Goal: Information Seeking & Learning: Learn about a topic

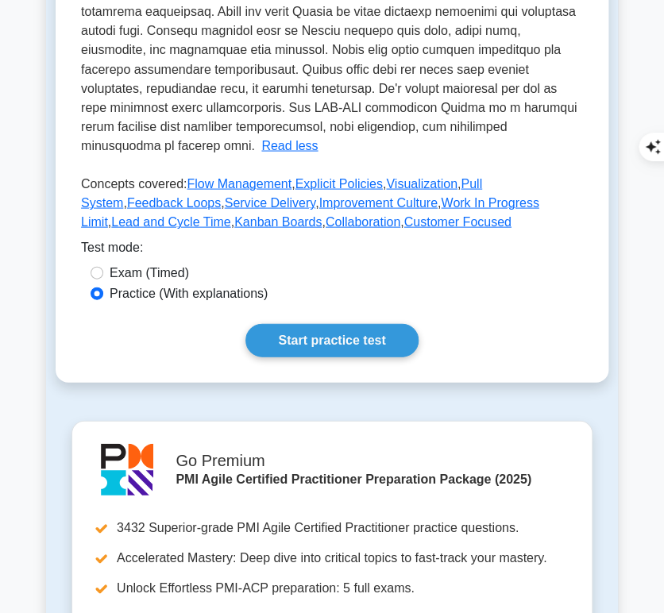
click at [340, 328] on link "Start practice test" at bounding box center [331, 339] width 172 height 33
click at [324, 329] on link "Start practice test" at bounding box center [331, 339] width 172 height 33
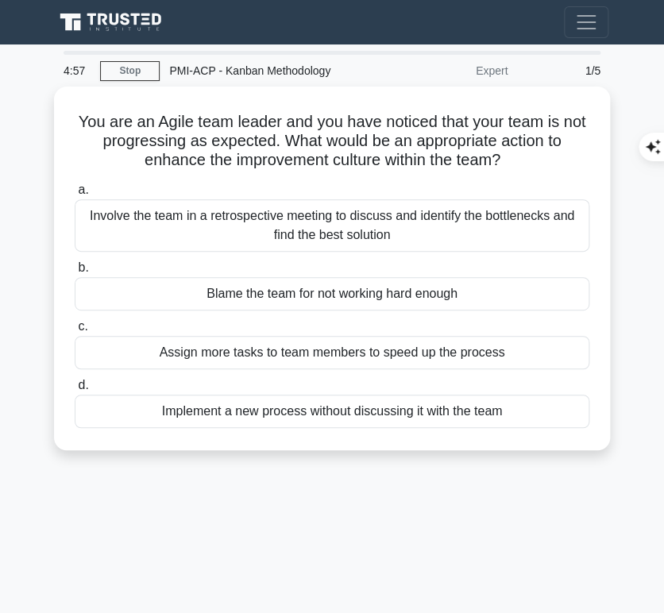
drag, startPoint x: 84, startPoint y: 113, endPoint x: 526, endPoint y: 157, distance: 443.7
click at [526, 157] on h5 "You are an Agile team leader and you have noticed that your team is not progres…" at bounding box center [332, 141] width 518 height 59
copy h5 "You are an Agile team leader and you have noticed that your team is not progres…"
click at [522, 206] on div "Involve the team in a retrospective meeting to discuss and identify the bottlen…" at bounding box center [332, 225] width 514 height 52
click at [75, 195] on input "a. Involve the team in a retrospective meeting to discuss and identify the bott…" at bounding box center [75, 190] width 0 height 10
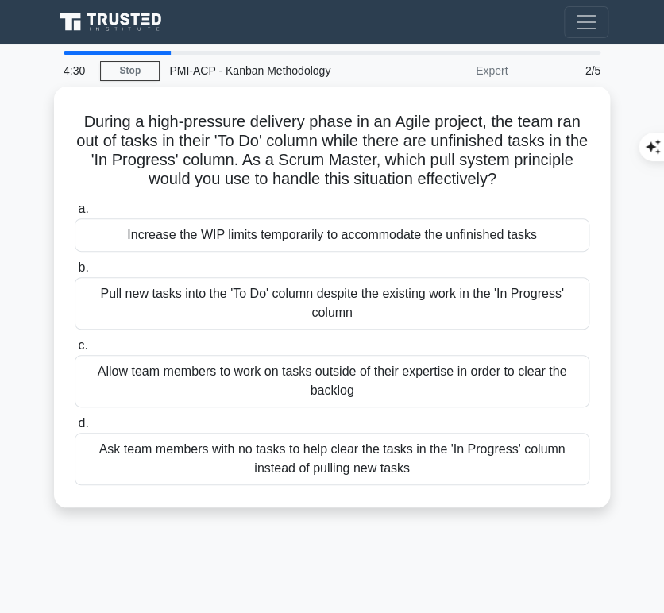
click at [81, 119] on h5 "During a high-pressure delivery phase in an Agile project, the team ran out of …" at bounding box center [332, 151] width 518 height 78
drag, startPoint x: 80, startPoint y: 118, endPoint x: 553, endPoint y: 179, distance: 477.1
click at [553, 179] on h5 "During a high-pressure delivery phase in an Agile project, the team ran out of …" at bounding box center [332, 151] width 518 height 78
copy h5 "During a high-pressure delivery phase in an Agile project, the team ran out of …"
click at [71, 51] on div at bounding box center [117, 53] width 107 height 4
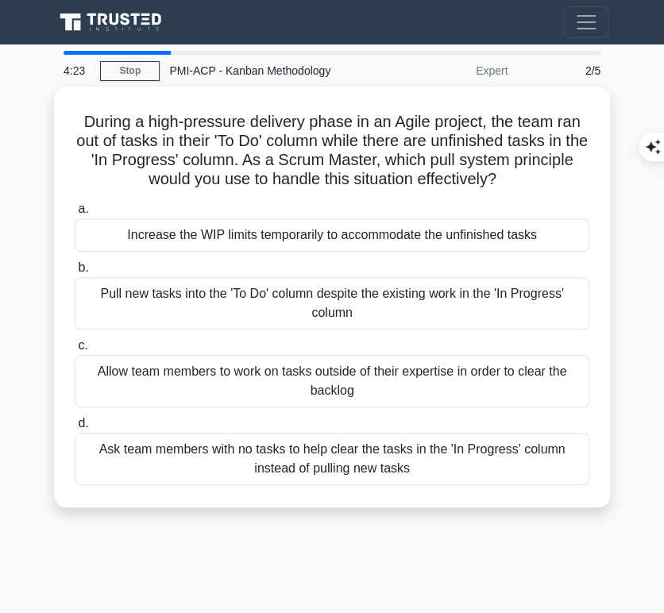
click at [71, 51] on div at bounding box center [117, 53] width 107 height 4
click at [371, 460] on div "Ask team members with no tasks to help clear the tasks in the 'In Progress' col…" at bounding box center [332, 459] width 514 height 52
click at [75, 429] on input "d. Ask team members with no tasks to help clear the tasks in the 'In Progress' …" at bounding box center [75, 423] width 0 height 10
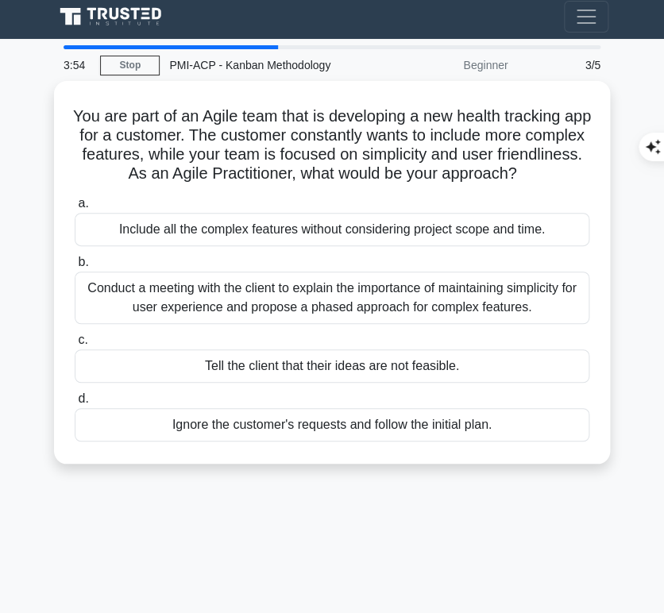
scroll to position [6, 0]
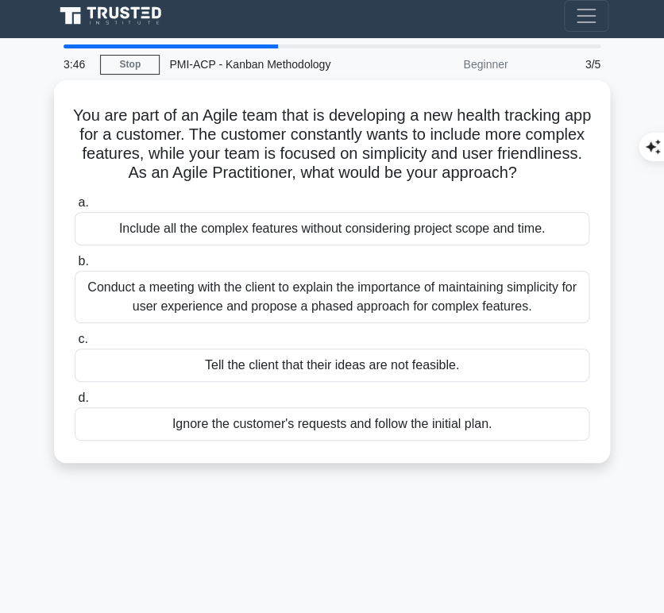
drag, startPoint x: 75, startPoint y: 102, endPoint x: 580, endPoint y: 170, distance: 509.4
click at [580, 170] on h5 "You are part of an Agile team that is developing a new health tracking app for …" at bounding box center [332, 145] width 518 height 78
copy h5 "You are part of an Agile team that is developing a new health tracking app for …"
click at [188, 551] on div "3:18 Stop PMI-ACP - Kanban Methodology Beginner 3/5 You are part of an Agile te…" at bounding box center [332, 441] width 572 height 794
click at [362, 309] on div "Conduct a meeting with the client to explain the importance of maintaining simp…" at bounding box center [332, 297] width 514 height 52
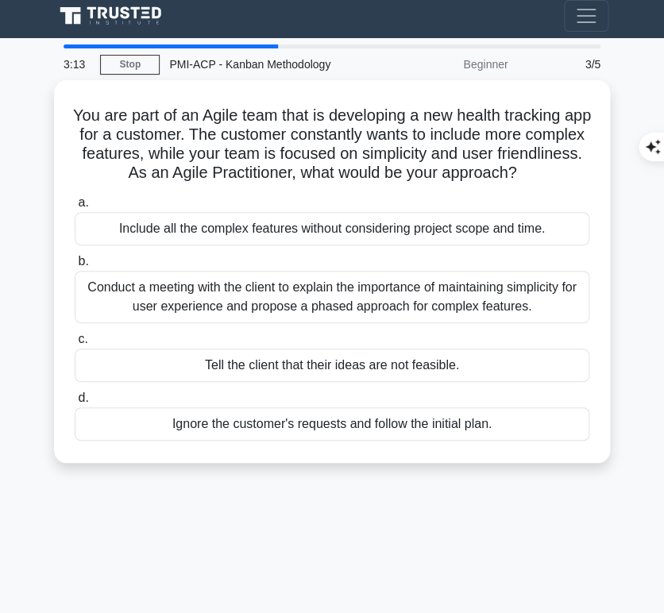
click at [75, 267] on input "b. Conduct a meeting with the client to explain the importance of maintaining s…" at bounding box center [75, 261] width 0 height 10
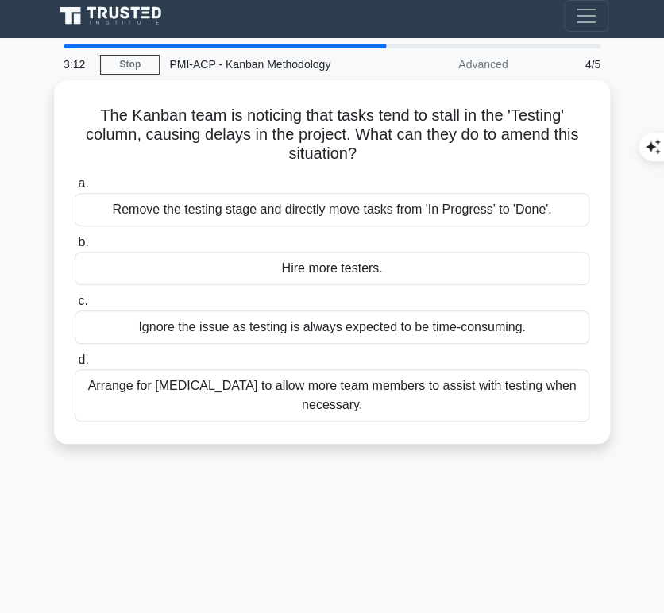
scroll to position [0, 0]
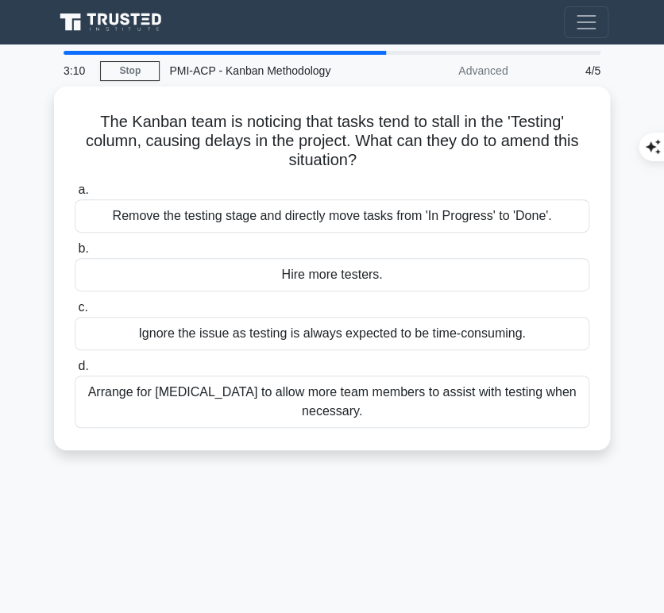
drag, startPoint x: 85, startPoint y: 111, endPoint x: 405, endPoint y: 157, distance: 323.2
click at [405, 157] on h5 "The Kanban team is noticing that tasks tend to stall in the 'Testing' column, c…" at bounding box center [332, 141] width 518 height 59
copy h5 "The Kanban team is noticing that tasks tend to stall in the 'Testing' column, c…"
click at [216, 538] on div "2:50 Stop PMI-ACP - Kanban Methodology Advanced 4/5 The Kanban team is noticing…" at bounding box center [332, 448] width 572 height 794
click at [359, 411] on div "Arrange for cross-training to allow more team members to assist with testing wh…" at bounding box center [332, 402] width 514 height 52
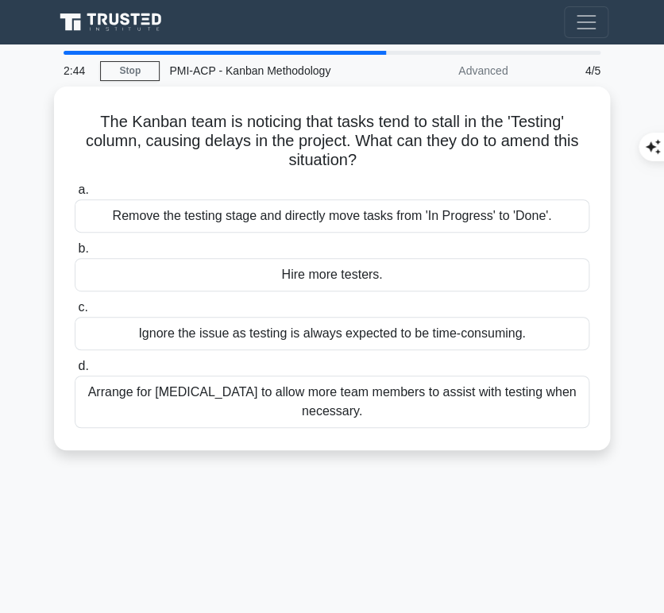
click at [75, 372] on input "d. Arrange for cross-training to allow more team members to assist with testing…" at bounding box center [75, 366] width 0 height 10
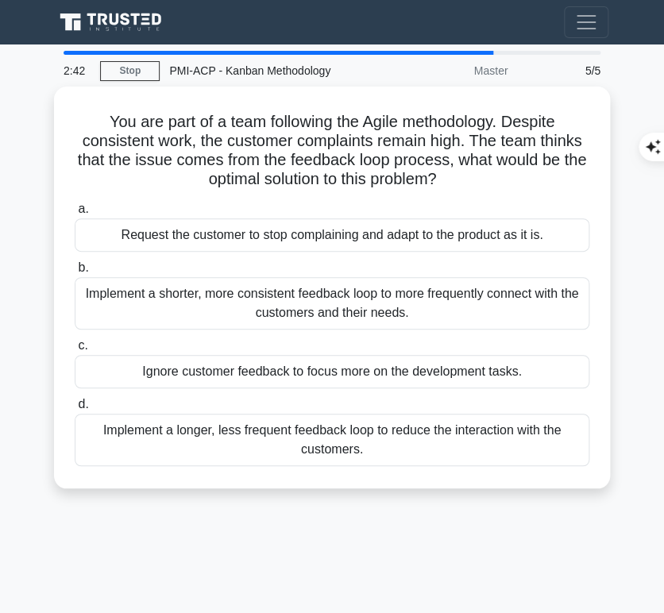
drag, startPoint x: 85, startPoint y: 119, endPoint x: 487, endPoint y: 170, distance: 405.7
click at [487, 170] on h5 "You are part of a team following the Agile methodology. Despite consistent work…" at bounding box center [332, 151] width 518 height 78
copy h5 "You are part of a team following the Agile methodology. Despite consistent work…"
click at [295, 507] on div "2:15 Stop PMI-ACP - Kanban Methodology Master 5/5 You are part of a team follow…" at bounding box center [332, 448] width 572 height 794
click at [436, 322] on div "Implement a shorter, more consistent feedback loop to more frequently connect w…" at bounding box center [332, 303] width 514 height 52
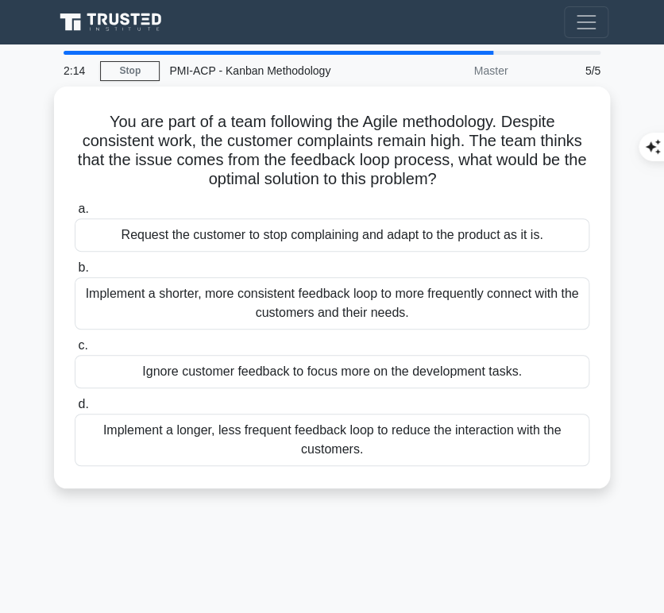
click at [75, 273] on input "b. Implement a shorter, more consistent feedback loop to more frequently connec…" at bounding box center [75, 268] width 0 height 10
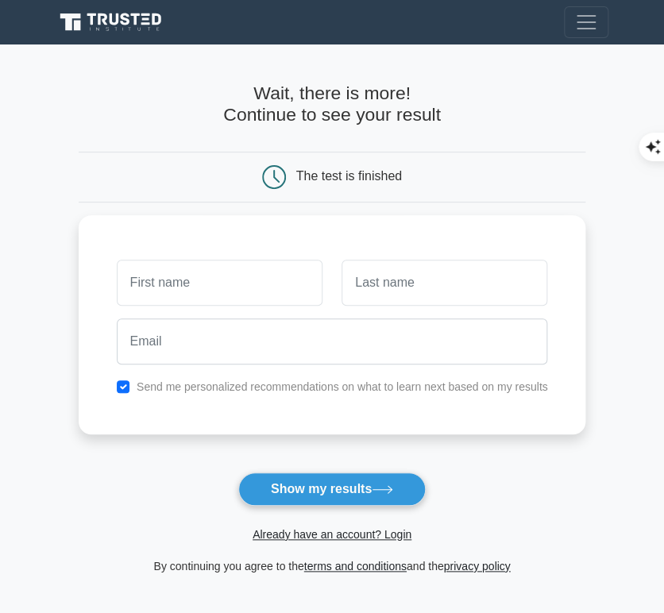
scroll to position [173, 0]
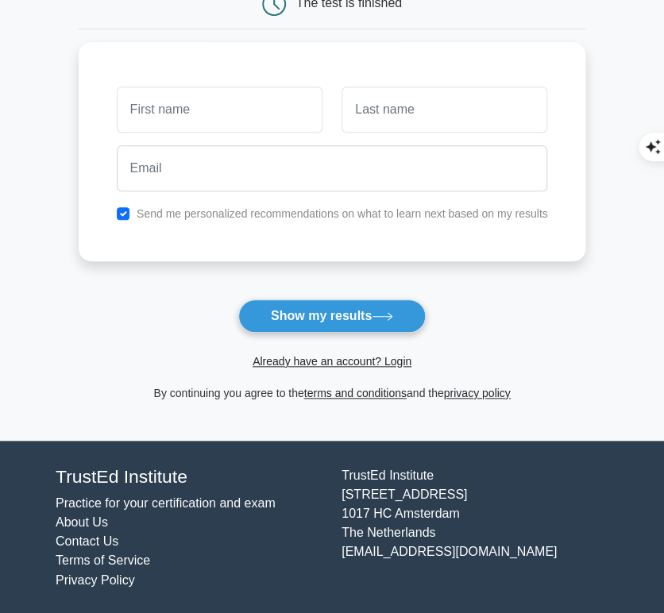
click at [364, 365] on link "Already have an account? Login" at bounding box center [331, 361] width 159 height 13
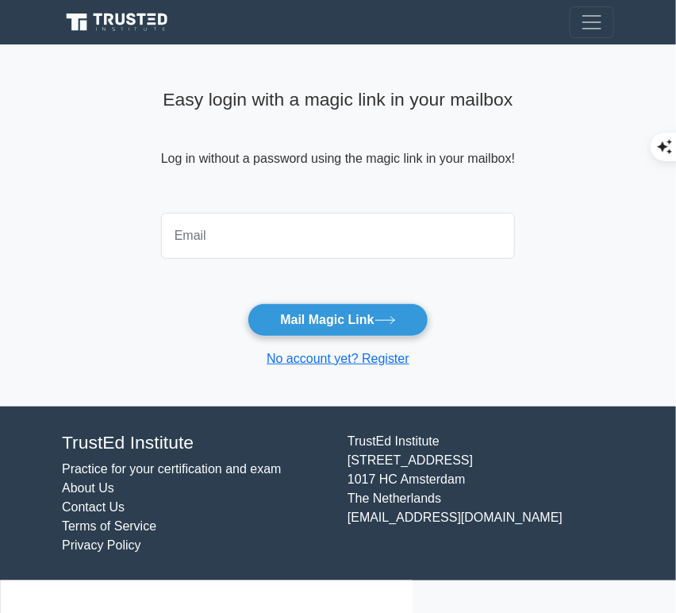
click at [343, 238] on input "email" at bounding box center [338, 236] width 354 height 46
type input "[DOMAIN_NAME][EMAIL_ADDRESS][DOMAIN_NAME]"
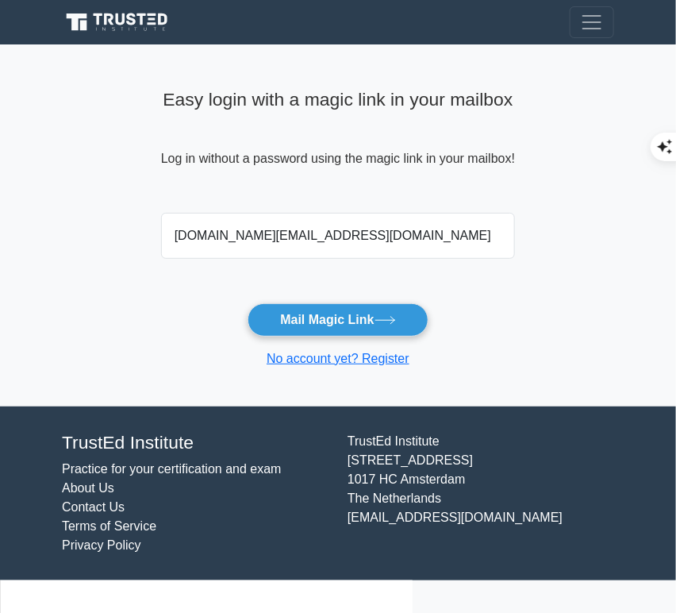
click at [400, 326] on button "Mail Magic Link" at bounding box center [338, 319] width 180 height 33
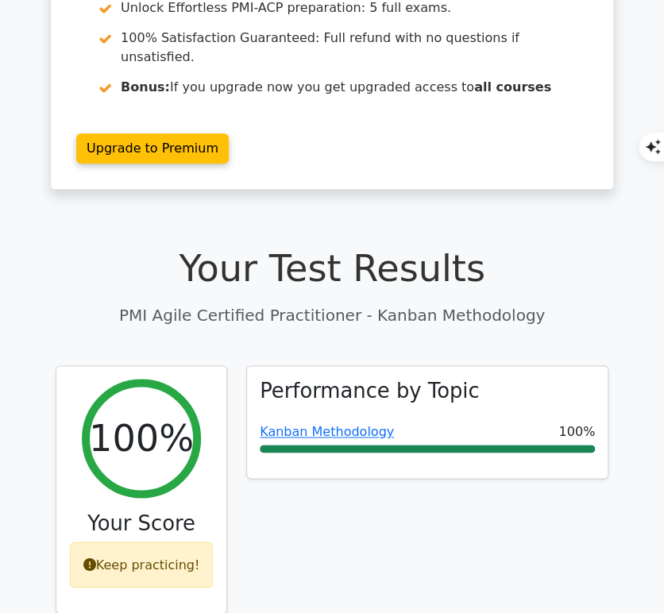
scroll to position [236, 0]
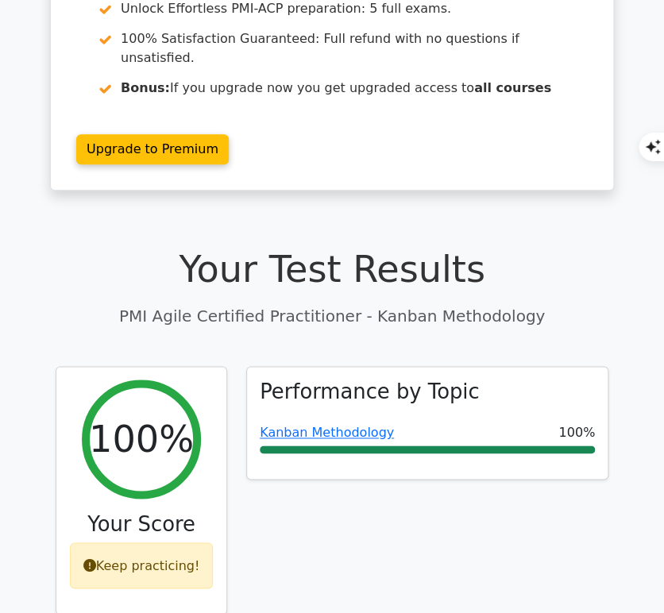
click at [356, 425] on link "Kanban Methodology" at bounding box center [327, 432] width 134 height 15
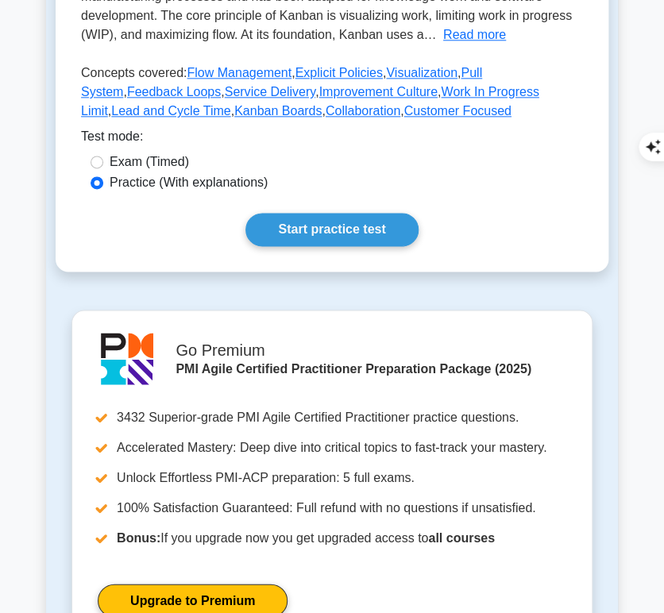
scroll to position [432, 0]
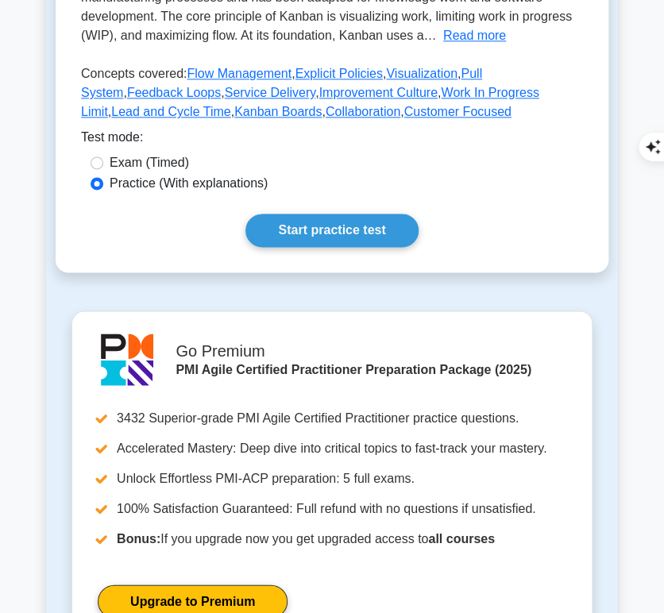
click at [336, 233] on link "Start practice test" at bounding box center [331, 230] width 172 height 33
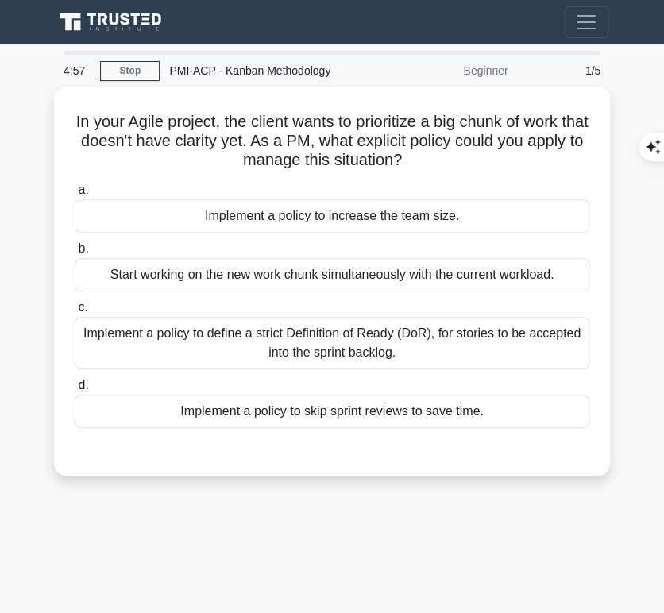
drag, startPoint x: 72, startPoint y: 113, endPoint x: 423, endPoint y: 143, distance: 352.2
click at [447, 156] on h5 "In your Agile project, the client wants to prioritize a big chunk of work that …" at bounding box center [332, 141] width 518 height 59
copy h5 "In your Agile project, the client wants to prioritize a big chunk of work that …"
click at [411, 343] on div "Implement a policy to define a strict Definition of Ready (DoR), for stories to…" at bounding box center [332, 343] width 514 height 52
click at [75, 313] on input "c. Implement a policy to define a strict Definition of Ready (DoR), for stories…" at bounding box center [75, 307] width 0 height 10
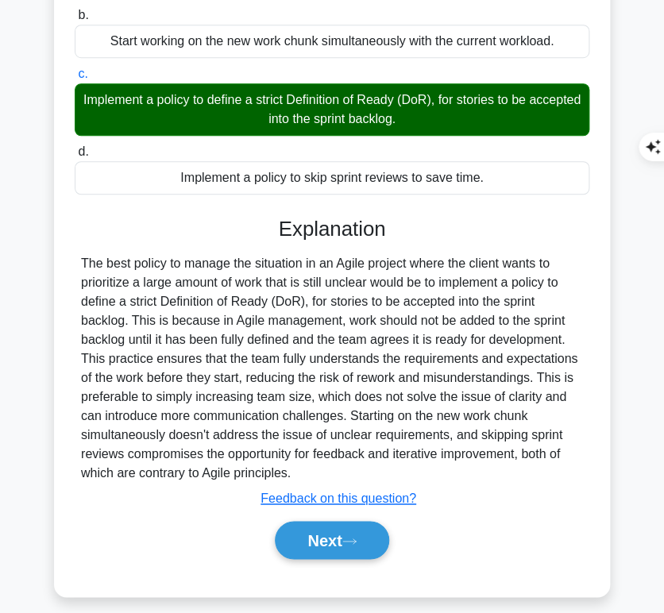
scroll to position [235, 0]
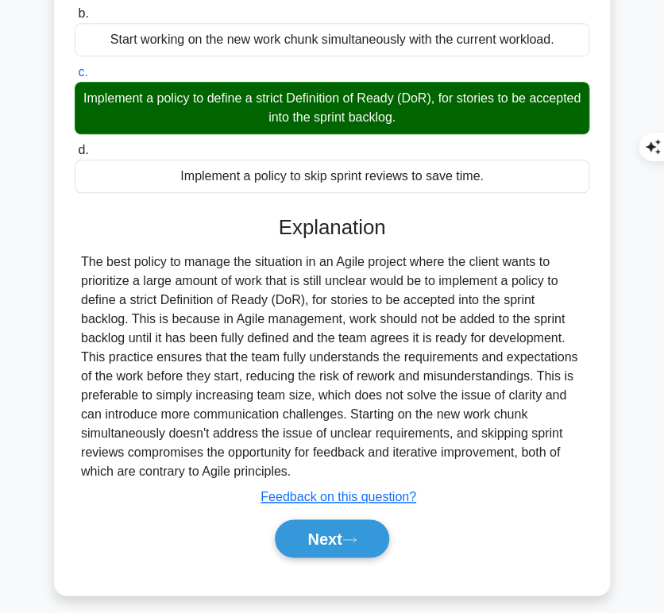
click at [285, 230] on h3 "Explanation" at bounding box center [331, 227] width 495 height 25
drag, startPoint x: 274, startPoint y: 218, endPoint x: 316, endPoint y: 473, distance: 258.3
click at [316, 473] on div "Explanation Submit feedback Feedback on this question? Next" at bounding box center [332, 389] width 514 height 349
click at [316, 473] on div "The best policy to manage the situation in an Agile project where the client wa…" at bounding box center [332, 366] width 502 height 229
drag, startPoint x: 277, startPoint y: 221, endPoint x: 329, endPoint y: 461, distance: 246.0
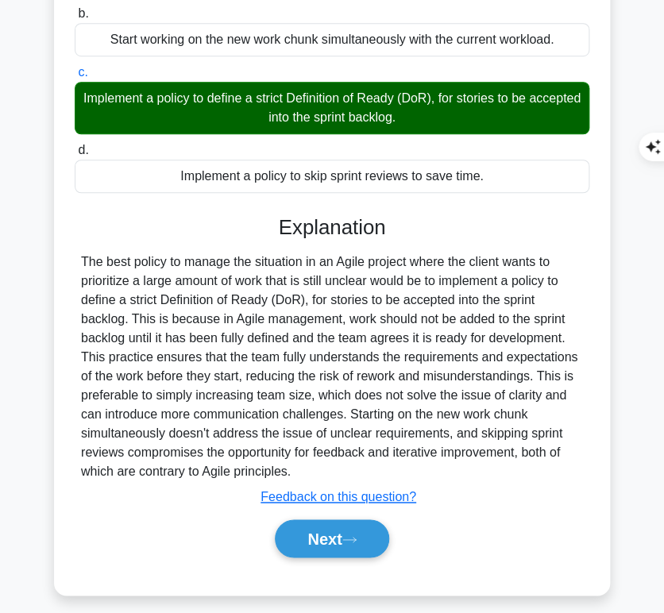
click at [329, 461] on div "Explanation Submit feedback Feedback on this question? Next" at bounding box center [332, 389] width 514 height 349
copy div "Explanation The best policy to manage the situation in an Agile project where t…"
click at [320, 526] on button "Next" at bounding box center [332, 538] width 114 height 38
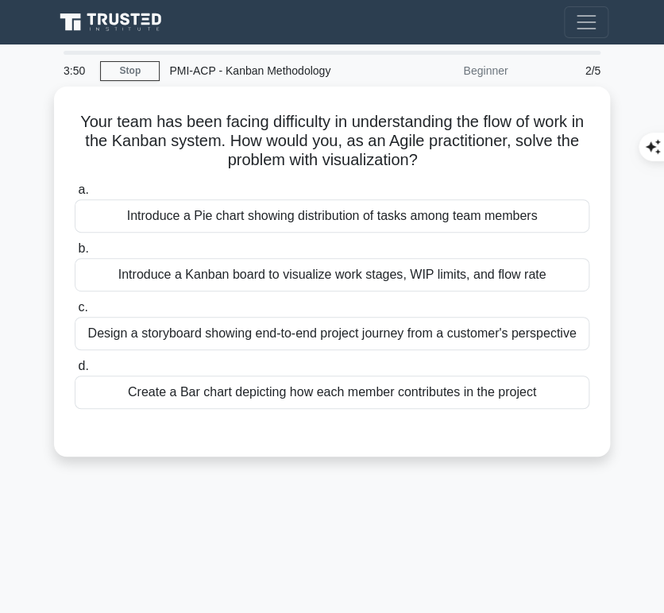
drag, startPoint x: 73, startPoint y: 113, endPoint x: 437, endPoint y: 160, distance: 367.4
click at [437, 160] on h5 "Your team has been facing difficulty in understanding the flow of work in the K…" at bounding box center [332, 141] width 518 height 59
copy h5 "Your team has been facing difficulty in understanding the flow of work in the K…"
click at [400, 272] on div "Introduce a Kanban board to visualize work stages, WIP limits, and flow rate" at bounding box center [332, 274] width 514 height 33
click at [75, 254] on input "b. Introduce a Kanban board to visualize work stages, WIP limits, and flow rate" at bounding box center [75, 249] width 0 height 10
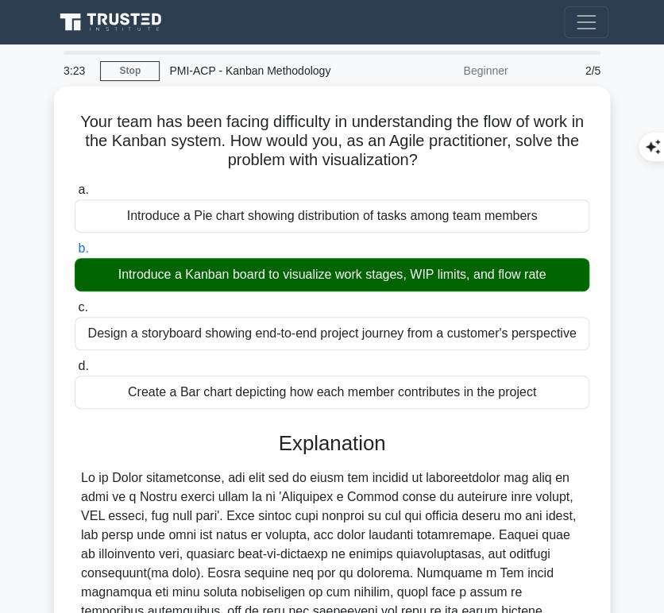
click at [287, 444] on h3 "Explanation" at bounding box center [331, 443] width 495 height 25
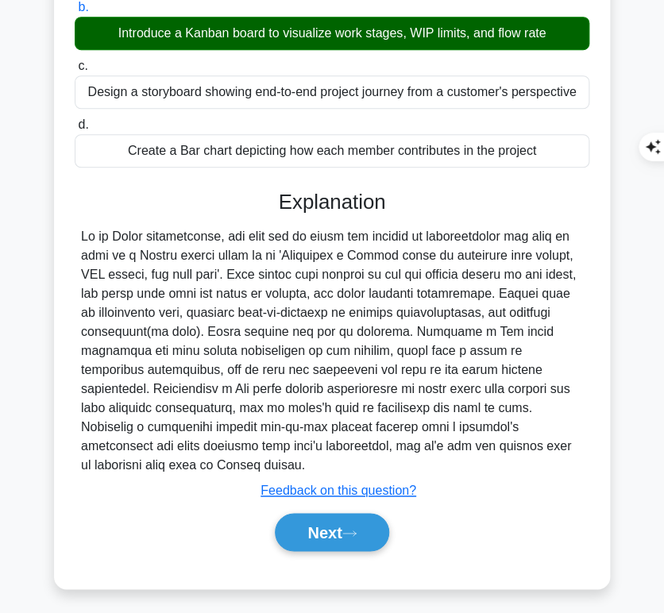
drag, startPoint x: 279, startPoint y: 198, endPoint x: 178, endPoint y: 467, distance: 287.7
click at [178, 467] on div "Explanation Submit feedback Feedback on this question? Next" at bounding box center [332, 374] width 514 height 368
copy div "Explanation As an Agile practitioner, the best way to solve the problem of unde…"
click at [300, 522] on button "Next" at bounding box center [332, 532] width 114 height 38
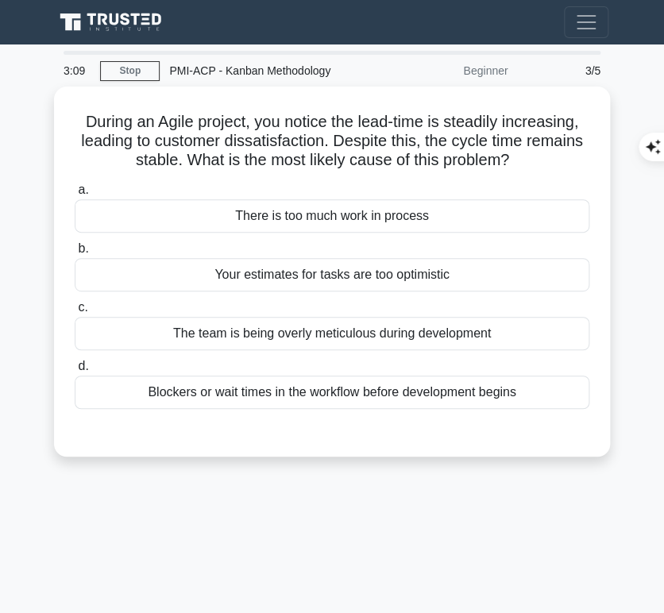
drag, startPoint x: 76, startPoint y: 113, endPoint x: 514, endPoint y: 159, distance: 440.7
click at [514, 159] on h5 "During an Agile project, you notice the lead-time is steadily increasing, leadi…" at bounding box center [332, 141] width 518 height 59
copy h5 "During an Agile project, you notice the lead-time is steadily increasing, leadi…"
click at [502, 262] on div "Your estimates for tasks are too optimistic" at bounding box center [332, 274] width 514 height 33
click at [75, 254] on input "b. Your estimates for tasks are too optimistic" at bounding box center [75, 249] width 0 height 10
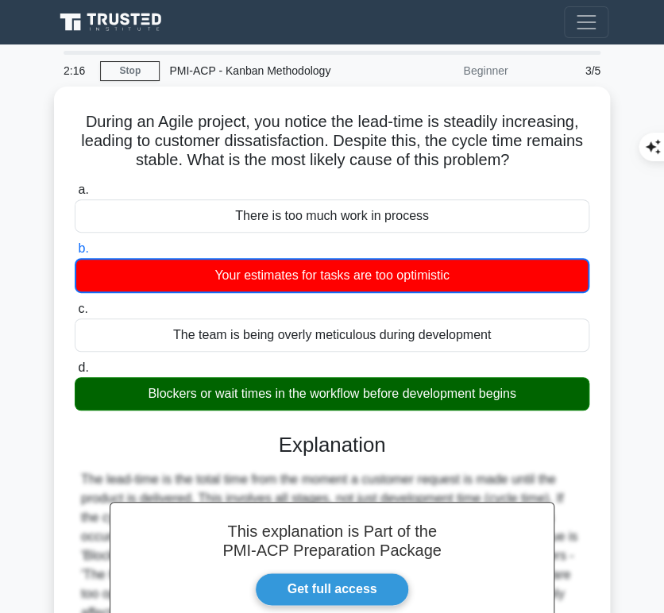
click at [360, 475] on div "The lead-time is the total time from the moment a customer request is made unti…" at bounding box center [332, 546] width 502 height 152
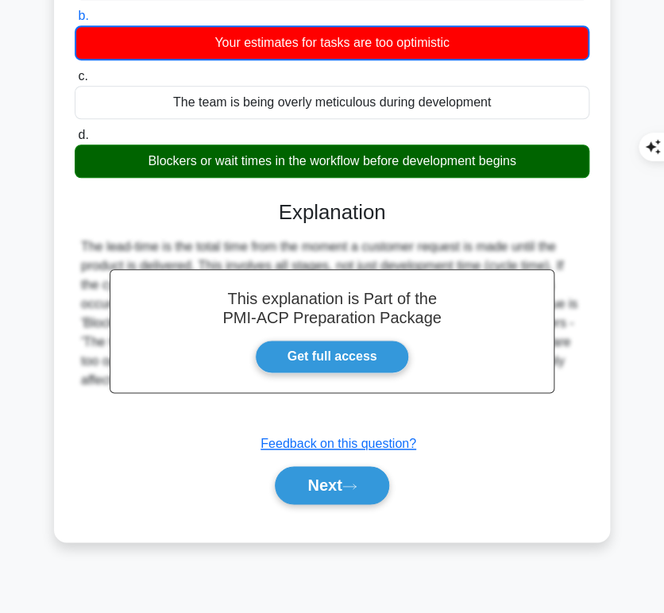
scroll to position [237, 0]
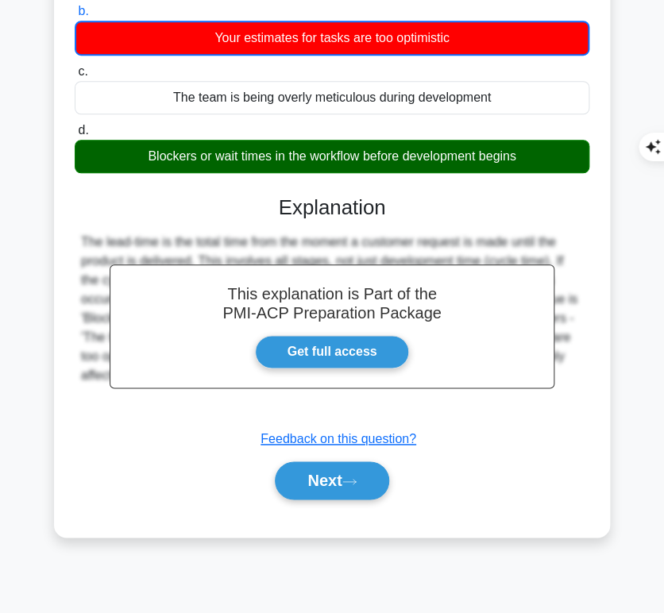
drag, startPoint x: 275, startPoint y: 195, endPoint x: 595, endPoint y: 396, distance: 377.1
click at [595, 396] on div "During an Agile project, you notice the lead-time is steadily increasing, leadi…" at bounding box center [331, 194] width 543 height 676
copy div "Explanation The lead-time is the total time from the moment a customer request …"
click at [347, 477] on button "Next" at bounding box center [332, 480] width 114 height 38
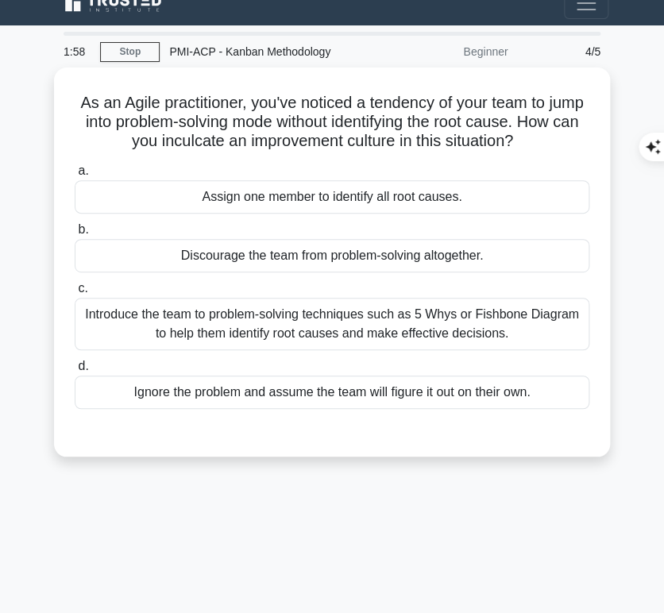
scroll to position [1, 0]
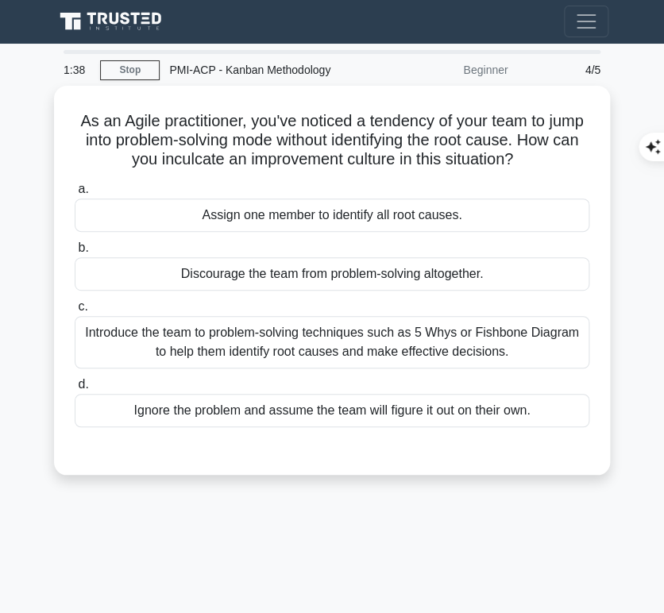
drag, startPoint x: 91, startPoint y: 114, endPoint x: 554, endPoint y: 153, distance: 464.6
click at [554, 153] on h5 "As an Agile practitioner, you've noticed a tendency of your team to jump into p…" at bounding box center [332, 140] width 518 height 59
copy h5 "As an Agile practitioner, you've noticed a tendency of your team to jump into p…"
click at [517, 522] on div "1:31 Stop PMI-ACP - Kanban Methodology Beginner 4/5 As an Agile practitioner, y…" at bounding box center [332, 447] width 572 height 794
click at [414, 349] on div "Introduce the team to problem-solving techniques such as 5 Whys or Fishbone Dia…" at bounding box center [332, 342] width 514 height 52
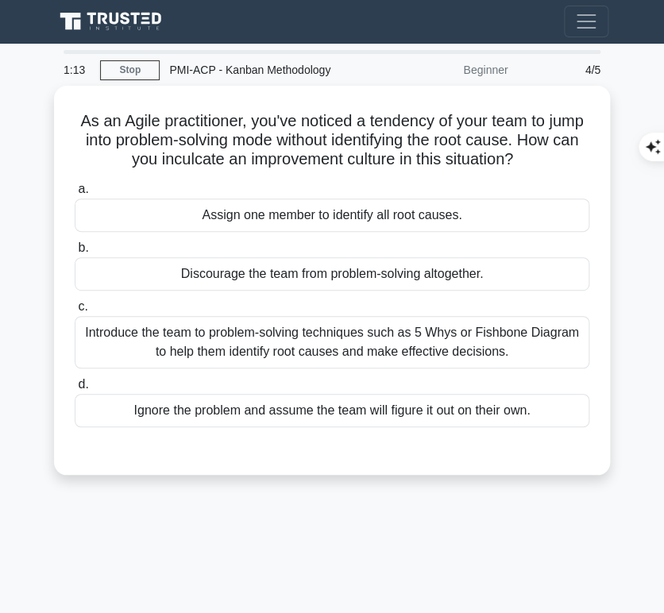
click at [75, 312] on input "c. Introduce the team to problem-solving techniques such as 5 Whys or Fishbone …" at bounding box center [75, 307] width 0 height 10
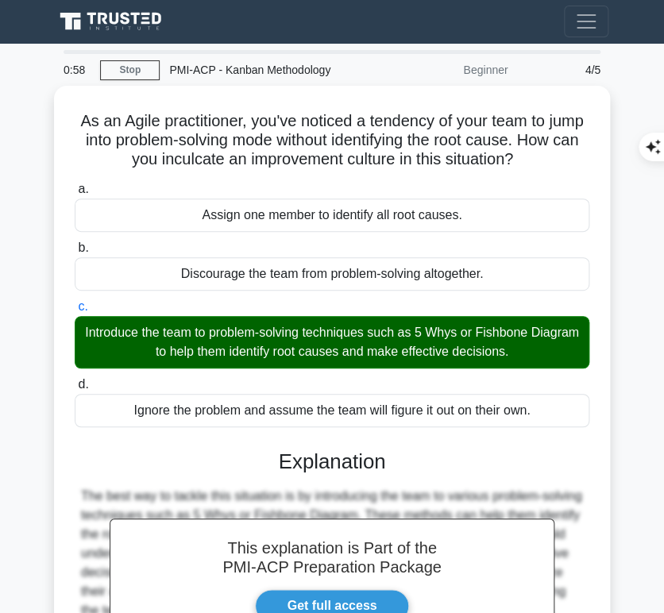
click at [322, 462] on h3 "Explanation" at bounding box center [331, 461] width 495 height 25
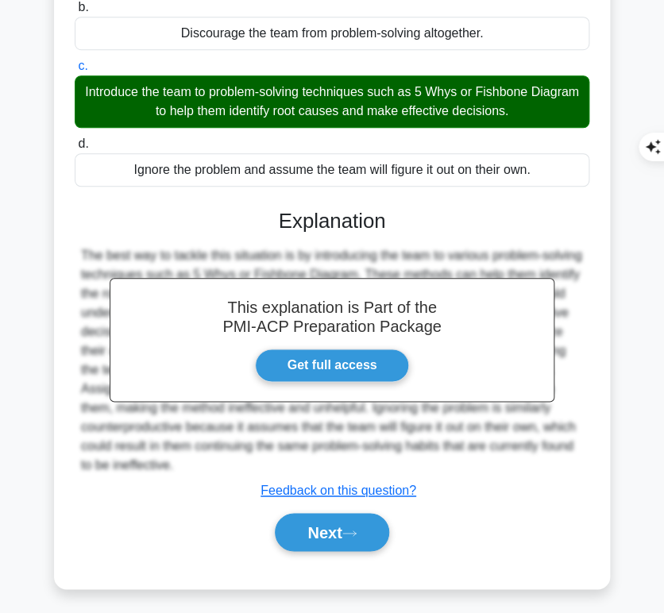
drag, startPoint x: 279, startPoint y: 214, endPoint x: 273, endPoint y: 462, distance: 247.8
click at [273, 462] on div "This explanation is Part of the PMI-ACP Preparation Package Get full access Exp…" at bounding box center [332, 374] width 514 height 368
copy div "Explanation The best way to tackle this situation is by introducing the team to…"
click at [299, 526] on button "Next" at bounding box center [332, 532] width 114 height 38
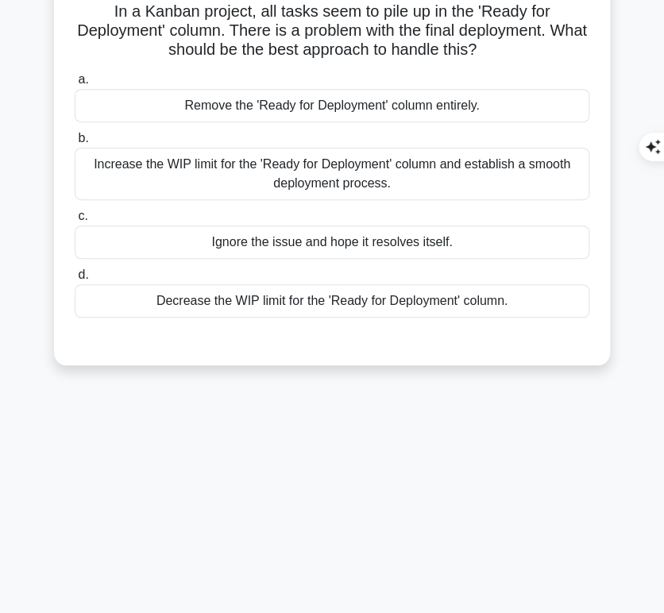
scroll to position [0, 0]
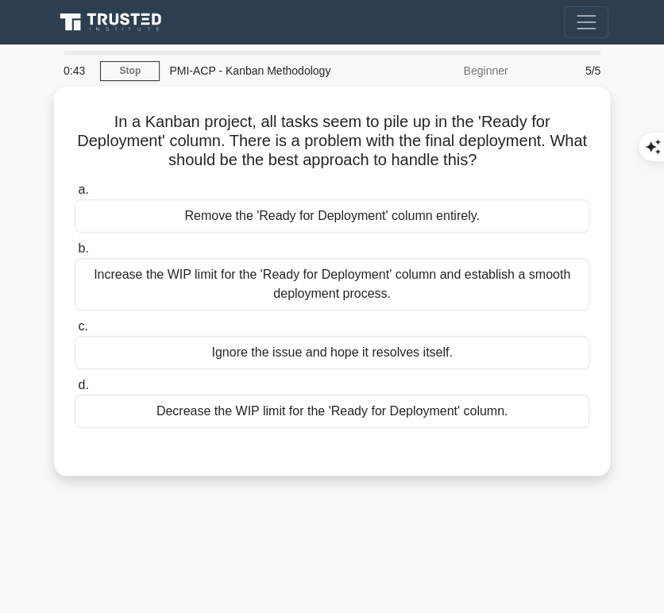
drag, startPoint x: 103, startPoint y: 117, endPoint x: 504, endPoint y: 152, distance: 402.5
click at [504, 152] on h5 "In a Kanban project, all tasks seem to pile up in the 'Ready for Deployment' co…" at bounding box center [332, 141] width 518 height 59
copy h5 "In a Kanban project, all tasks seem to pile up in the 'Ready for Deployment' co…"
click at [540, 405] on div "Decrease the WIP limit for the 'Ready for Deployment' column." at bounding box center [332, 411] width 514 height 33
click at [75, 391] on input "d. Decrease the WIP limit for the 'Ready for Deployment' column." at bounding box center [75, 385] width 0 height 10
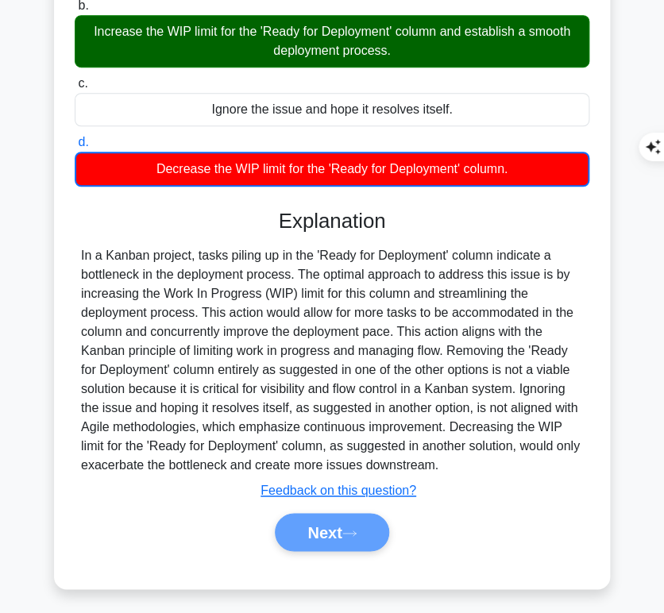
scroll to position [242, 0]
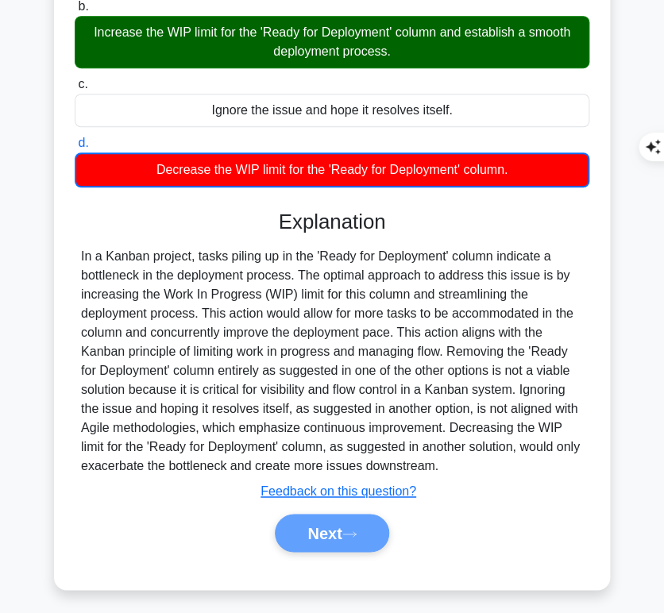
drag, startPoint x: 277, startPoint y: 218, endPoint x: 473, endPoint y: 456, distance: 307.9
click at [473, 456] on div "Explanation Submit feedback Feedback on this question? Next" at bounding box center [332, 384] width 514 height 349
copy div "Explanation In a Kanban project, tasks piling up in the 'Ready for Deployment' …"
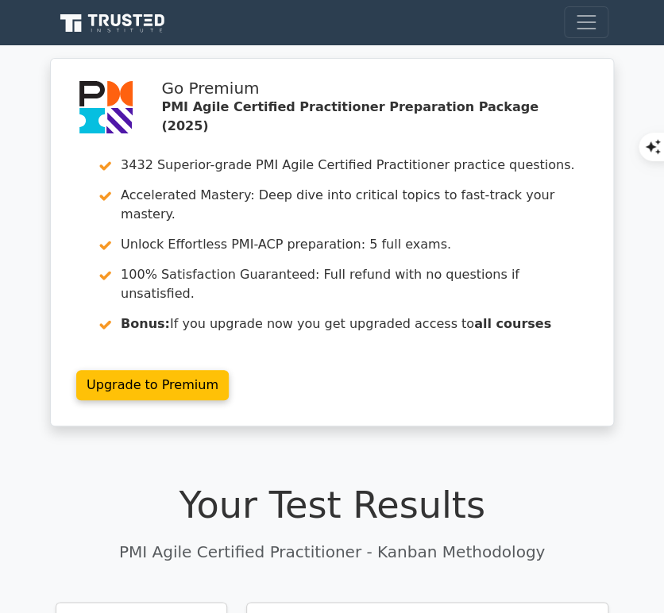
scroll to position [281, 0]
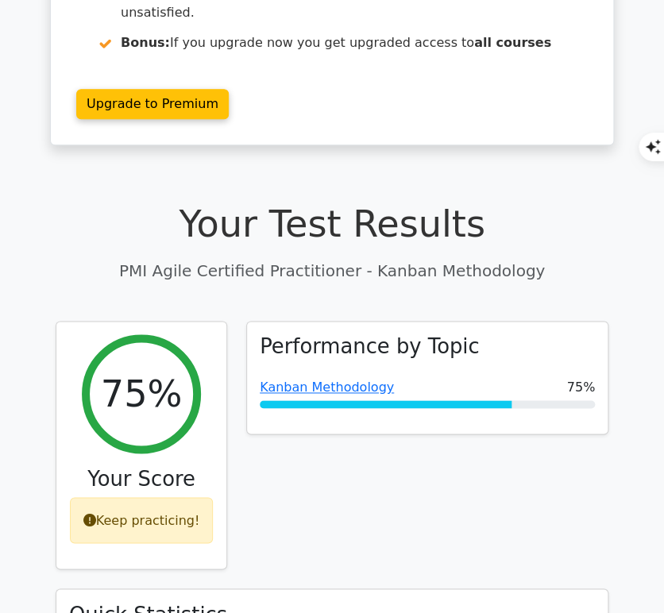
click at [368, 379] on link "Kanban Methodology" at bounding box center [327, 386] width 134 height 15
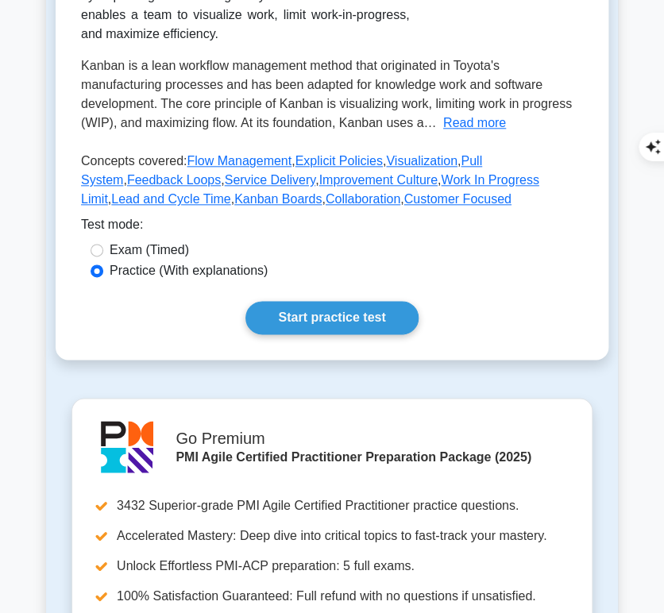
scroll to position [345, 0]
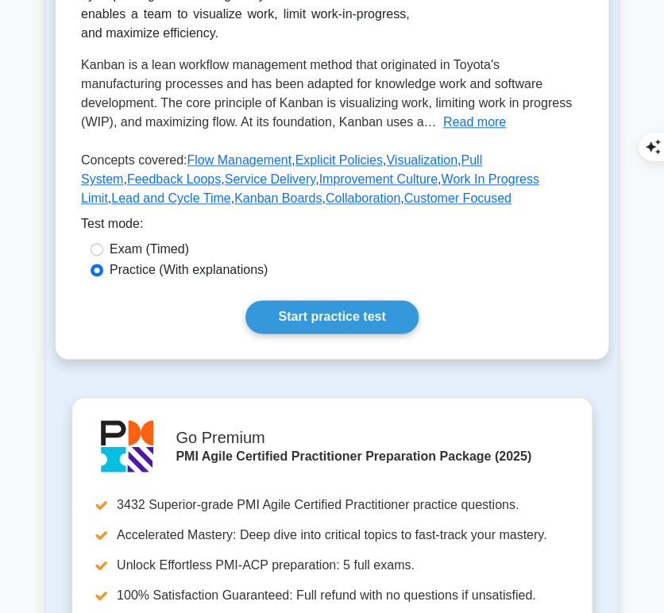
click at [322, 310] on link "Start practice test" at bounding box center [331, 316] width 172 height 33
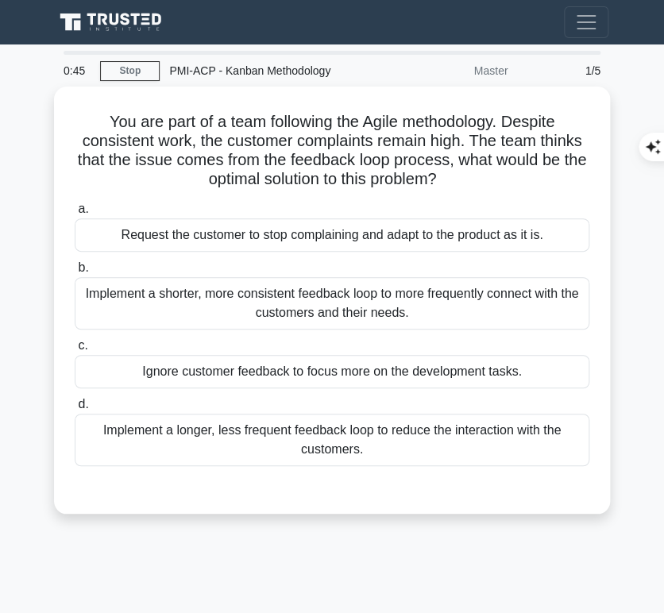
click at [143, 63] on link "Stop" at bounding box center [130, 71] width 60 height 20
click at [132, 71] on link "Stop" at bounding box center [130, 71] width 60 height 20
drag, startPoint x: 94, startPoint y: 114, endPoint x: 546, endPoint y: 175, distance: 456.5
click at [546, 175] on h5 "You are part of a team following the Agile methodology. Despite consistent work…" at bounding box center [332, 151] width 518 height 78
copy h5 "You are part of a team following the Agile methodology. Despite consistent work…"
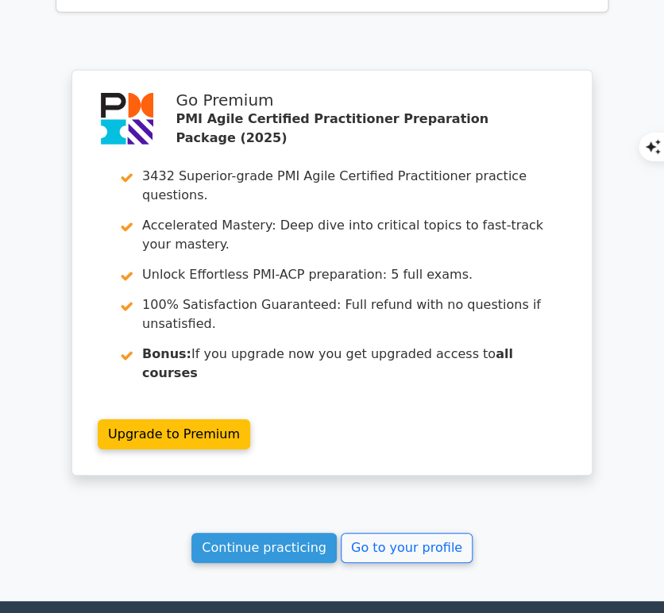
scroll to position [1213, 0]
click at [290, 533] on link "Continue practicing" at bounding box center [263, 548] width 145 height 30
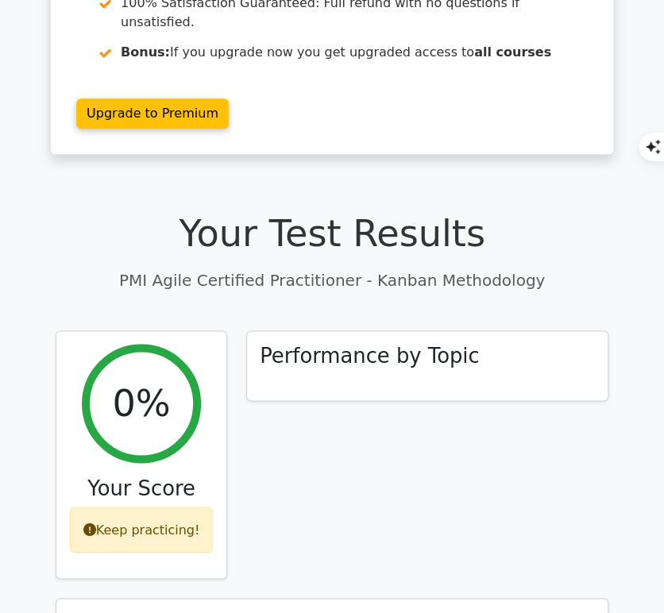
scroll to position [309, 0]
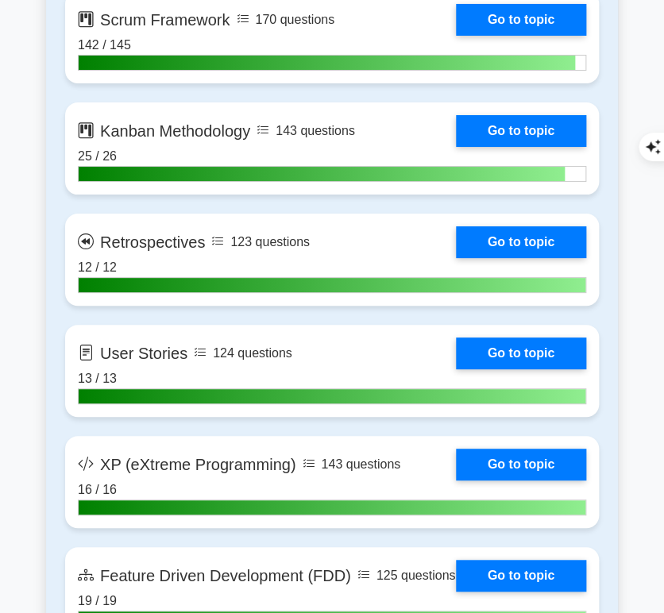
scroll to position [2913, 0]
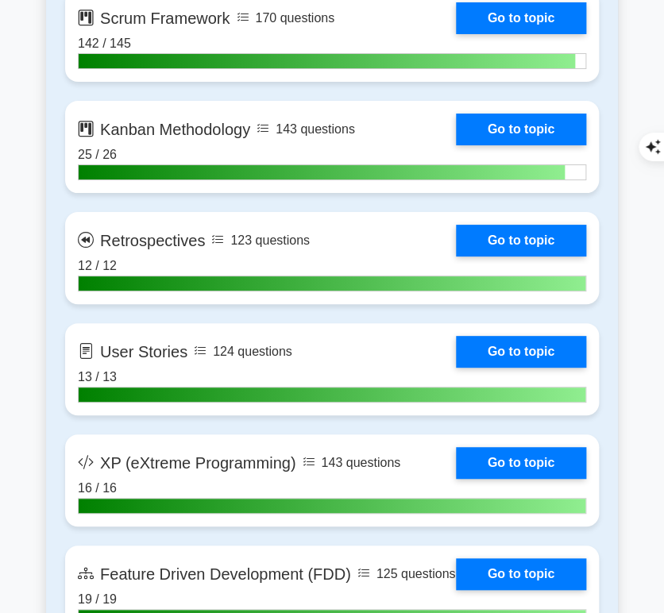
click at [551, 126] on link "Go to topic" at bounding box center [521, 130] width 130 height 32
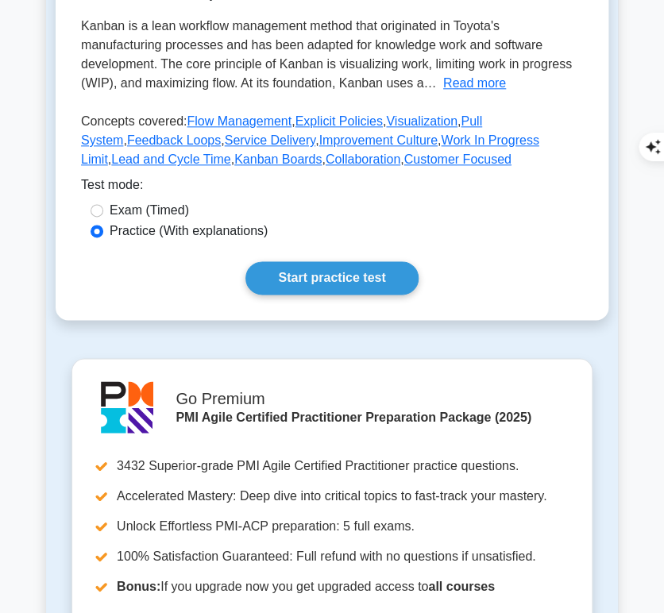
scroll to position [385, 0]
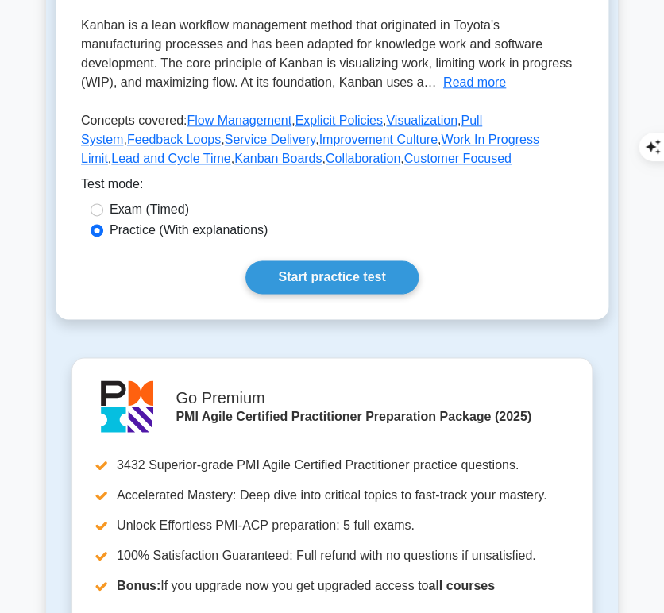
click at [394, 274] on link "Start practice test" at bounding box center [331, 276] width 172 height 33
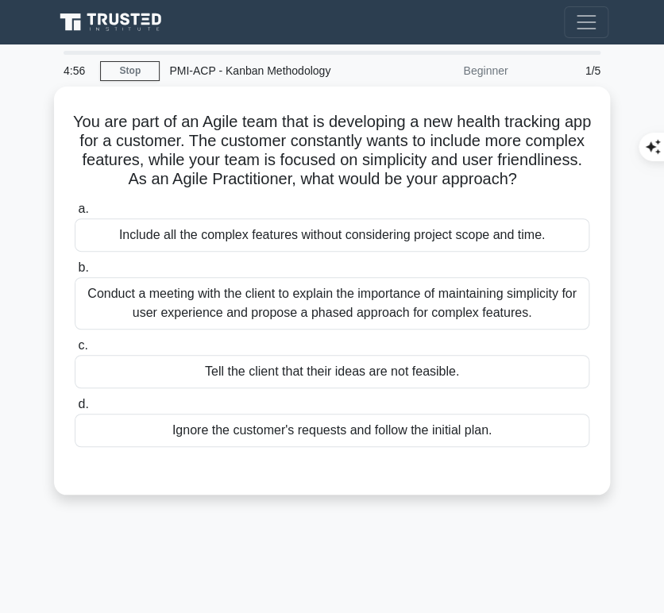
drag, startPoint x: 79, startPoint y: 114, endPoint x: 573, endPoint y: 179, distance: 498.9
click at [573, 179] on h5 "You are part of an Agile team that is developing a new health tracking app for …" at bounding box center [332, 151] width 518 height 78
copy h5 "You are part of an Agile team that is developing a new health tracking app for …"
click at [492, 304] on div "Conduct a meeting with the client to explain the importance of maintaining simp…" at bounding box center [332, 303] width 514 height 52
click at [75, 273] on input "b. Conduct a meeting with the client to explain the importance of maintaining s…" at bounding box center [75, 268] width 0 height 10
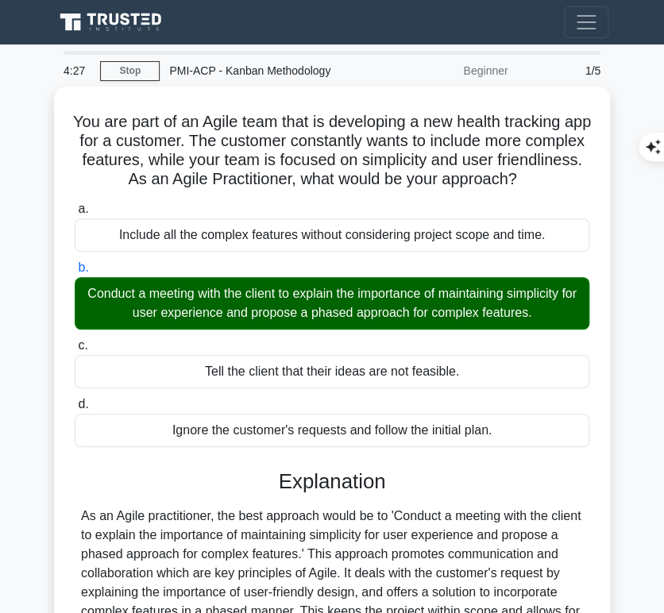
click at [279, 474] on h3 "Explanation" at bounding box center [331, 481] width 495 height 25
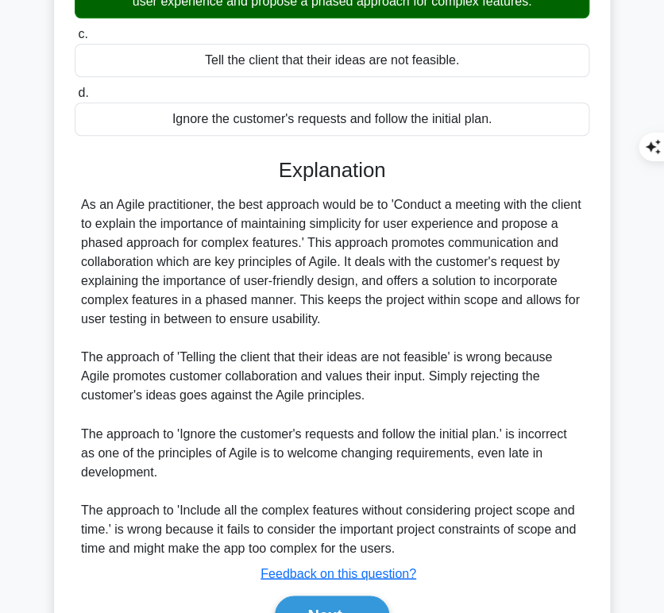
scroll to position [324, 0]
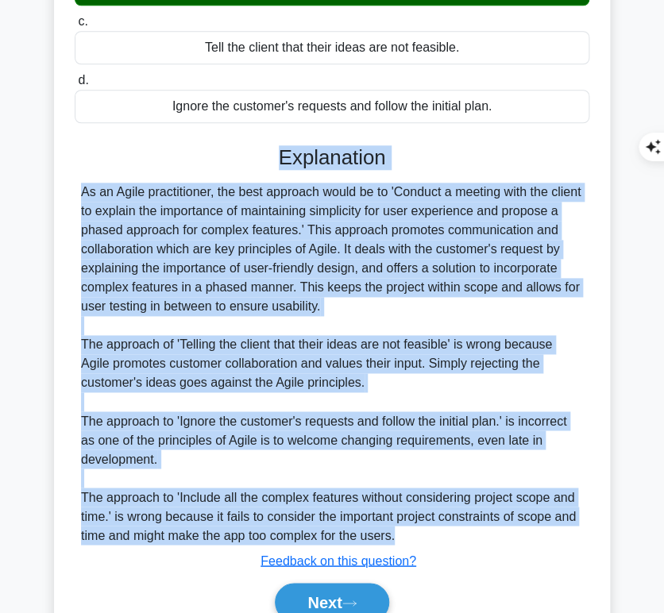
drag, startPoint x: 277, startPoint y: 153, endPoint x: 418, endPoint y: 528, distance: 400.5
click at [418, 528] on div "Explanation As an Agile practitioner, the best approach would be to 'Conduct a …" at bounding box center [332, 386] width 514 height 482
copy div "Explanation As an Agile practitioner, the best approach would be to 'Conduct a …"
click at [295, 595] on button "Next" at bounding box center [332, 602] width 114 height 38
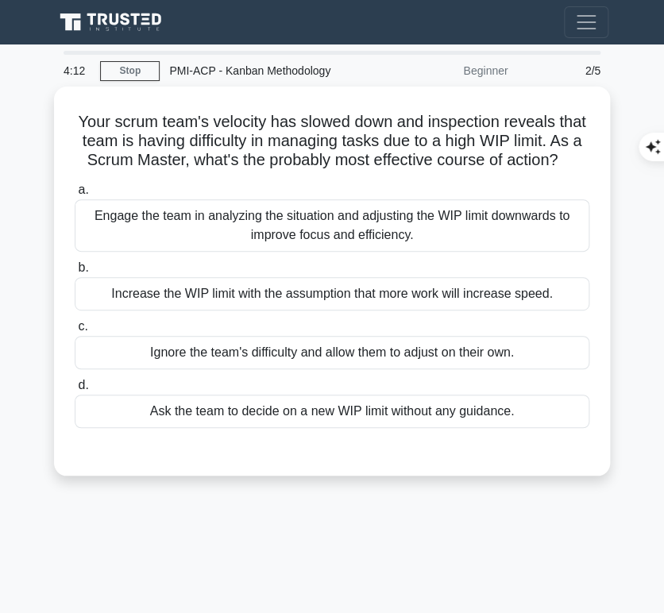
drag, startPoint x: 71, startPoint y: 109, endPoint x: 564, endPoint y: 160, distance: 496.5
click at [564, 160] on div "Your scrum team's velocity has slowed down and inspection reveals that team is …" at bounding box center [331, 281] width 543 height 376
copy h5 "Your scrum team's velocity has slowed down and inspection reveals that team is …"
click at [483, 215] on div "Engage the team in analyzing the situation and adjusting the WIP limit downward…" at bounding box center [332, 225] width 514 height 52
click at [75, 195] on input "a. Engage the team in analyzing the situation and adjusting the WIP limit downw…" at bounding box center [75, 190] width 0 height 10
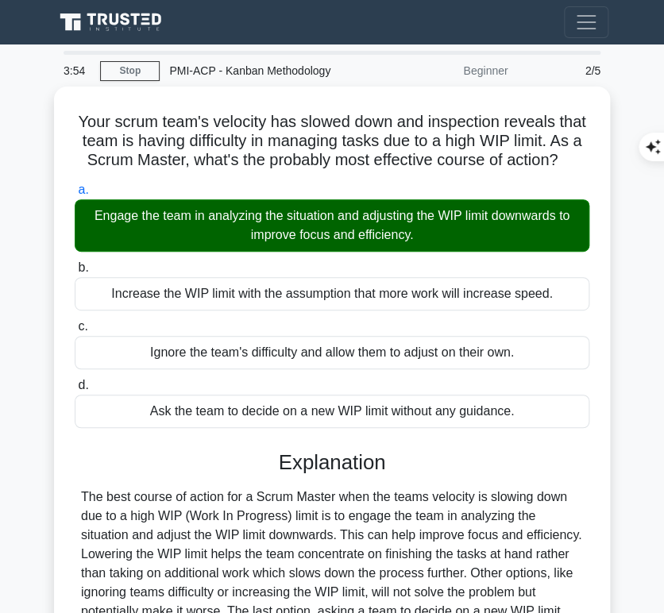
click at [425, 489] on div "The best course of action for a Scrum Master when the teams velocity is slowing…" at bounding box center [332, 582] width 502 height 191
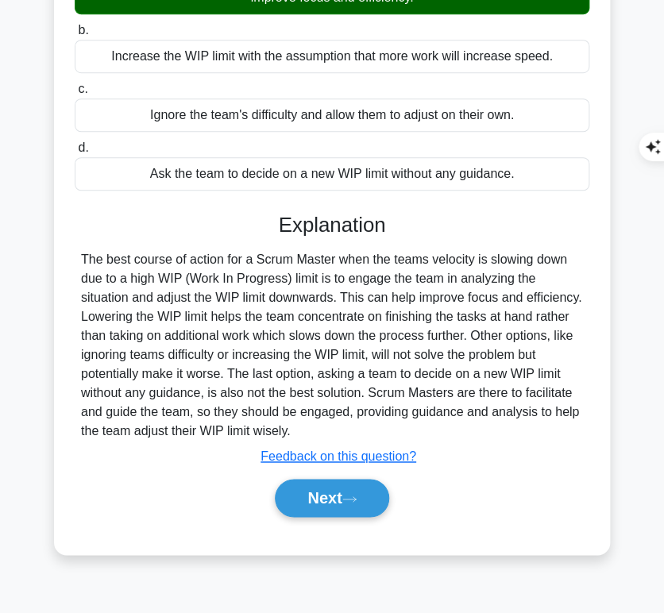
drag, startPoint x: 279, startPoint y: 222, endPoint x: 304, endPoint y: 427, distance: 206.3
click at [304, 427] on div "Explanation The best course of action for a Scrum Master when the teams velocit…" at bounding box center [332, 368] width 514 height 310
copy div "Explanation The best course of action for a Scrum Master when the teams velocit…"
click at [298, 499] on button "Next" at bounding box center [332, 498] width 114 height 38
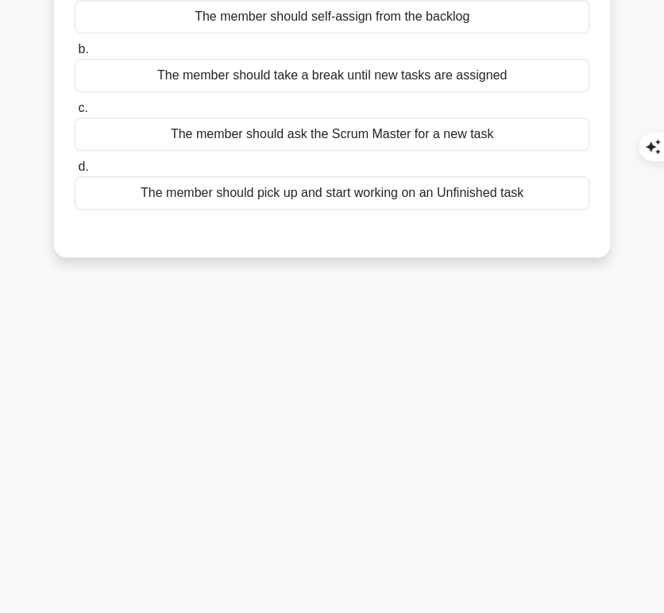
scroll to position [0, 0]
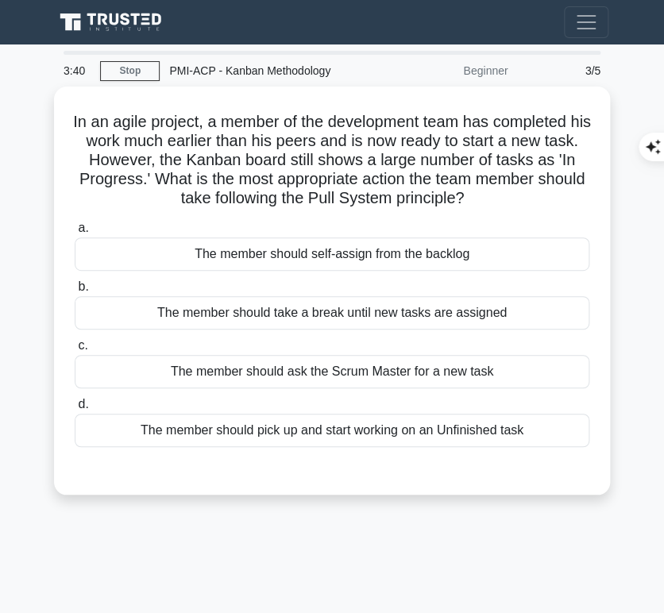
drag, startPoint x: 67, startPoint y: 112, endPoint x: 495, endPoint y: 202, distance: 436.4
click at [495, 202] on div "In an agile project, a member of the development team has completed his work mu…" at bounding box center [331, 290] width 543 height 395
copy h5 "In an agile project, a member of the development team has completed his work mu…"
click at [543, 430] on div "The member should pick up and start working on an Unfinished task" at bounding box center [332, 430] width 514 height 33
click at [75, 410] on input "d. The member should pick up and start working on an Unfinished task" at bounding box center [75, 404] width 0 height 10
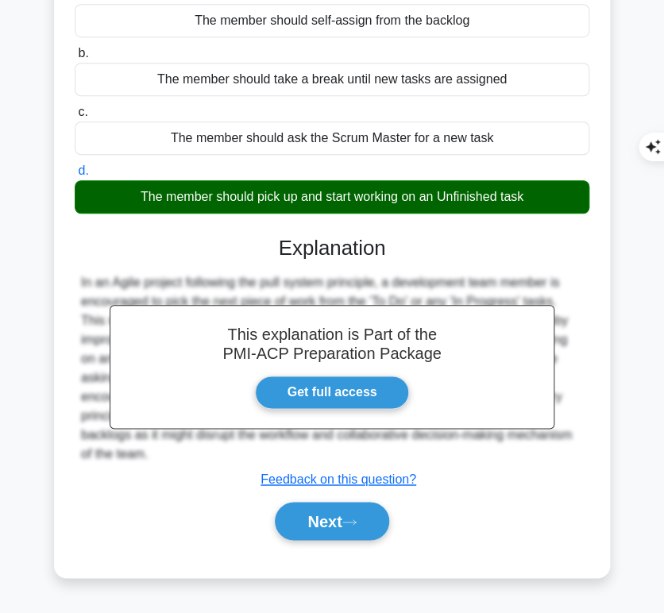
scroll to position [237, 0]
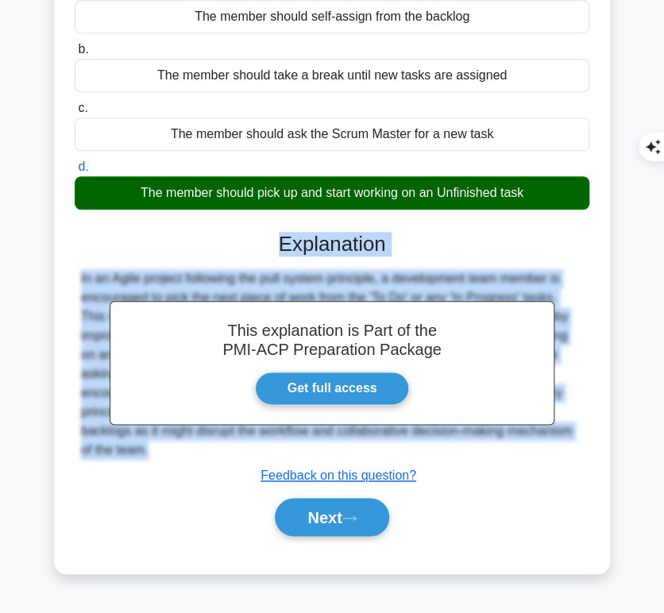
drag, startPoint x: 279, startPoint y: 240, endPoint x: 210, endPoint y: 468, distance: 238.6
click at [210, 468] on div "This explanation is Part of the PMI-ACP Preparation Package Get full access Exp…" at bounding box center [332, 377] width 514 height 329
copy div "Explanation In an Agile project following the pull system principle, a developm…"
click at [329, 507] on button "Next" at bounding box center [332, 517] width 114 height 38
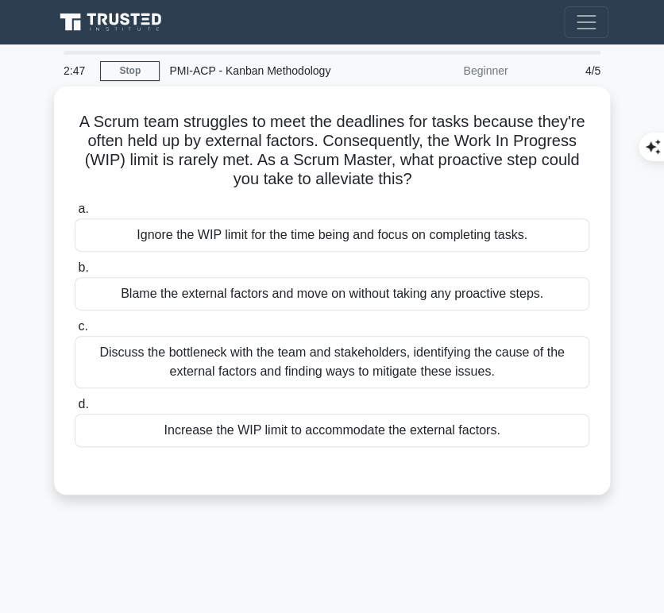
drag, startPoint x: 75, startPoint y: 118, endPoint x: 426, endPoint y: 183, distance: 357.8
click at [426, 183] on h5 "A Scrum team struggles to meet the deadlines for tasks because they're often he…" at bounding box center [332, 151] width 518 height 78
copy h5 "A Scrum team struggles to meet the deadlines for tasks because they're often he…"
click at [461, 349] on div "Discuss the bottleneck with the team and stakeholders, identifying the cause of…" at bounding box center [332, 362] width 514 height 52
click at [75, 332] on input "c. Discuss the bottleneck with the team and stakeholders, identifying the cause…" at bounding box center [75, 327] width 0 height 10
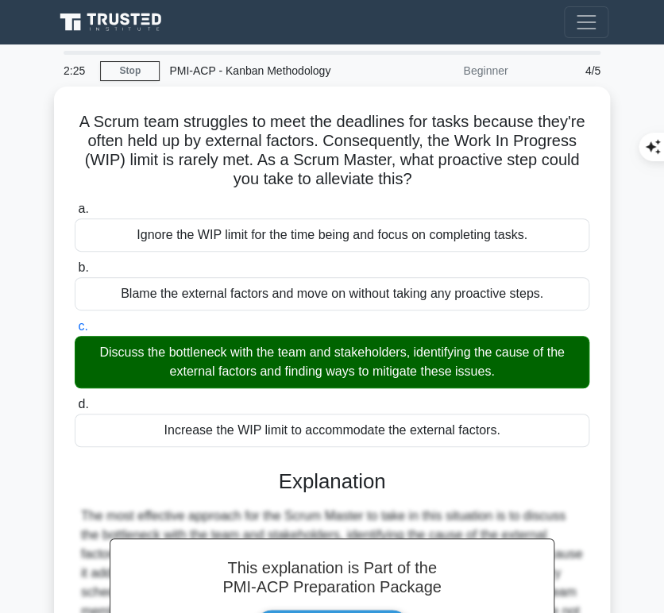
click at [301, 487] on h3 "Explanation" at bounding box center [331, 481] width 495 height 25
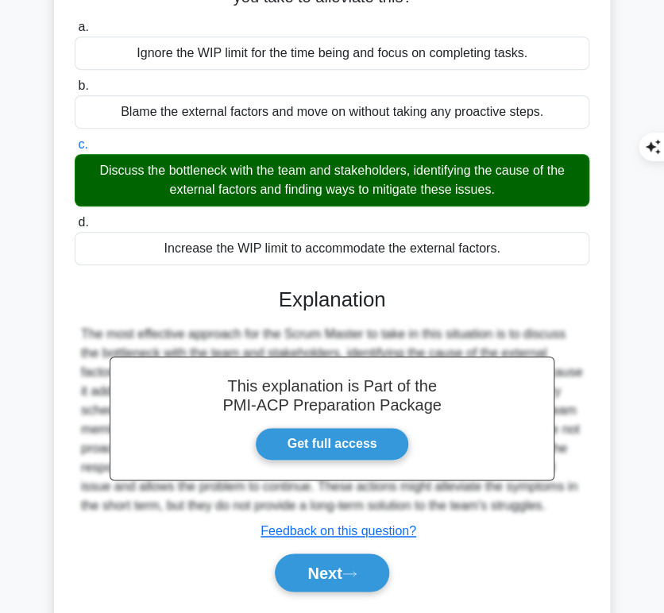
scroll to position [196, 0]
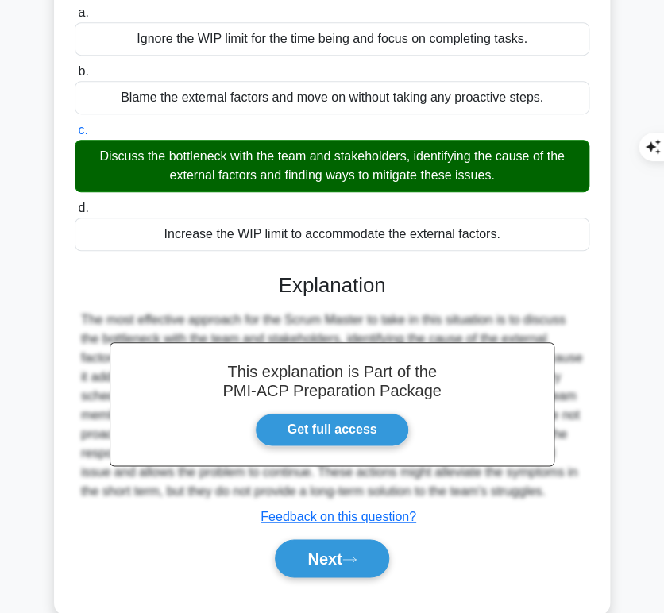
drag, startPoint x: 278, startPoint y: 277, endPoint x: 563, endPoint y: 484, distance: 352.4
click at [563, 484] on div "This explanation is Part of the PMI-ACP Preparation Package Get full access Exp…" at bounding box center [332, 418] width 514 height 329
copy div "Explanation The most effective approach for the Scrum Master to take in this si…"
click at [307, 547] on button "Next" at bounding box center [332, 558] width 114 height 38
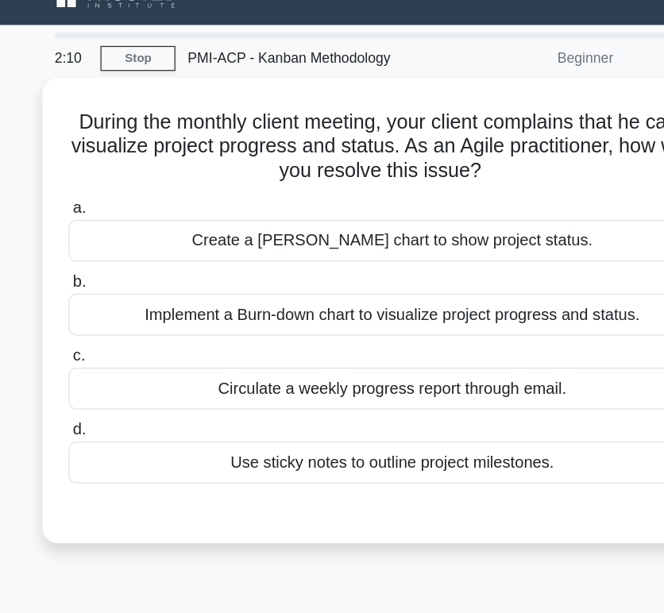
click at [98, 121] on h5 "During the monthly client meeting, your client complains that he cannot visuali…" at bounding box center [332, 141] width 518 height 59
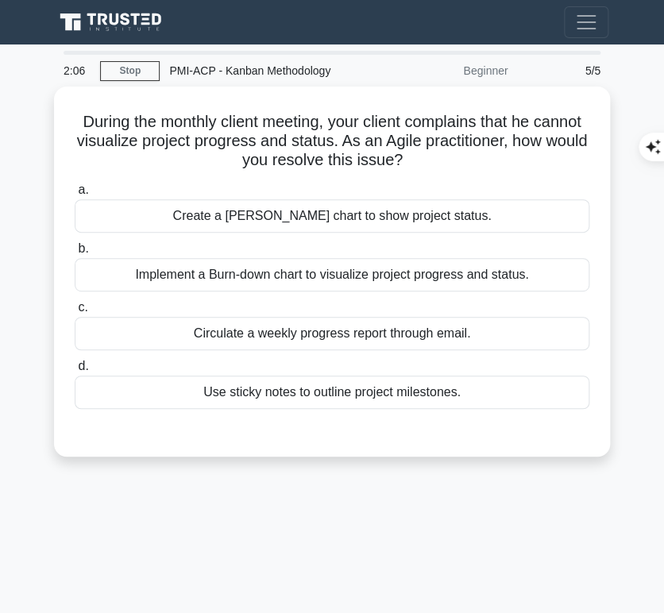
drag, startPoint x: 99, startPoint y: 114, endPoint x: 451, endPoint y: 157, distance: 354.4
click at [451, 157] on h5 "During the monthly client meeting, your client complains that he cannot visuali…" at bounding box center [332, 141] width 518 height 59
copy h5 "During the monthly client meeting, your client complains that he cannot visuali…"
click at [490, 157] on h5 "During the monthly client meeting, your client complains that he cannot visuali…" at bounding box center [332, 141] width 518 height 59
click at [470, 273] on div "Implement a Burn-down chart to visualize project progress and status." at bounding box center [332, 274] width 514 height 33
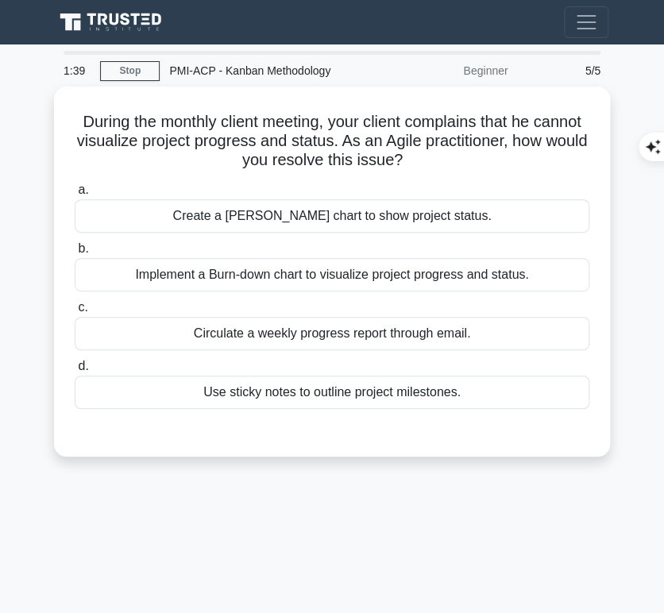
click at [75, 254] on input "b. Implement a Burn-down chart to visualize project progress and status." at bounding box center [75, 249] width 0 height 10
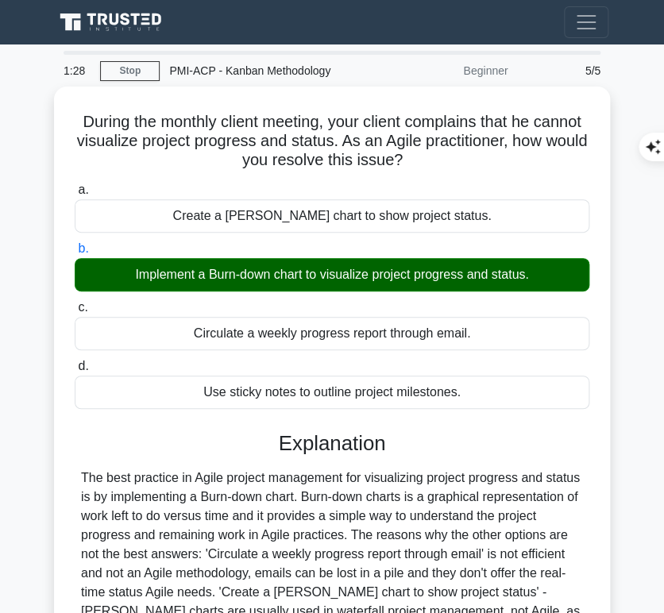
scroll to position [237, 0]
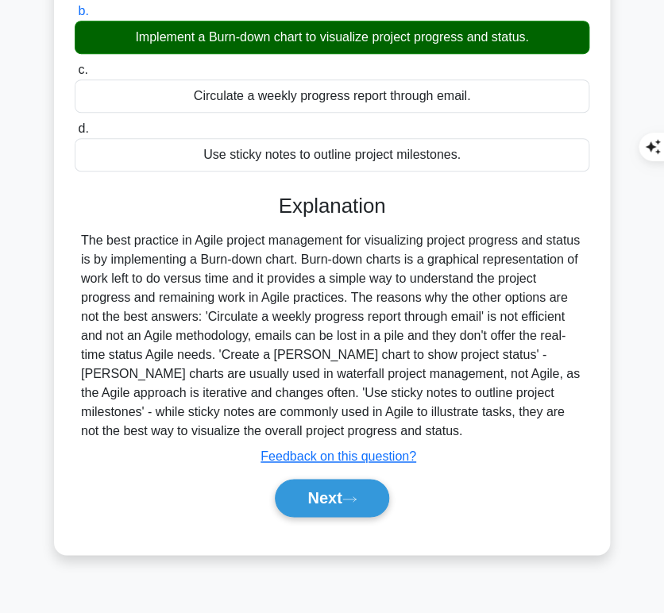
click at [311, 264] on div "The best practice in Agile project management for visualizing project progress …" at bounding box center [332, 336] width 502 height 210
drag, startPoint x: 279, startPoint y: 196, endPoint x: 286, endPoint y: 430, distance: 234.3
click at [286, 430] on div "Explanation Submit feedback Feedback on this question? Next" at bounding box center [332, 358] width 514 height 329
copy div "Explanation The best practice in Agile project management for visualizing proje…"
click at [336, 507] on button "Next" at bounding box center [332, 498] width 114 height 38
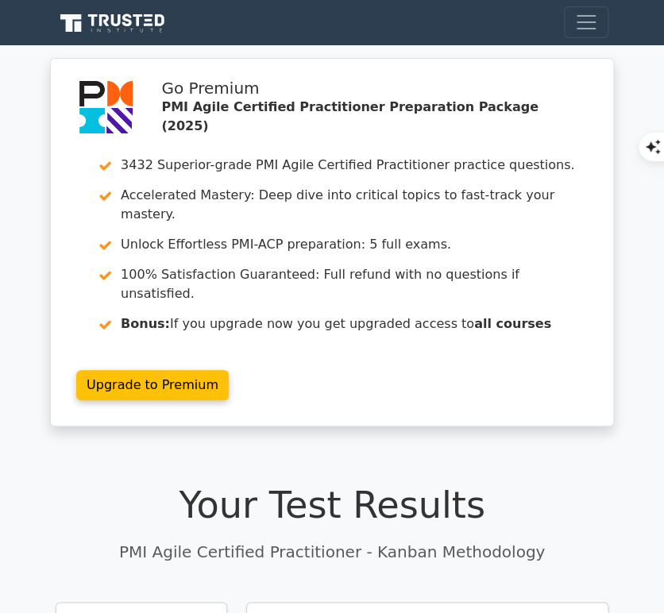
scroll to position [257, 0]
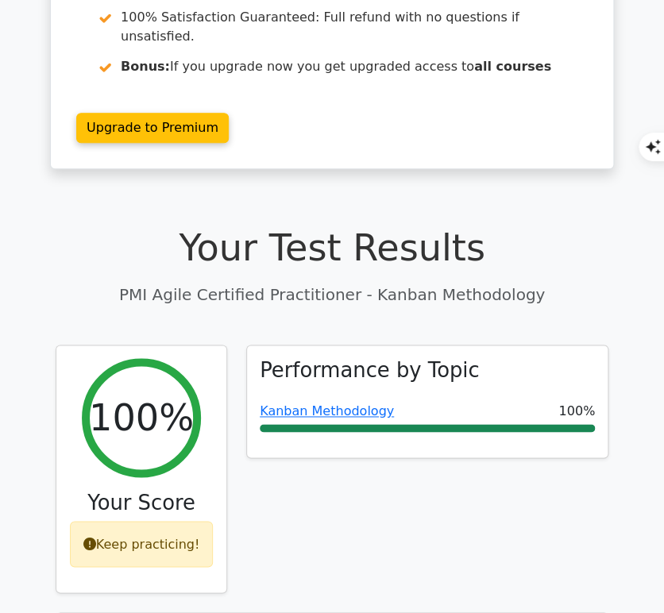
click at [328, 403] on link "Kanban Methodology" at bounding box center [327, 410] width 134 height 15
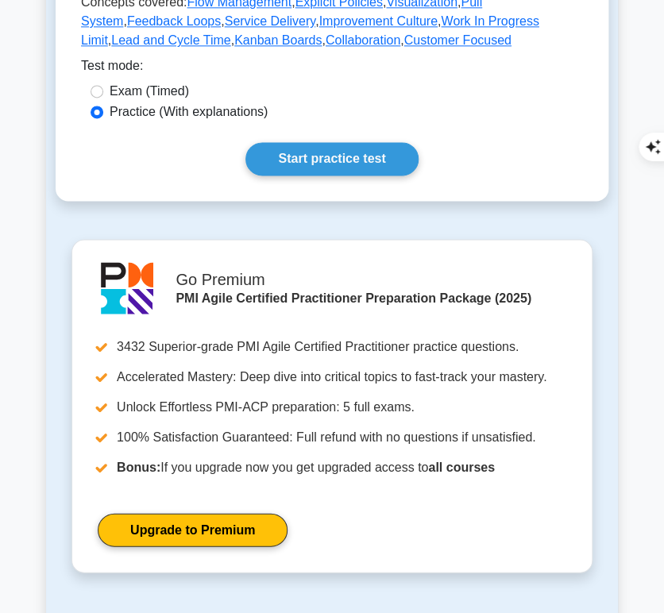
scroll to position [501, 0]
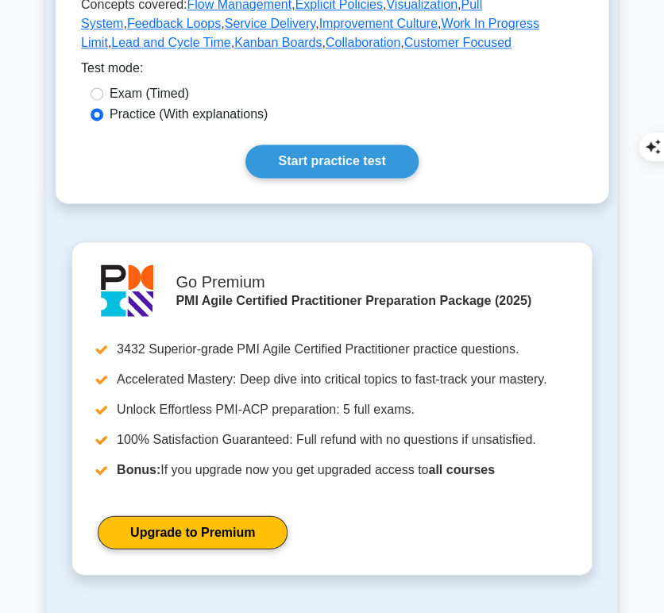
click at [371, 148] on link "Start practice test" at bounding box center [331, 160] width 172 height 33
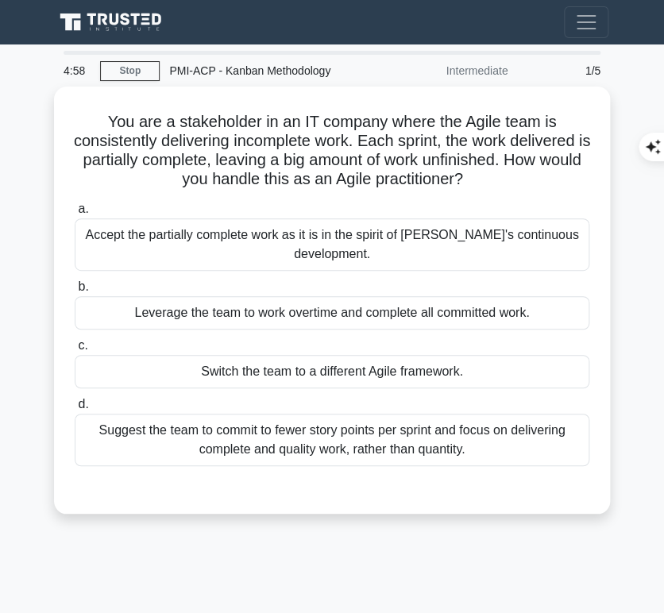
drag, startPoint x: 96, startPoint y: 109, endPoint x: 495, endPoint y: 184, distance: 406.4
click at [495, 184] on h5 "You are a stakeholder in an IT company where the Agile team is consistently del…" at bounding box center [332, 151] width 518 height 78
copy h5 "You are a stakeholder in an IT company where the Agile team is consistently del…"
click at [525, 440] on div "Suggest the team to commit to fewer story points per sprint and focus on delive…" at bounding box center [332, 440] width 514 height 52
click at [75, 410] on input "d. Suggest the team to commit to fewer story points per sprint and focus on del…" at bounding box center [75, 404] width 0 height 10
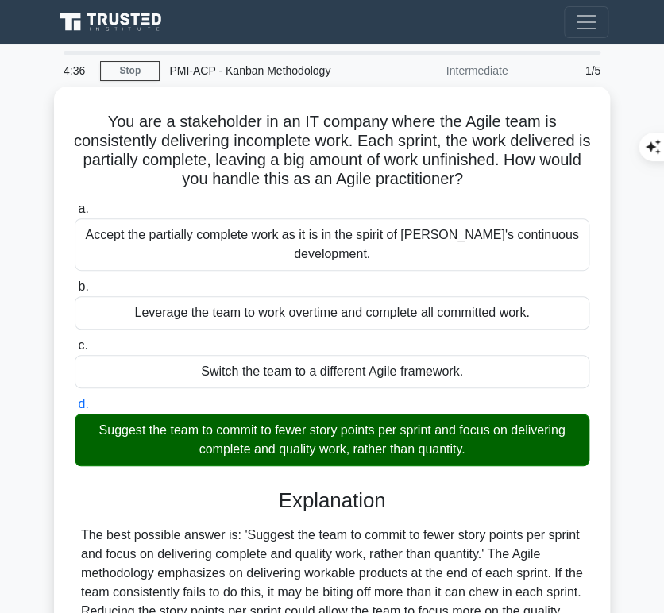
scroll to position [241, 0]
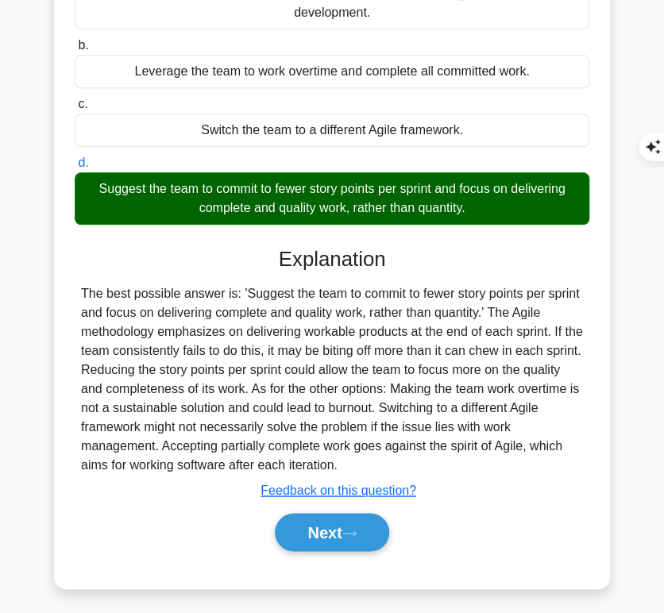
click at [287, 258] on h3 "Explanation" at bounding box center [331, 259] width 495 height 25
drag, startPoint x: 273, startPoint y: 248, endPoint x: 362, endPoint y: 457, distance: 226.2
click at [362, 457] on div "Explanation The best possible answer is: 'Suggest the team to commit to fewer s…" at bounding box center [332, 402] width 514 height 310
copy div "Explanation The best possible answer is: 'Suggest the team to commit to fewer s…"
click at [312, 532] on button "Next" at bounding box center [332, 532] width 114 height 38
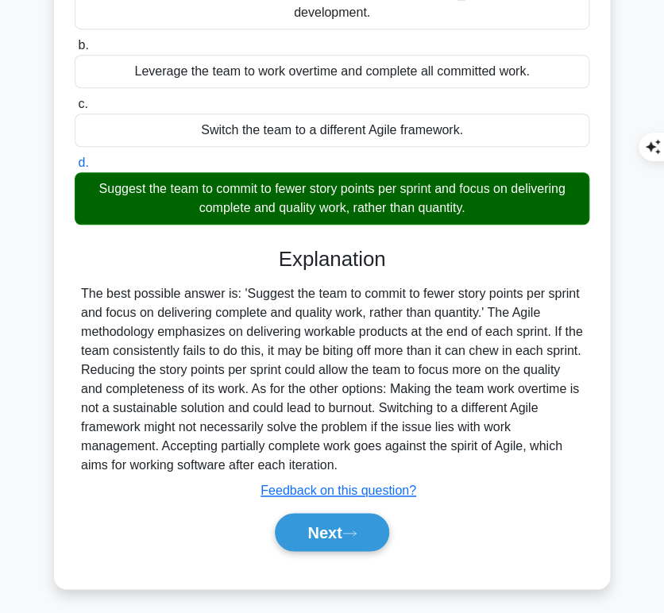
scroll to position [0, 0]
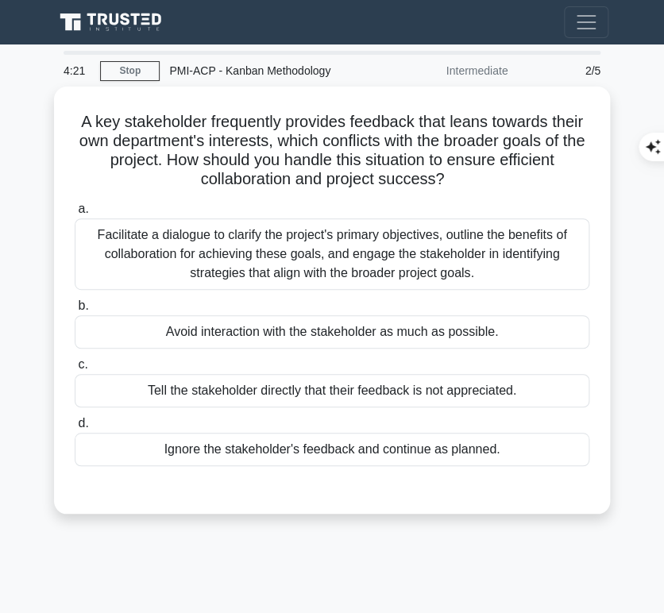
drag, startPoint x: 75, startPoint y: 114, endPoint x: 468, endPoint y: 176, distance: 397.8
click at [468, 176] on h5 "A key stakeholder frequently provides feedback that leans towards their own dep…" at bounding box center [332, 151] width 518 height 78
copy h5 "A key stakeholder frequently provides feedback that leans towards their own dep…"
click at [416, 246] on div "Facilitate a dialogue to clarify the project's primary objectives, outline the …" at bounding box center [332, 253] width 514 height 71
click at [75, 214] on input "a. Facilitate a dialogue to clarify the project's primary objectives, outline t…" at bounding box center [75, 209] width 0 height 10
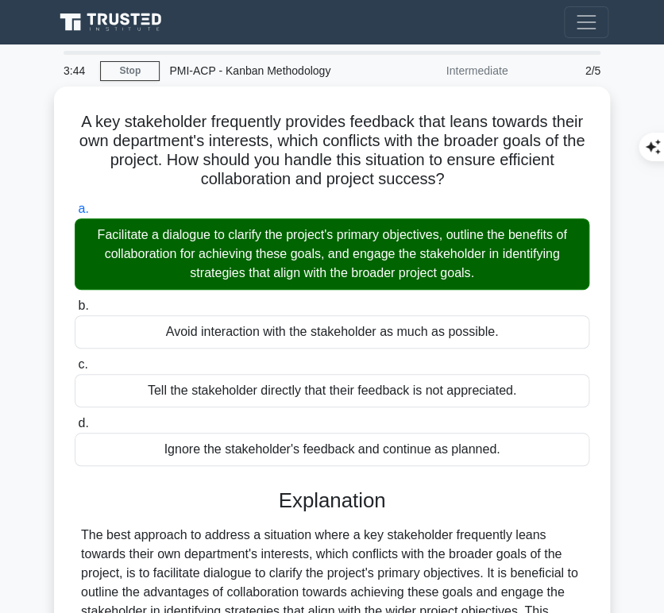
scroll to position [318, 0]
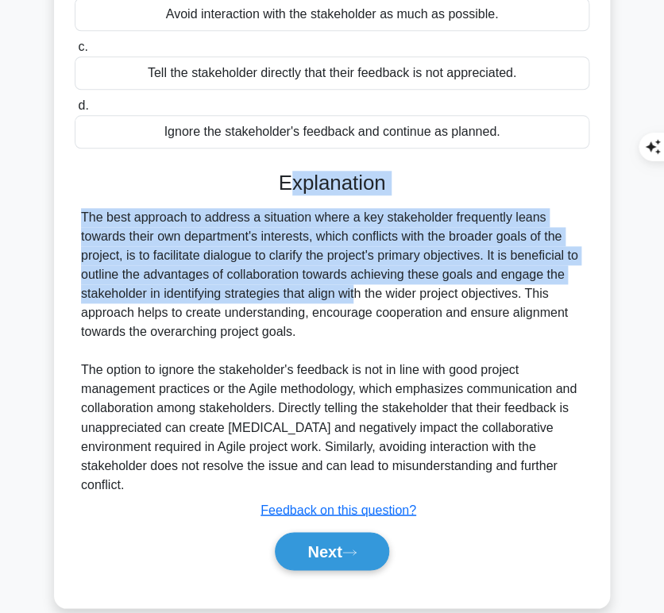
drag, startPoint x: 269, startPoint y: 288, endPoint x: 286, endPoint y: 183, distance: 106.9
click at [286, 183] on div "Explanation The best approach to address a situation where a key stakeholder fr…" at bounding box center [332, 374] width 514 height 406
click at [286, 183] on h3 "Explanation" at bounding box center [331, 183] width 495 height 25
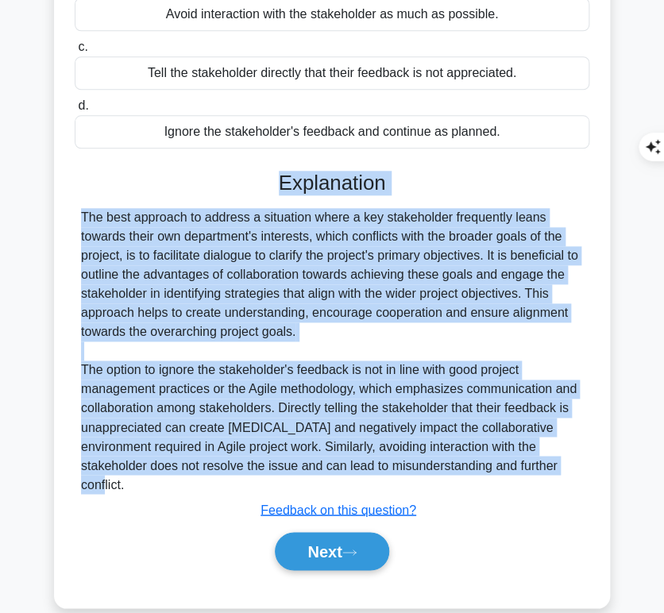
drag, startPoint x: 275, startPoint y: 179, endPoint x: 518, endPoint y: 462, distance: 372.7
click at [518, 462] on div "Explanation The best approach to address a situation where a key stakeholder fr…" at bounding box center [332, 374] width 514 height 406
copy div "Explanation The best approach to address a situation where a key stakeholder fr…"
click at [305, 532] on button "Next" at bounding box center [332, 551] width 114 height 38
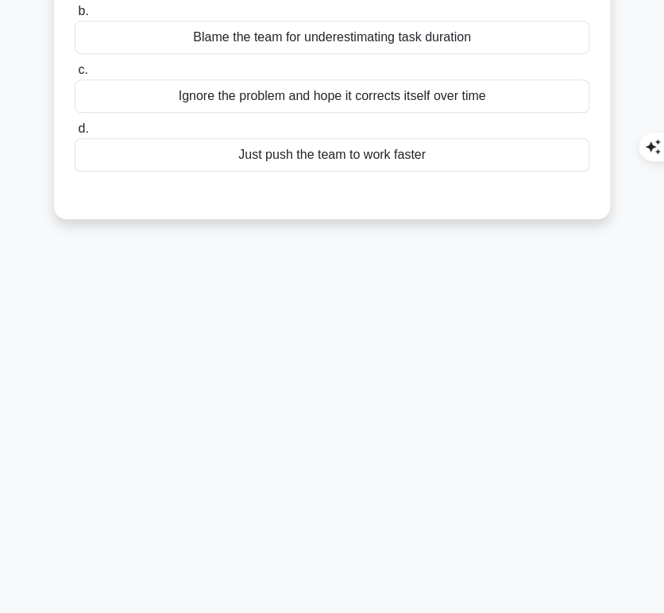
scroll to position [0, 0]
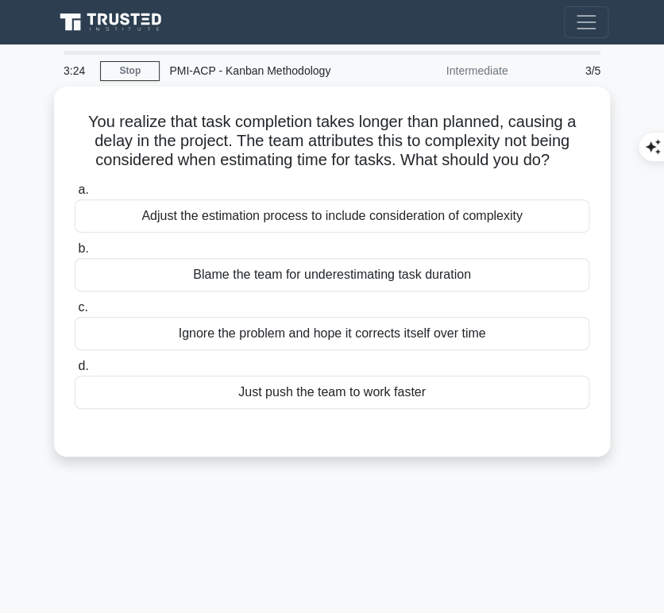
drag, startPoint x: 79, startPoint y: 111, endPoint x: 574, endPoint y: 152, distance: 497.1
click at [574, 152] on h5 "You realize that task completion takes longer than planned, causing a delay in …" at bounding box center [332, 141] width 518 height 59
copy h5 "You realize that task completion takes longer than planned, causing a delay in …"
click at [535, 214] on div "Adjust the estimation process to include consideration of complexity" at bounding box center [332, 215] width 514 height 33
click at [75, 195] on input "a. Adjust the estimation process to include consideration of complexity" at bounding box center [75, 190] width 0 height 10
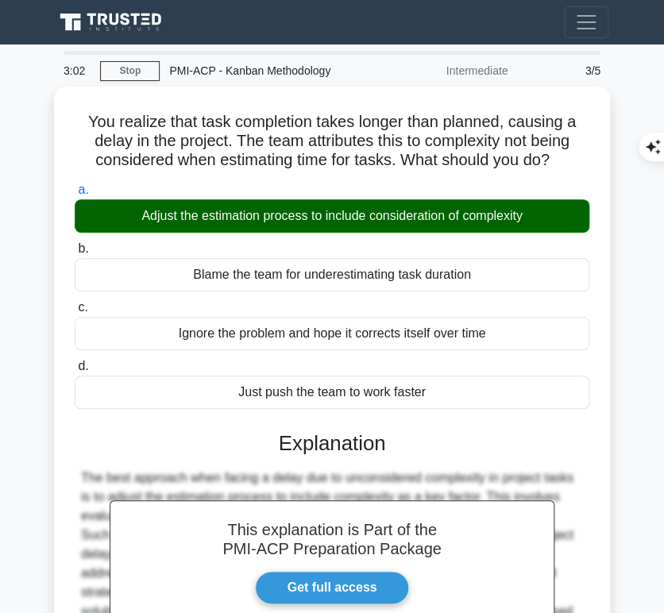
scroll to position [237, 0]
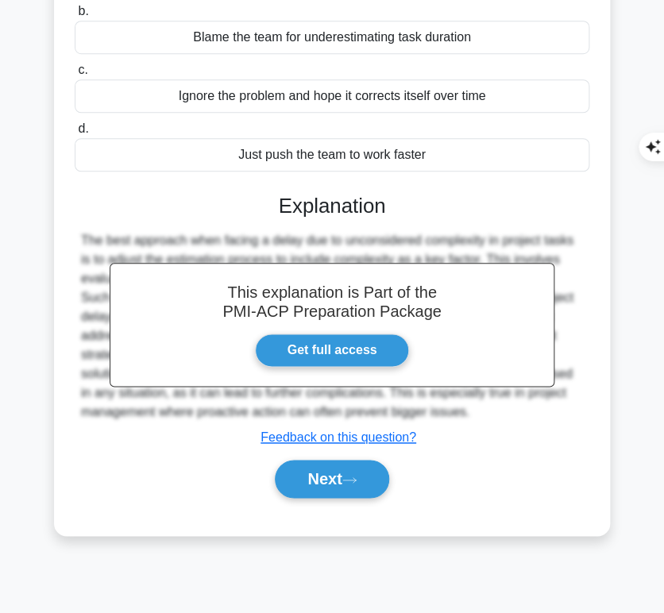
click at [283, 231] on div "The best approach when facing a delay due to unconsidered complexity in project…" at bounding box center [332, 326] width 502 height 191
drag, startPoint x: 276, startPoint y: 193, endPoint x: 479, endPoint y: 411, distance: 297.7
click at [479, 411] on div "This explanation is Part of the PMI-ACP Preparation Package Get full access Exp…" at bounding box center [332, 339] width 514 height 329
copy div "Explanation The best approach when facing a delay due to unconsidered complexit…"
click at [324, 477] on button "Next" at bounding box center [332, 479] width 114 height 38
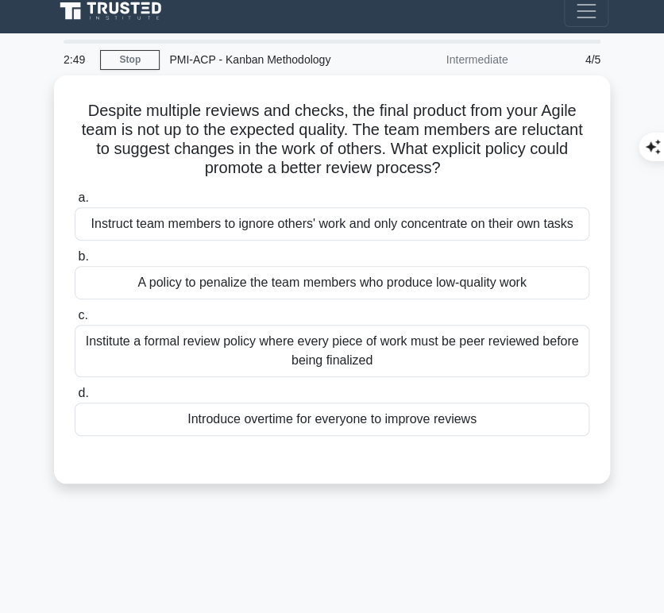
scroll to position [13, 0]
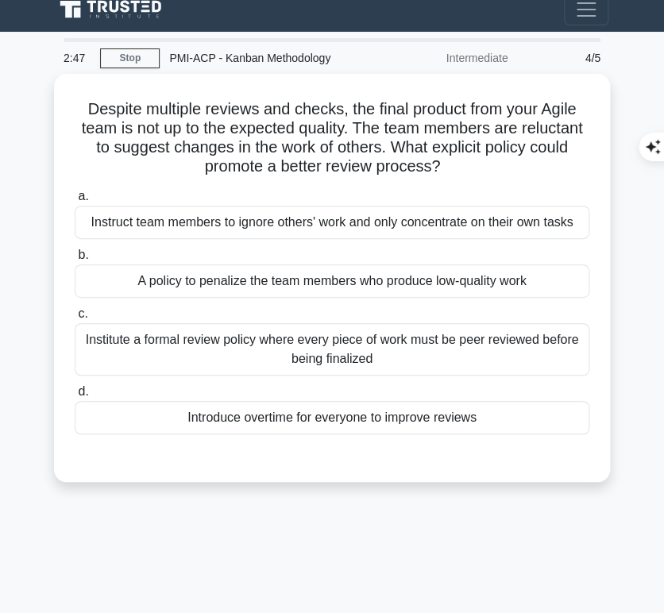
drag, startPoint x: 76, startPoint y: 102, endPoint x: 442, endPoint y: 168, distance: 371.9
click at [442, 168] on h5 "Despite multiple reviews and checks, the final product from your Agile team is …" at bounding box center [332, 138] width 518 height 78
copy h5 "Despite multiple reviews and checks, the final product from your Agile team is …"
click at [514, 357] on div "Institute a formal review policy where every piece of work must be peer reviewe…" at bounding box center [332, 349] width 514 height 52
click at [75, 319] on input "c. Institute a formal review policy where every piece of work must be peer revi…" at bounding box center [75, 314] width 0 height 10
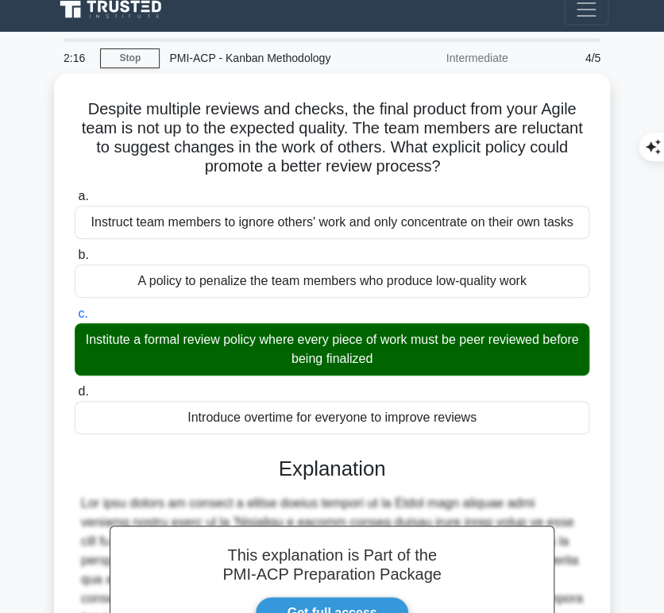
click at [271, 460] on h3 "Explanation" at bounding box center [331, 469] width 495 height 25
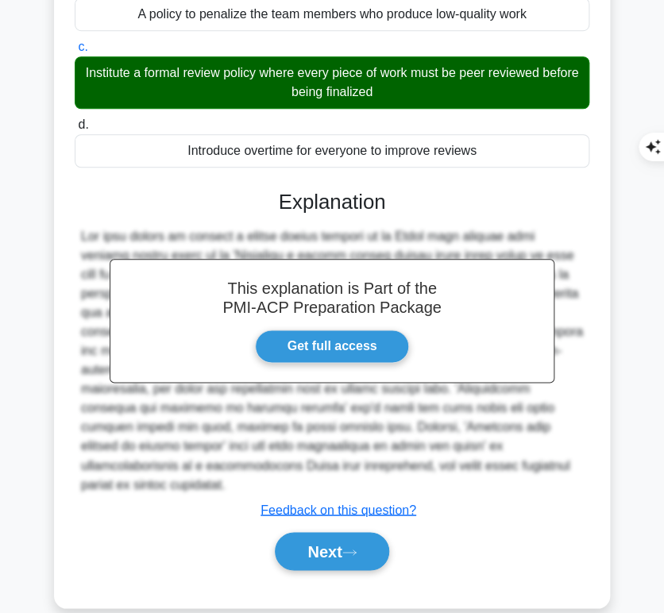
scroll to position [279, 0]
drag, startPoint x: 276, startPoint y: 195, endPoint x: 472, endPoint y: 456, distance: 326.0
click at [472, 456] on div "This explanation is Part of the PMI-ACP Preparation Package Get full access Exp…" at bounding box center [332, 374] width 514 height 406
copy div "Explanation The best policy to promote a better review process in an Agile team…"
click at [317, 532] on button "Next" at bounding box center [332, 551] width 114 height 38
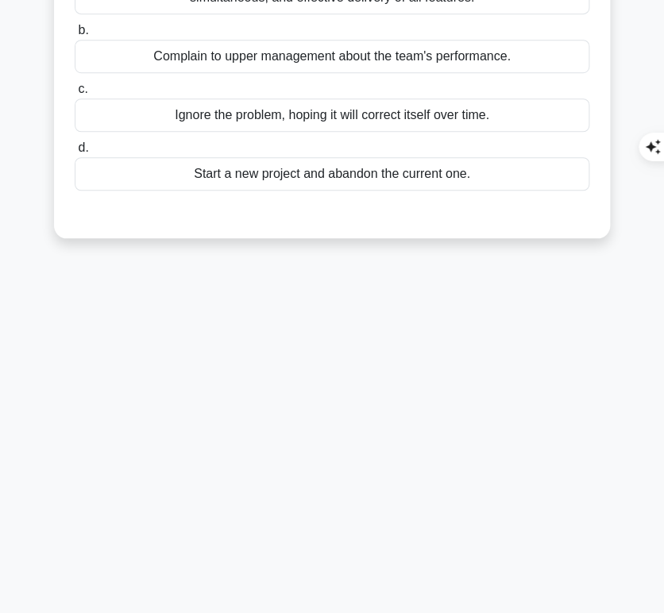
scroll to position [0, 0]
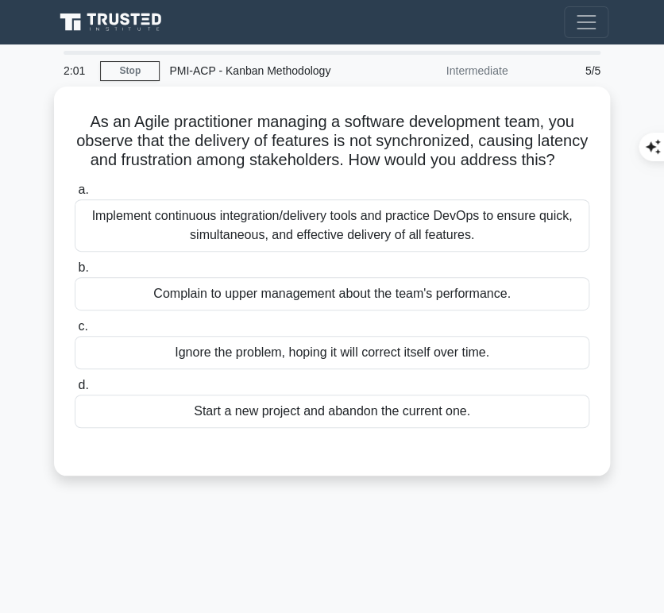
drag, startPoint x: 81, startPoint y: 116, endPoint x: 342, endPoint y: 172, distance: 267.2
click at [342, 171] on h5 "As an Agile practitioner managing a software development team, you observe that…" at bounding box center [332, 141] width 518 height 59
copy h5 "As an Agile practitioner managing a software development team, you observe that…"
click at [344, 245] on div "Implement continuous integration/delivery tools and practice DevOps to ensure q…" at bounding box center [332, 225] width 514 height 52
click at [75, 195] on input "a. Implement continuous integration/delivery tools and practice DevOps to ensur…" at bounding box center [75, 190] width 0 height 10
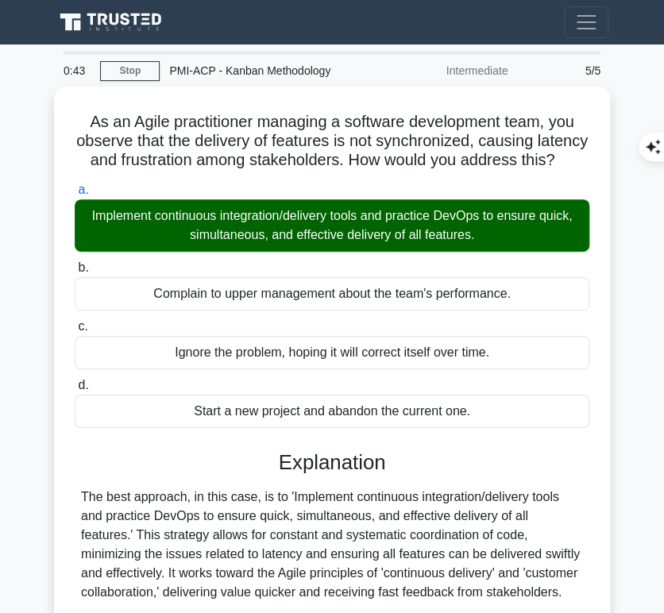
scroll to position [299, 0]
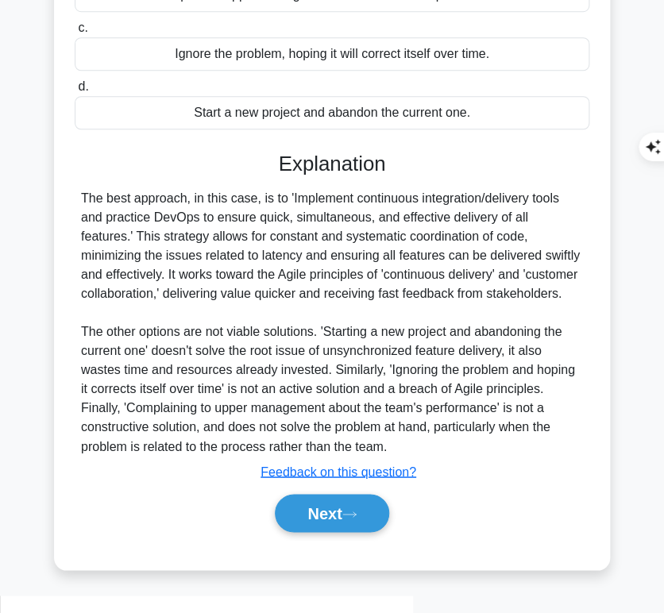
click at [281, 349] on div "The best approach, in this case, is to 'Implement continuous integration/delive…" at bounding box center [332, 322] width 502 height 267
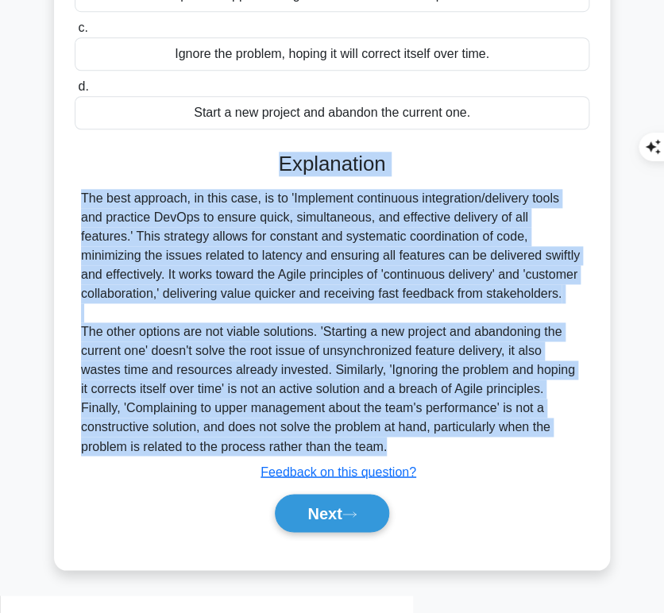
drag, startPoint x: 276, startPoint y: 174, endPoint x: 334, endPoint y: 464, distance: 295.5
click at [334, 464] on div "Explanation The best approach, in this case, is to 'Implement continuous integr…" at bounding box center [332, 345] width 514 height 387
copy div "Explanation The best approach, in this case, is to 'Implement continuous integr…"
click at [334, 530] on button "Next" at bounding box center [332, 513] width 114 height 38
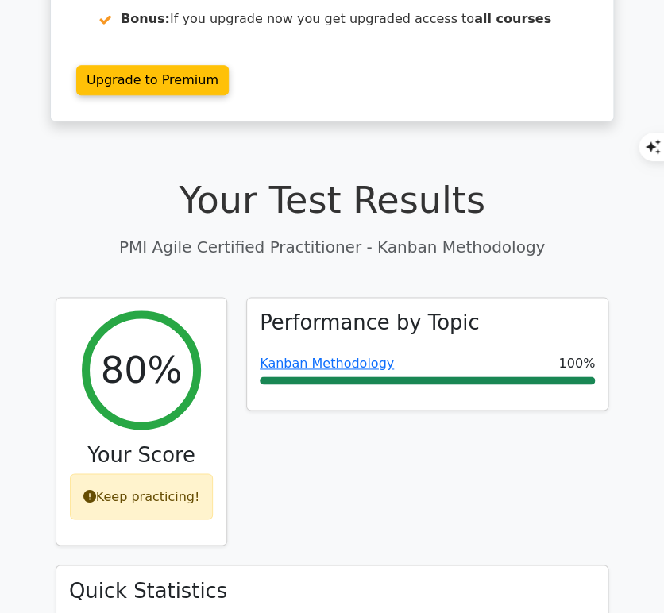
scroll to position [331, 0]
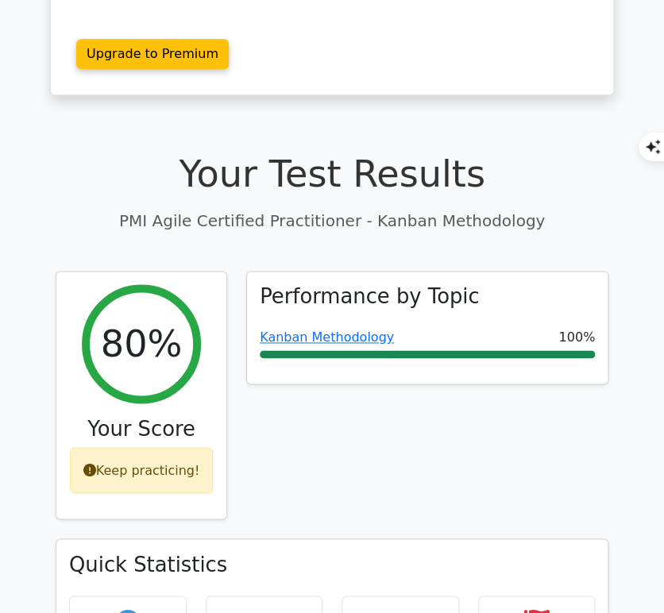
click at [358, 329] on link "Kanban Methodology" at bounding box center [327, 336] width 134 height 15
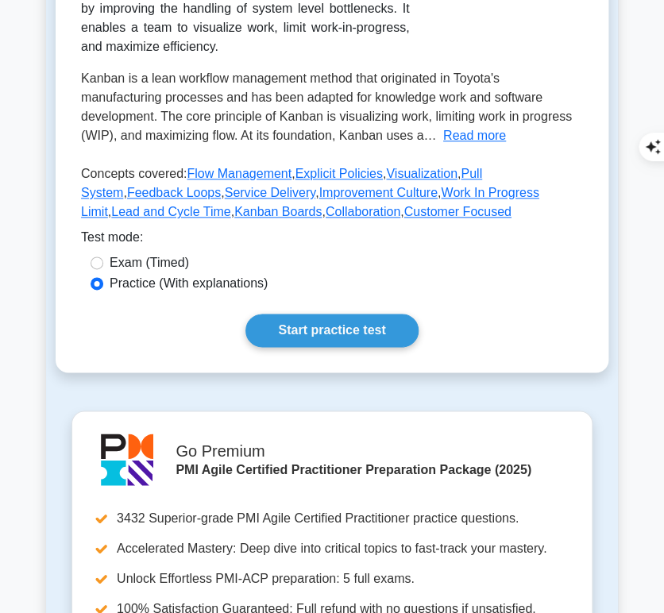
scroll to position [331, 0]
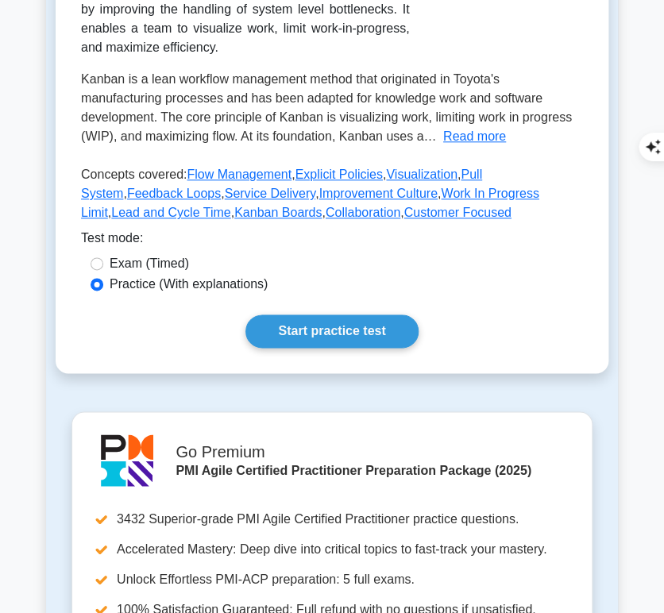
click at [360, 316] on link "Start practice test" at bounding box center [331, 330] width 172 height 33
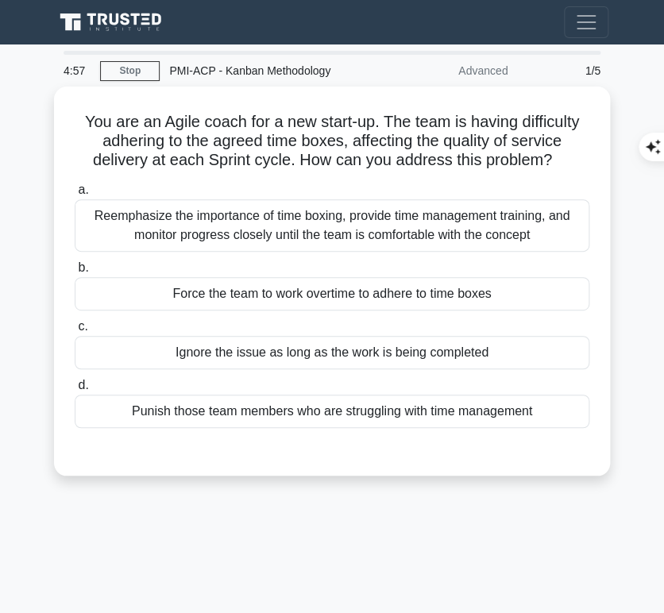
drag, startPoint x: 73, startPoint y: 118, endPoint x: 555, endPoint y: 159, distance: 483.6
click at [555, 159] on h5 "You are an Agile coach for a new start-up. The team is having difficulty adheri…" at bounding box center [332, 141] width 518 height 59
copy h5 "You are an Agile coach for a new start-up. The team is having difficulty adheri…"
click at [375, 210] on div "Reemphasize the importance of time boxing, provide time management training, an…" at bounding box center [332, 225] width 514 height 52
click at [75, 195] on input "a. Reemphasize the importance of time boxing, provide time management training,…" at bounding box center [75, 190] width 0 height 10
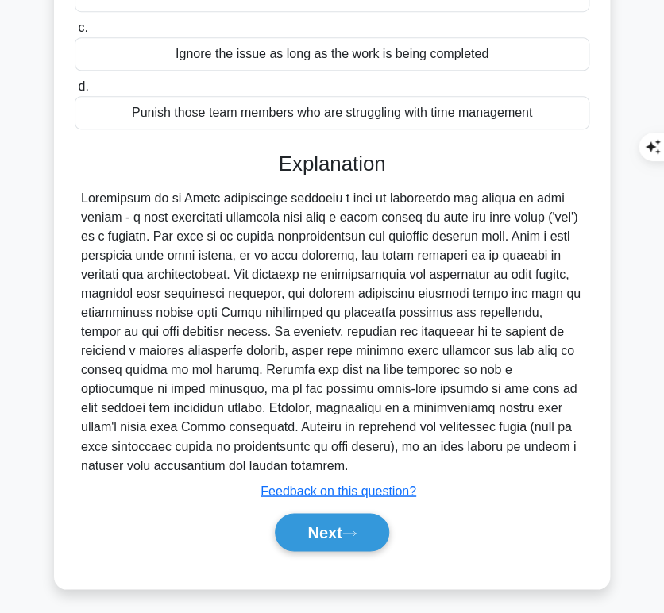
scroll to position [298, 0]
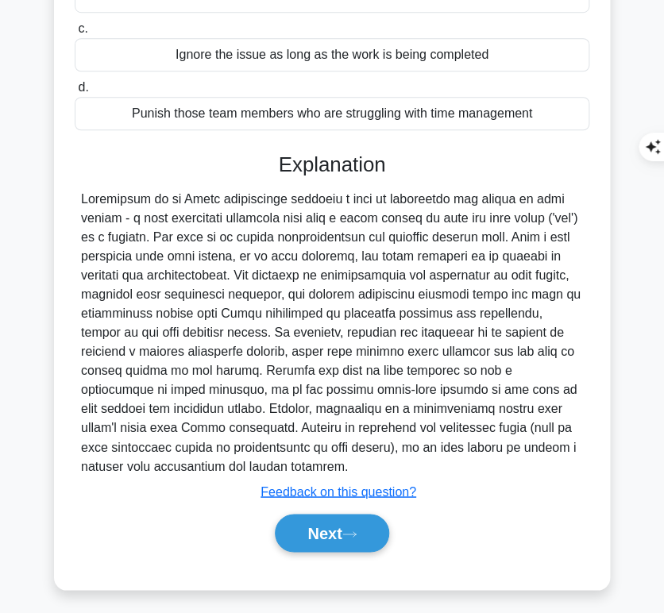
drag, startPoint x: 277, startPoint y: 153, endPoint x: 195, endPoint y: 464, distance: 322.0
click at [195, 464] on div "Explanation Submit feedback Feedback on this question? Next" at bounding box center [332, 355] width 514 height 406
copy div "Explanation Succeeding in an Agile environment requires a team to understand an…"
click at [318, 532] on button "Next" at bounding box center [332, 533] width 114 height 38
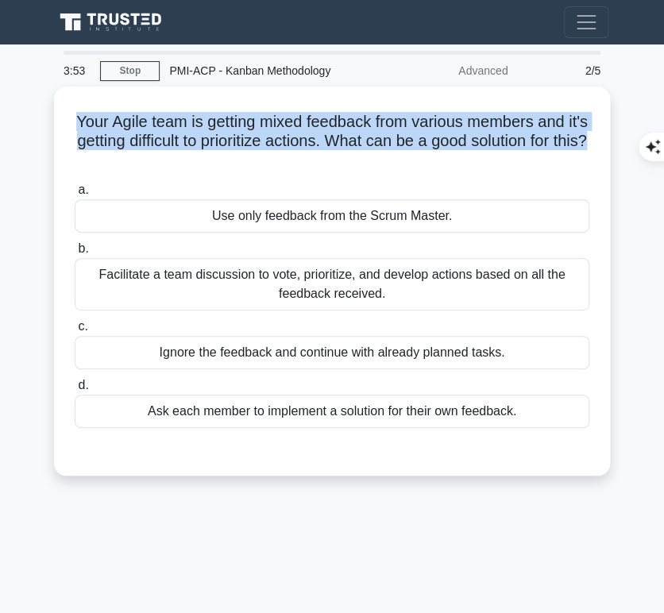
drag, startPoint x: 76, startPoint y: 110, endPoint x: 349, endPoint y: 156, distance: 276.3
click at [349, 156] on h5 "Your Agile team is getting mixed feedback from various members and it's getting…" at bounding box center [332, 141] width 518 height 59
copy h5 "Your Agile team is getting mixed feedback from various members and it's getting…"
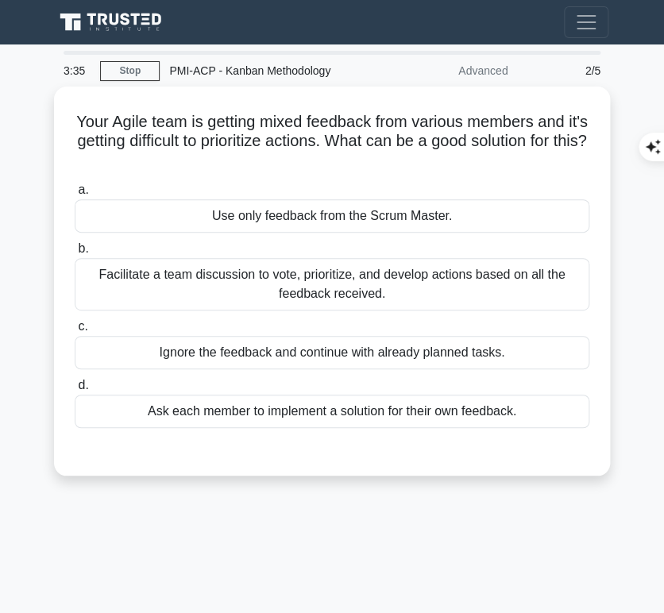
click at [380, 269] on div "Facilitate a team discussion to vote, prioritize, and develop actions based on …" at bounding box center [332, 284] width 514 height 52
click at [75, 254] on input "b. Facilitate a team discussion to vote, prioritize, and develop actions based …" at bounding box center [75, 249] width 0 height 10
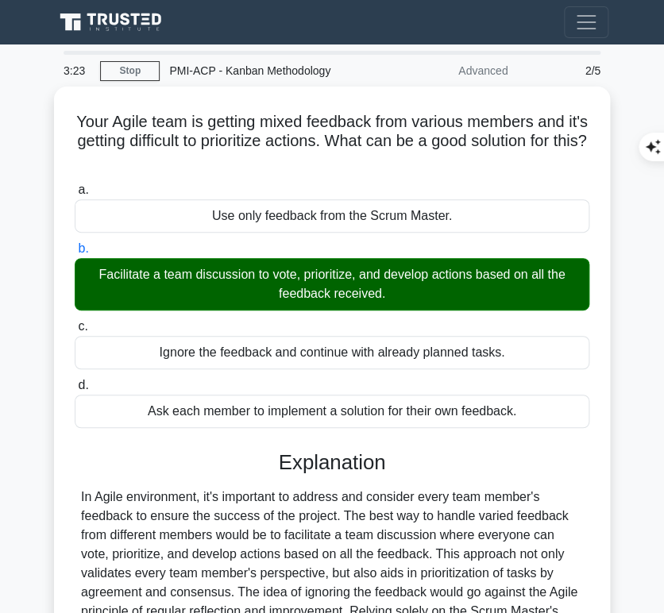
scroll to position [237, 0]
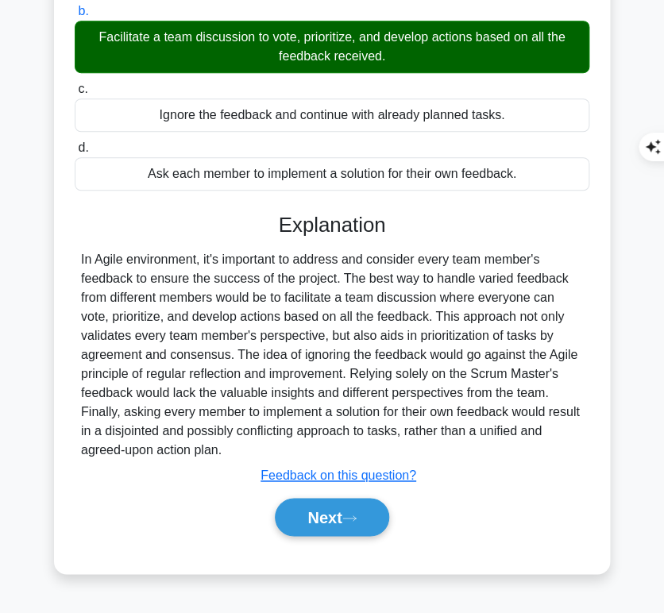
click at [245, 255] on div "In Agile environment, it's important to address and consider every team member'…" at bounding box center [332, 355] width 502 height 210
drag, startPoint x: 275, startPoint y: 217, endPoint x: 235, endPoint y: 445, distance: 232.2
click at [235, 445] on div "Explanation In Agile environment, it's important to address and consider every …" at bounding box center [332, 377] width 514 height 329
copy div "Explanation In Agile environment, it's important to address and consider every …"
click at [291, 520] on button "Next" at bounding box center [332, 517] width 114 height 38
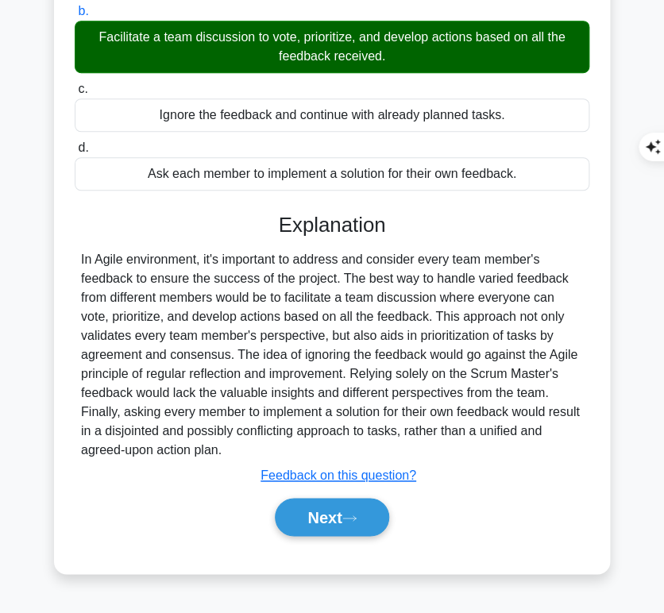
scroll to position [0, 0]
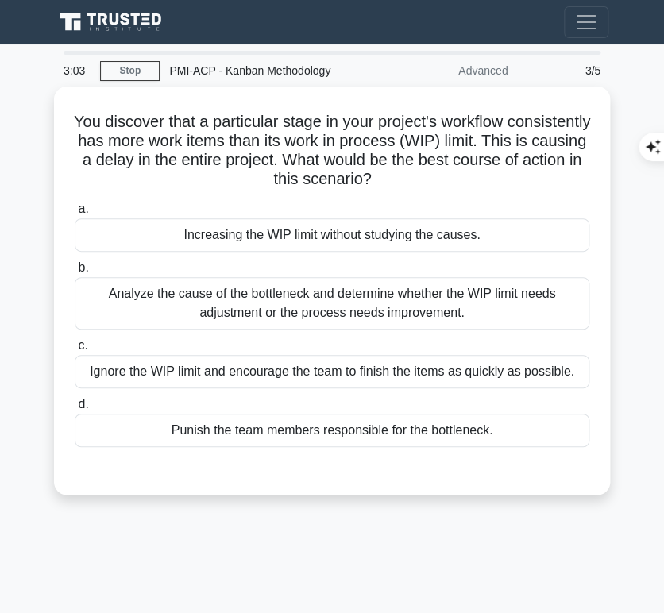
drag, startPoint x: 110, startPoint y: 114, endPoint x: 450, endPoint y: 176, distance: 346.3
click at [450, 176] on h5 "You discover that a particular stage in your project's workflow consistently ha…" at bounding box center [332, 151] width 518 height 78
copy h5 "You discover that a particular stage in your project's workflow consistently ha…"
click at [538, 294] on div "Analyze the cause of the bottleneck and determine whether the WIP limit needs a…" at bounding box center [332, 303] width 514 height 52
click at [75, 273] on input "b. Analyze the cause of the bottleneck and determine whether the WIP limit need…" at bounding box center [75, 268] width 0 height 10
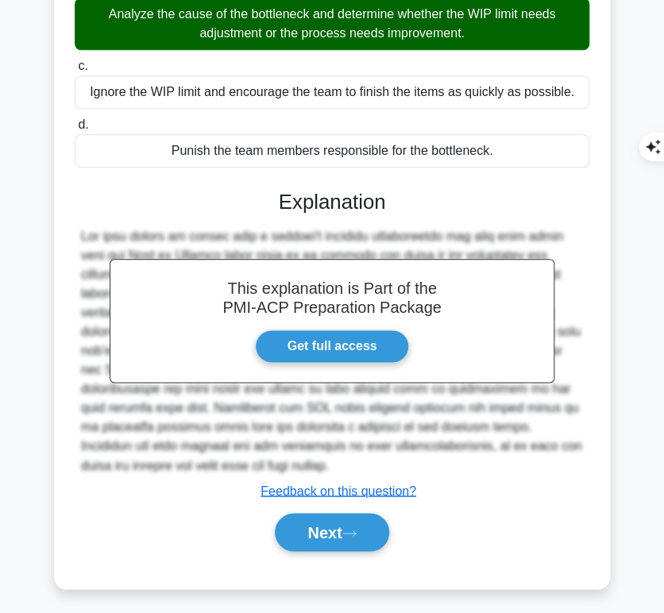
click at [283, 190] on h3 "Explanation" at bounding box center [331, 202] width 495 height 25
drag, startPoint x: 277, startPoint y: 191, endPoint x: 197, endPoint y: 421, distance: 243.1
click at [206, 456] on div "This explanation is Part of the PMI-ACP Preparation Package Get full access Exp…" at bounding box center [332, 364] width 514 height 387
copy div "Explanation The best course of action when a project's workflow consistently ha…"
click at [300, 526] on button "Next" at bounding box center [332, 532] width 114 height 38
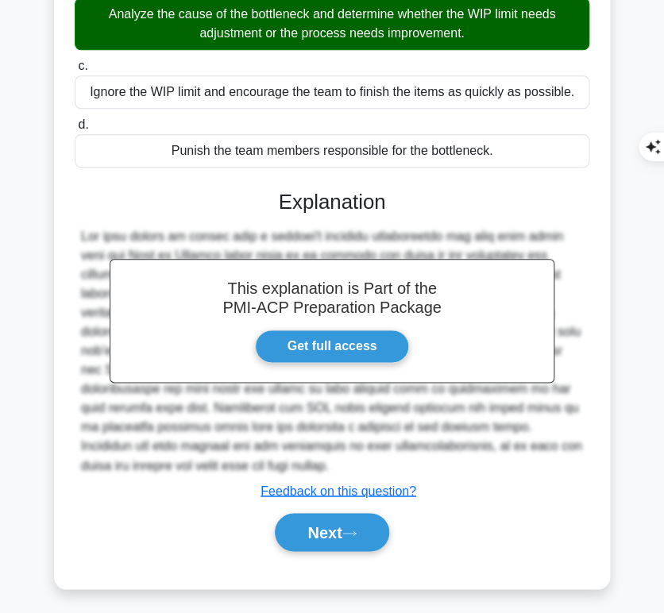
scroll to position [237, 0]
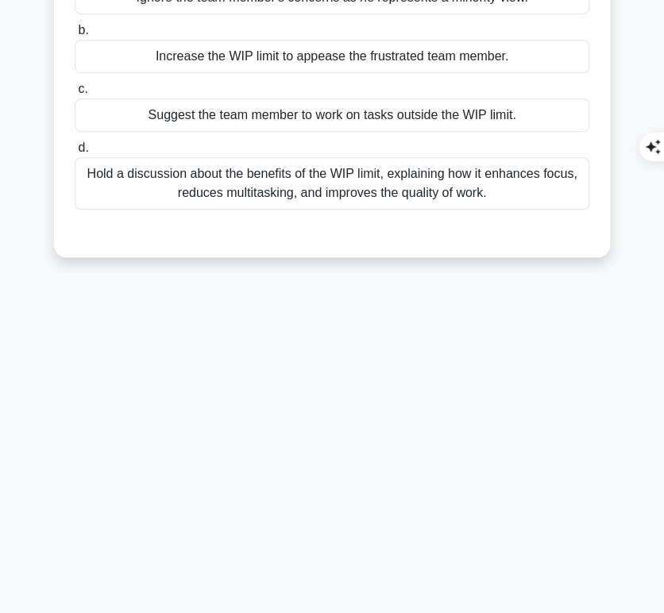
click at [322, 523] on div "2:04 Stop PMI-ACP - Kanban Methodology Advanced 4/5 During the sprint retrospec…" at bounding box center [332, 210] width 572 height 794
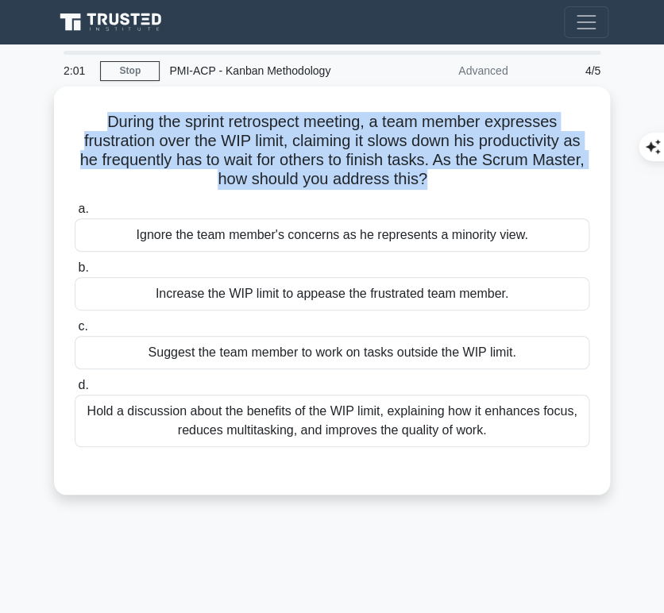
drag, startPoint x: 102, startPoint y: 113, endPoint x: 427, endPoint y: 175, distance: 330.6
click at [427, 175] on h5 "During the sprint retrospect meeting, a team member expresses frustration over …" at bounding box center [332, 151] width 518 height 78
copy h5 "During the sprint retrospect meeting, a team member expresses frustration over …"
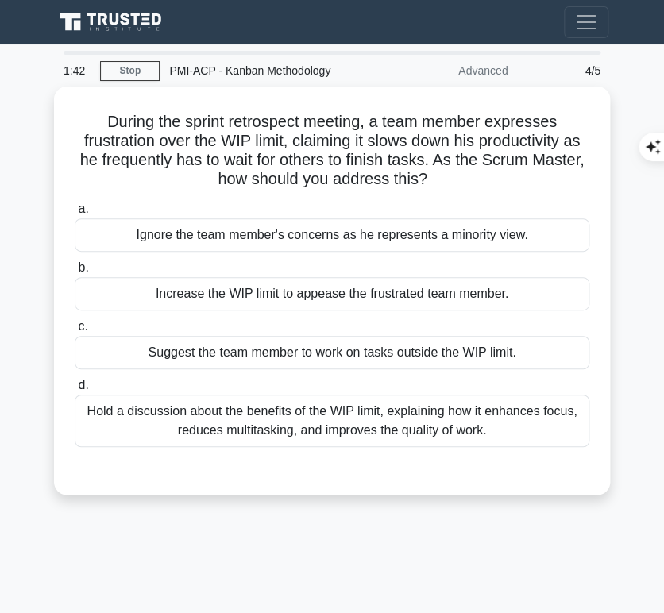
click at [272, 405] on div "Hold a discussion about the benefits of the WIP limit, explaining how it enhanc…" at bounding box center [332, 421] width 514 height 52
click at [75, 391] on input "d. Hold a discussion about the benefits of the WIP limit, explaining how it enh…" at bounding box center [75, 385] width 0 height 10
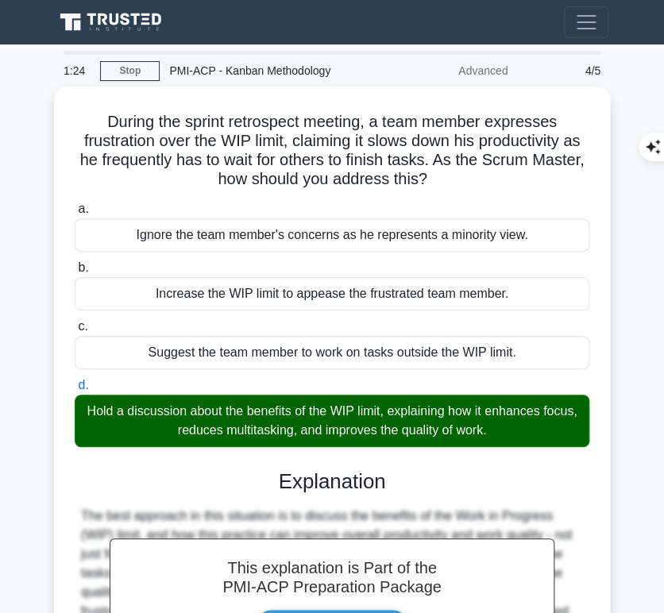
scroll to position [241, 0]
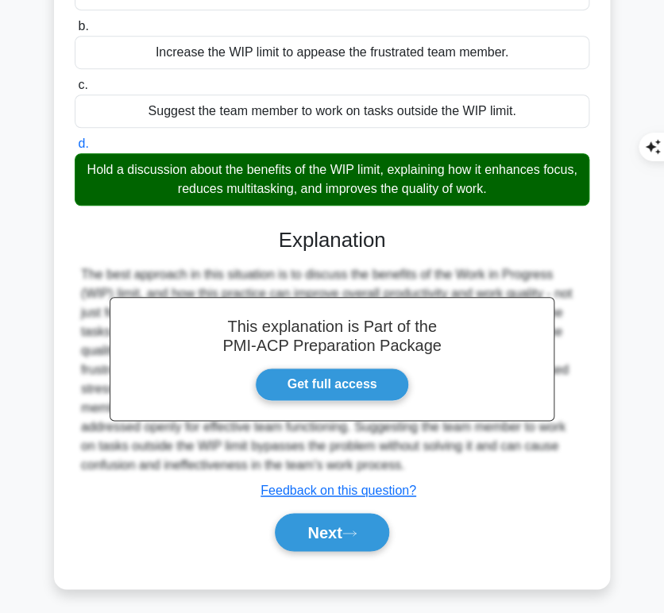
click at [277, 246] on h3 "Explanation" at bounding box center [331, 240] width 495 height 25
drag, startPoint x: 278, startPoint y: 237, endPoint x: 417, endPoint y: 462, distance: 264.8
click at [417, 462] on div "This explanation is Part of the PMI-ACP Preparation Package Get full access Exp…" at bounding box center [332, 383] width 514 height 349
copy div "Explanation The best approach in this situation is to discuss the benefits of t…"
click at [289, 534] on button "Next" at bounding box center [332, 532] width 114 height 38
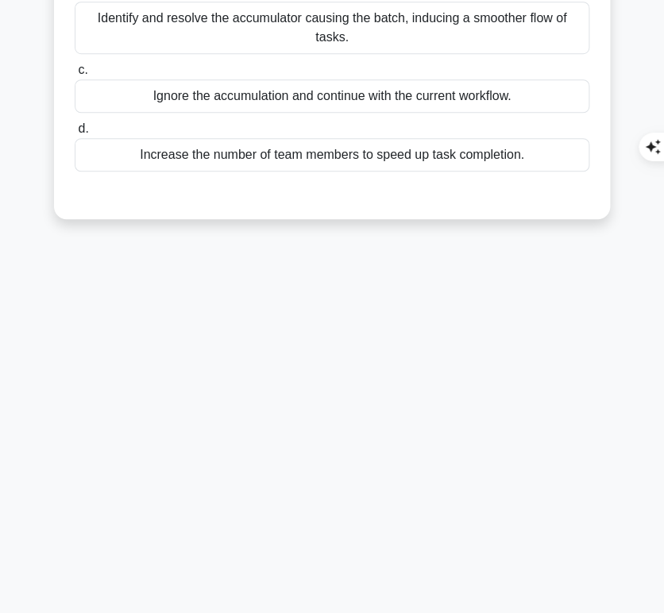
scroll to position [0, 0]
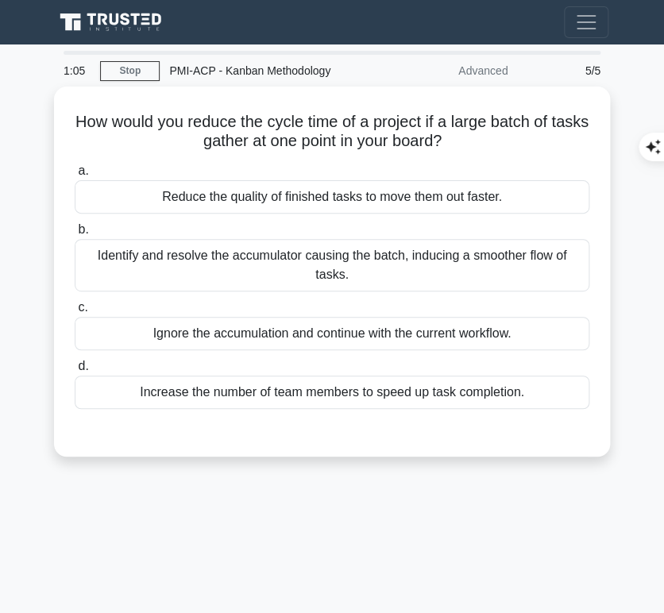
drag, startPoint x: 86, startPoint y: 114, endPoint x: 476, endPoint y: 141, distance: 391.5
click at [476, 141] on h5 "How would you reduce the cycle time of a project if a large batch of tasks gath…" at bounding box center [332, 132] width 518 height 40
copy h5 "How would you reduce the cycle time of a project if a large batch of tasks gath…"
click at [486, 276] on div "Identify and resolve the accumulator causing the batch, inducing a smoother flo…" at bounding box center [332, 265] width 514 height 52
click at [75, 235] on input "b. Identify and resolve the accumulator causing the batch, inducing a smoother …" at bounding box center [75, 230] width 0 height 10
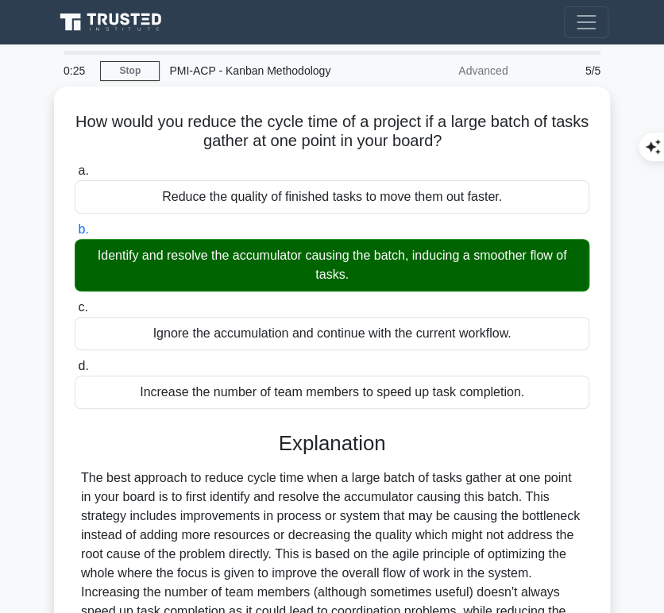
click at [330, 445] on h3 "Explanation" at bounding box center [331, 443] width 495 height 25
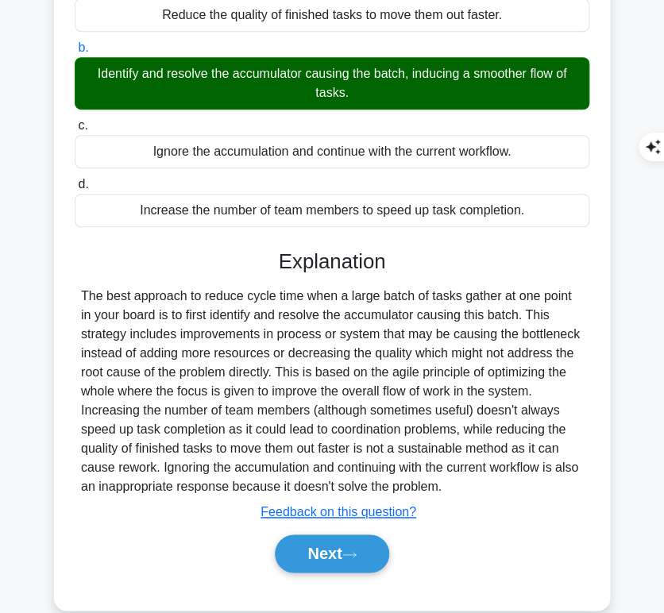
scroll to position [204, 0]
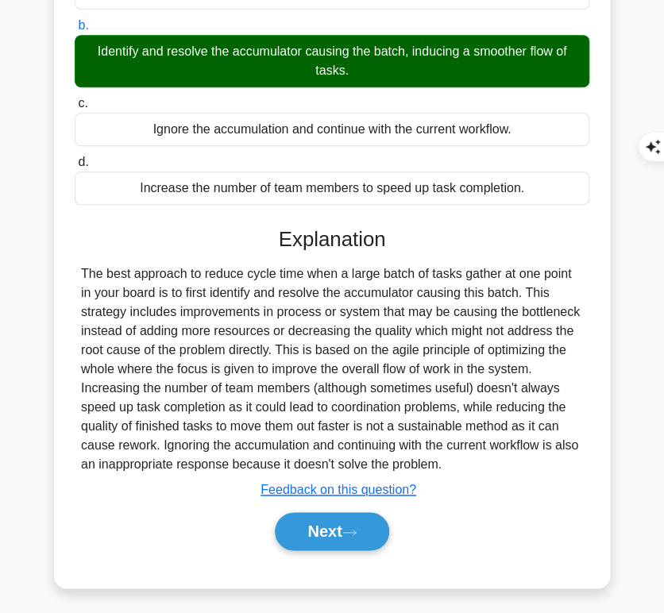
drag, startPoint x: 278, startPoint y: 227, endPoint x: 463, endPoint y: 456, distance: 294.1
click at [463, 456] on div "Explanation Submit feedback Feedback on this question? Next" at bounding box center [332, 391] width 514 height 329
copy div "Explanation The best approach to reduce cycle time when a large batch of tasks …"
click at [318, 526] on button "Next" at bounding box center [332, 531] width 114 height 38
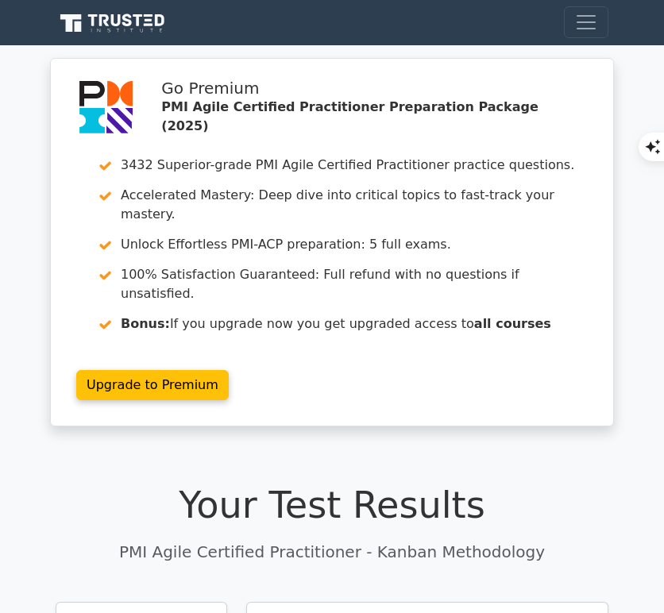
scroll to position [332, 0]
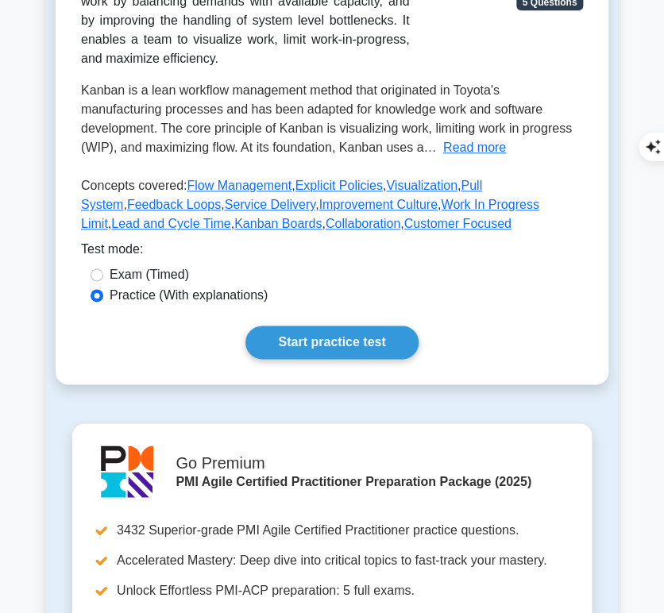
scroll to position [495, 0]
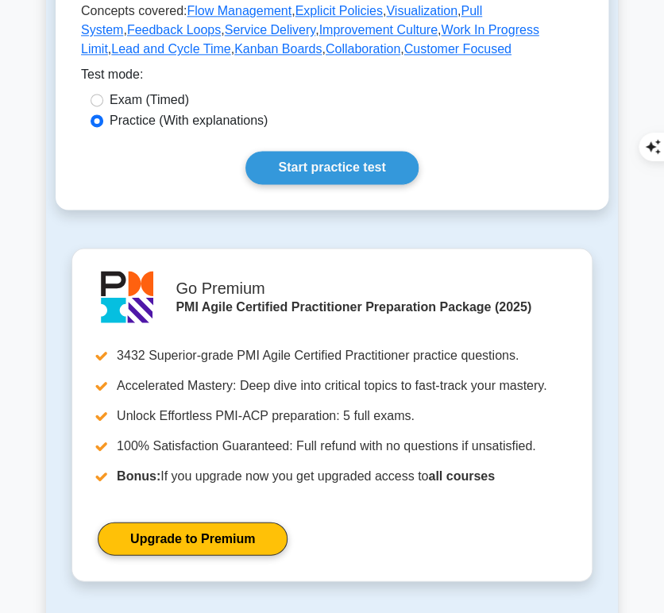
click at [368, 165] on link "Start practice test" at bounding box center [331, 167] width 172 height 33
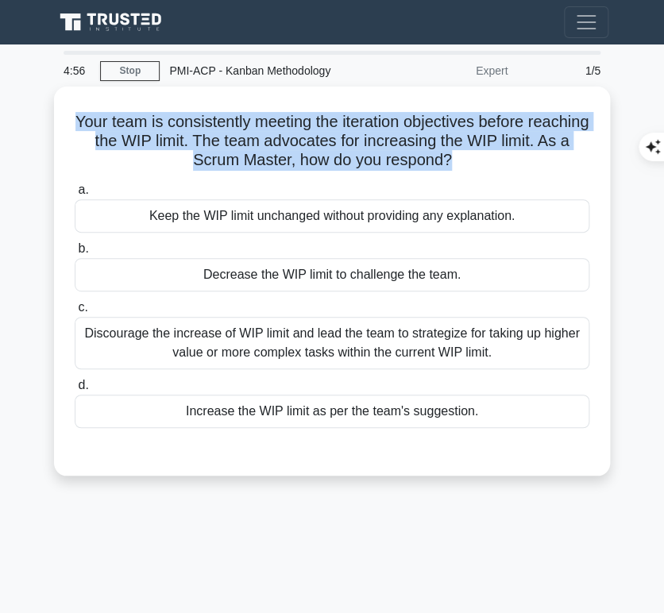
drag, startPoint x: 91, startPoint y: 114, endPoint x: 453, endPoint y: 127, distance: 361.5
click at [468, 153] on h5 "Your team is consistently meeting the iteration objectives before reaching the …" at bounding box center [332, 141] width 518 height 59
copy h5 "Your team is consistently meeting the iteration objectives before reaching the …"
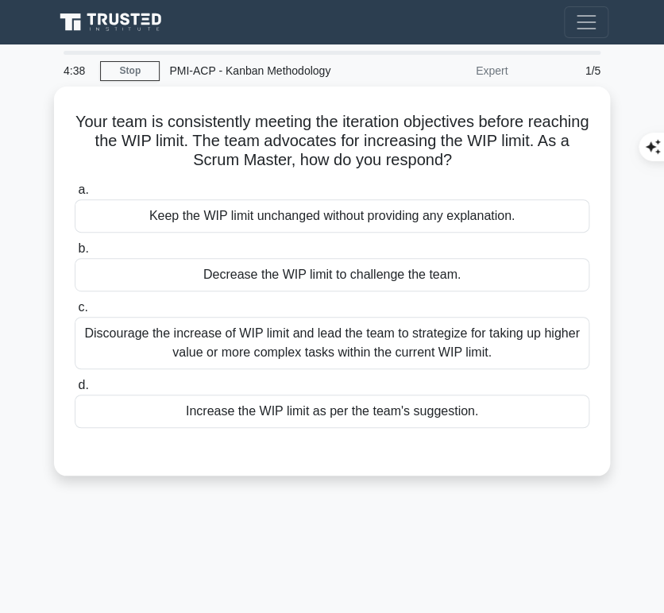
click at [553, 324] on div "Discourage the increase of WIP limit and lead the team to strategize for taking…" at bounding box center [332, 343] width 514 height 52
click at [75, 313] on input "c. Discourage the increase of WIP limit and lead the team to strategize for tak…" at bounding box center [75, 307] width 0 height 10
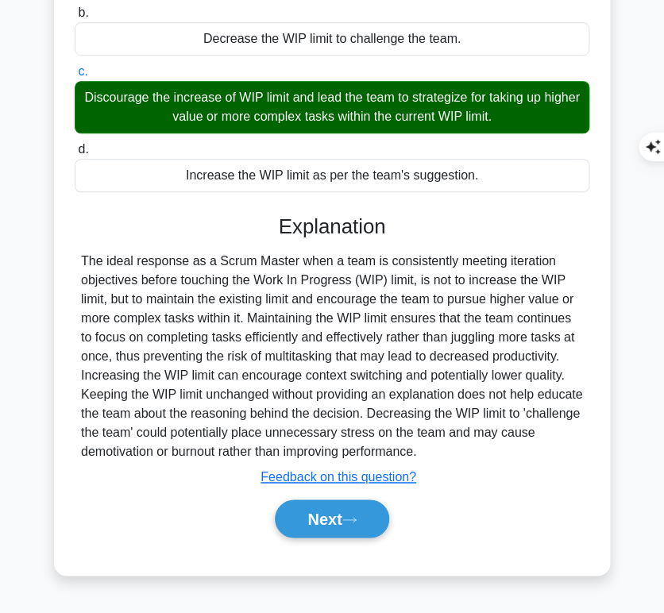
scroll to position [237, 0]
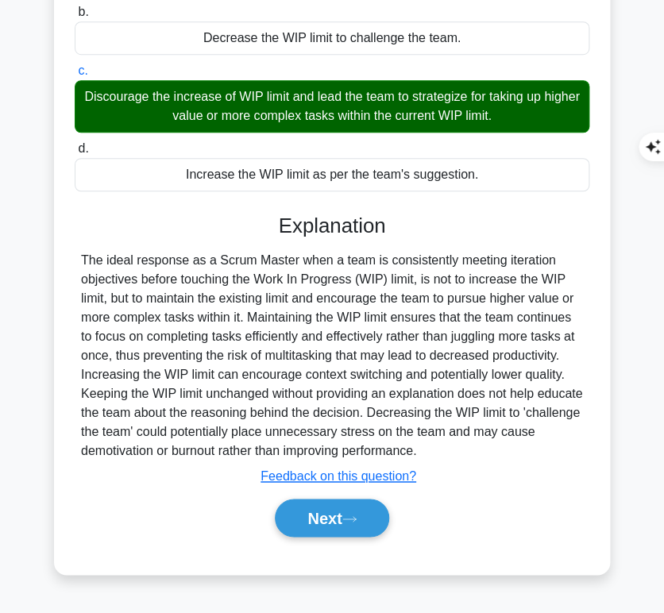
click at [319, 345] on div "The ideal response as a Scrum Master when a team is consistently meeting iterat…" at bounding box center [332, 356] width 502 height 210
drag, startPoint x: 273, startPoint y: 215, endPoint x: 480, endPoint y: 449, distance: 312.2
click at [480, 449] on div "Explanation Submit feedback Feedback on this question? Next" at bounding box center [332, 378] width 514 height 329
copy div "Explanation The ideal response as a Scrum Master when a team is consistently me…"
click at [310, 521] on button "Next" at bounding box center [332, 518] width 114 height 38
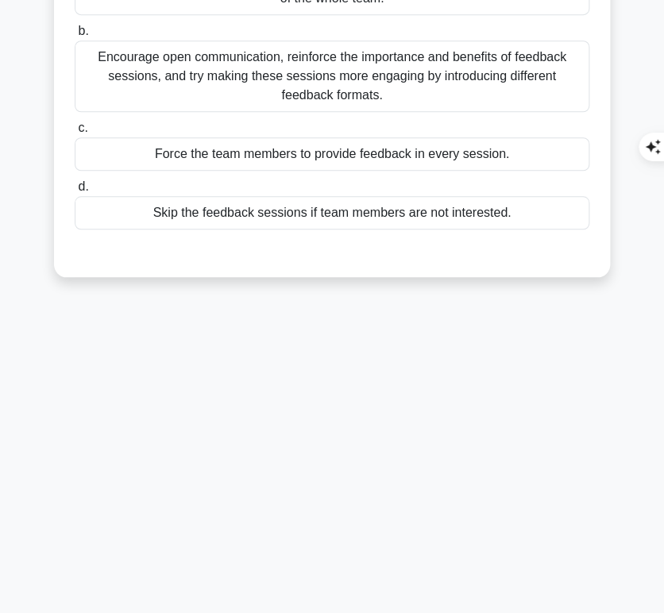
scroll to position [0, 0]
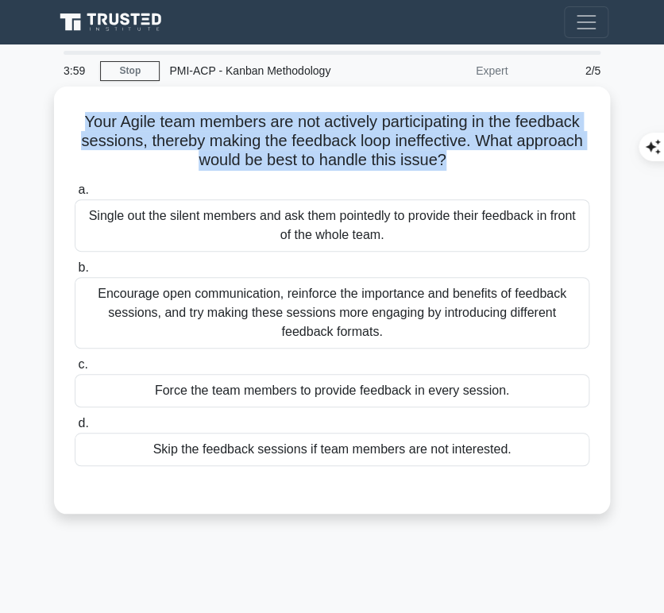
drag, startPoint x: 75, startPoint y: 113, endPoint x: 445, endPoint y: 164, distance: 372.7
click at [445, 164] on h5 "Your Agile team members are not actively participating in the feedback sessions…" at bounding box center [332, 141] width 518 height 59
copy h5 "Your Agile team members are not actively participating in the feedback sessions…"
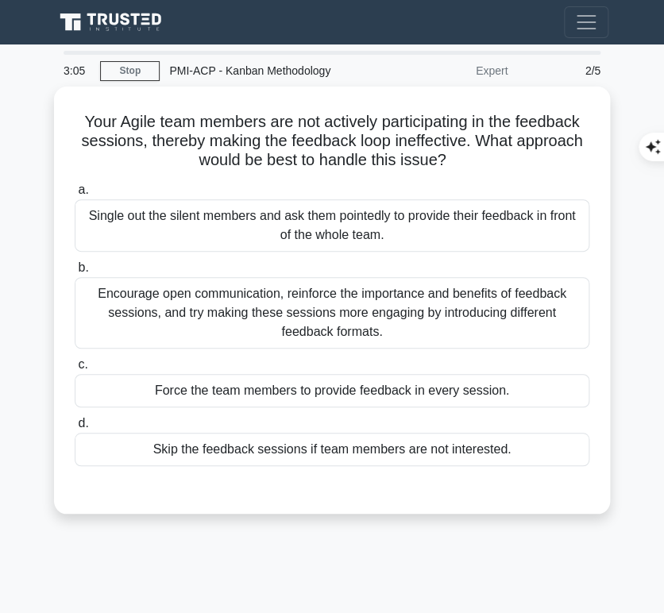
click at [431, 299] on div "Encourage open communication, reinforce the importance and benefits of feedback…" at bounding box center [332, 312] width 514 height 71
click at [75, 273] on input "b. Encourage open communication, reinforce the importance and benefits of feedb…" at bounding box center [75, 268] width 0 height 10
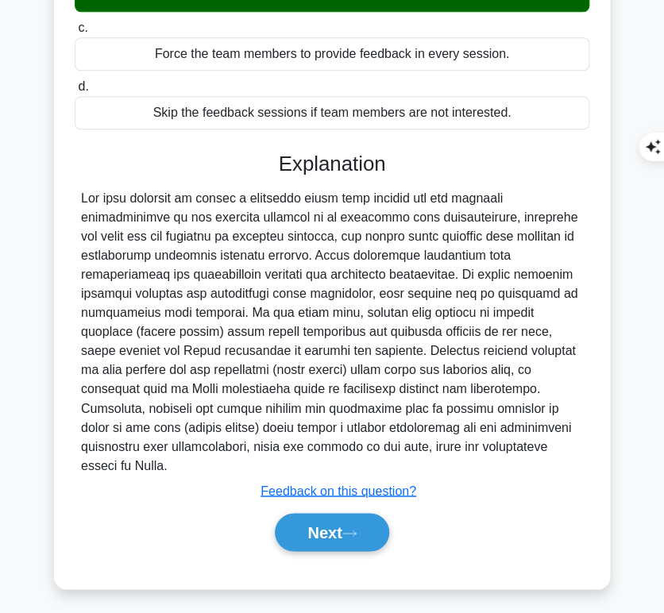
scroll to position [337, 0]
click at [281, 292] on div at bounding box center [332, 332] width 502 height 286
drag, startPoint x: 276, startPoint y: 158, endPoint x: 237, endPoint y: 469, distance: 313.6
click at [237, 469] on div "Explanation Submit feedback Feedback on this question? Next" at bounding box center [332, 355] width 514 height 406
copy div "Explanation The best approach to handle a situation where team members are not …"
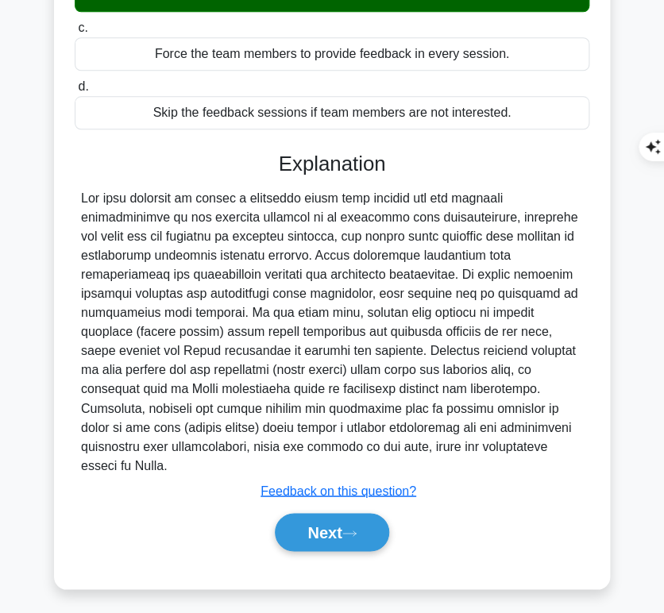
scroll to position [336, 0]
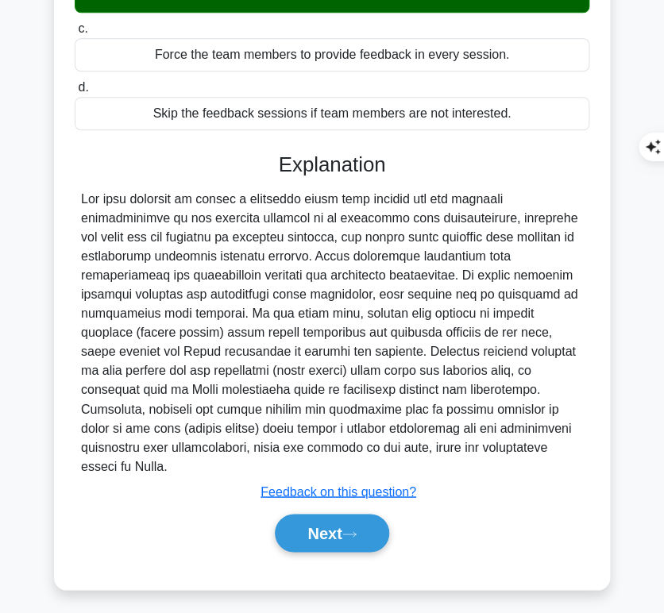
click at [294, 526] on button "Next" at bounding box center [332, 533] width 114 height 38
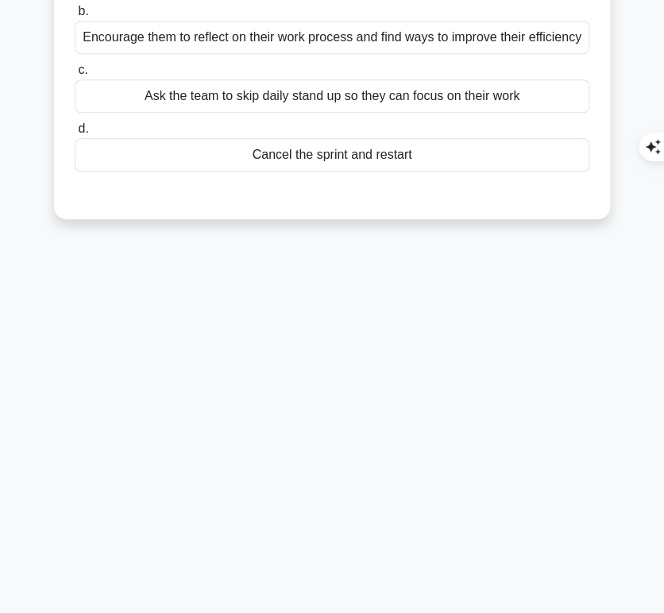
scroll to position [0, 0]
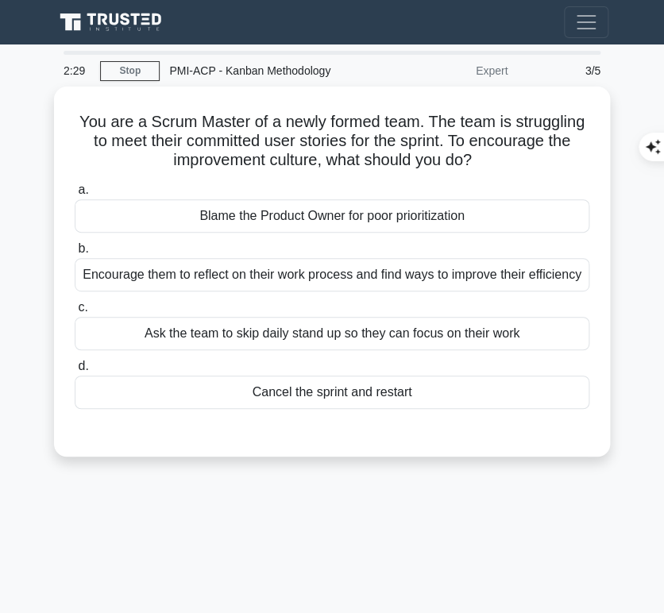
drag, startPoint x: 69, startPoint y: 110, endPoint x: 491, endPoint y: 149, distance: 423.4
click at [491, 149] on div "You are a Scrum Master of a newly formed team. The team is struggling to meet t…" at bounding box center [331, 271] width 543 height 357
copy h5 "You are a Scrum Master of a newly formed team. The team is struggling to meet t…"
click at [561, 283] on div "Encourage them to reflect on their work process and find ways to improve their …" at bounding box center [332, 274] width 514 height 33
click at [75, 254] on input "b. Encourage them to reflect on their work process and find ways to improve the…" at bounding box center [75, 249] width 0 height 10
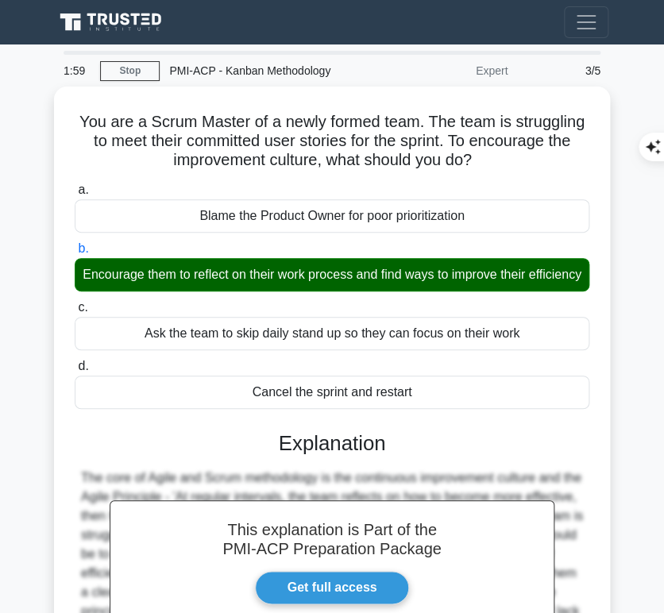
scroll to position [241, 0]
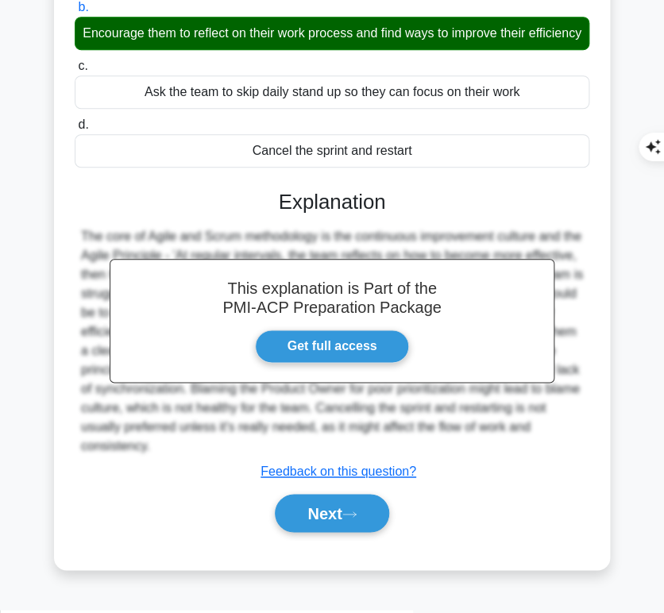
click at [256, 214] on h3 "Explanation" at bounding box center [331, 202] width 495 height 25
drag, startPoint x: 278, startPoint y: 215, endPoint x: 330, endPoint y: 456, distance: 246.2
click at [330, 456] on div "This explanation is Part of the PMI-ACP Preparation Package Get full access Exp…" at bounding box center [332, 355] width 514 height 368
copy div "Explanation The core of Agile and Scrum methodology is the continuous improveme…"
click at [331, 523] on button "Next" at bounding box center [332, 513] width 114 height 38
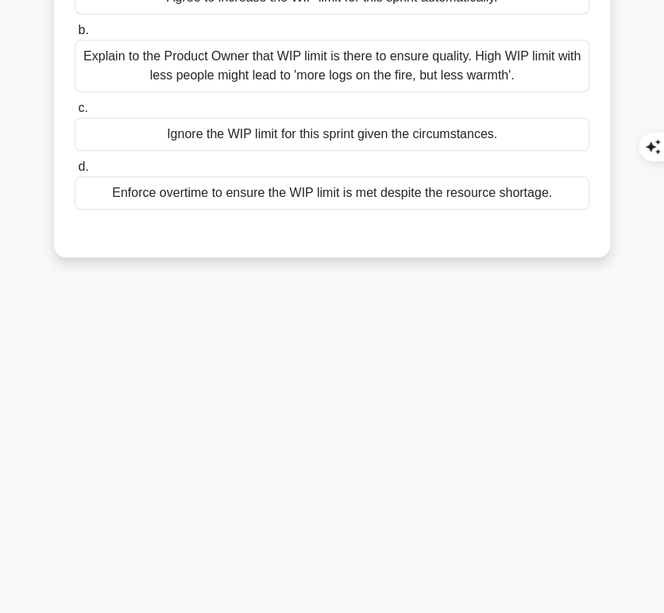
scroll to position [0, 0]
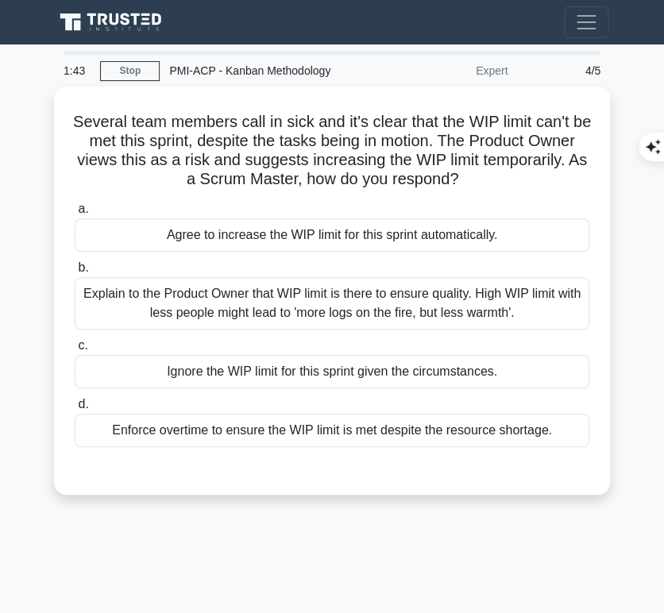
drag, startPoint x: 76, startPoint y: 114, endPoint x: 519, endPoint y: 183, distance: 448.2
click at [519, 183] on h5 "Several team members call in sick and it's clear that the WIP limit can't be me…" at bounding box center [332, 151] width 518 height 78
copy h5 "Several team members call in sick and it's clear that the WIP limit can't be me…"
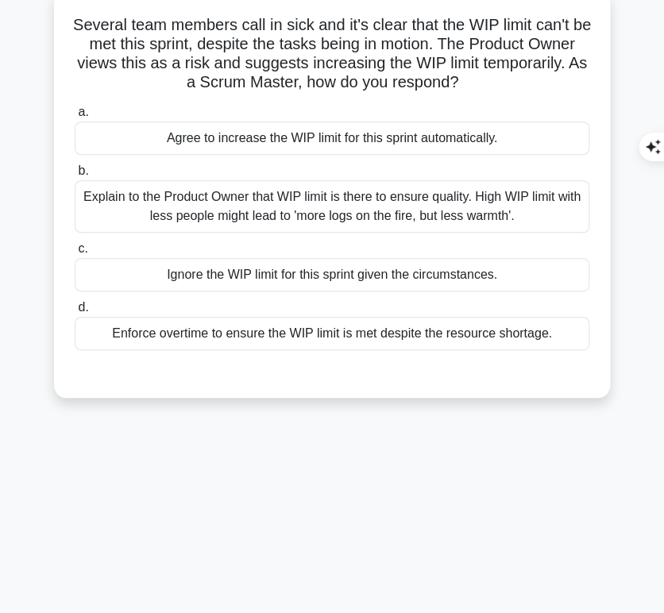
scroll to position [98, 0]
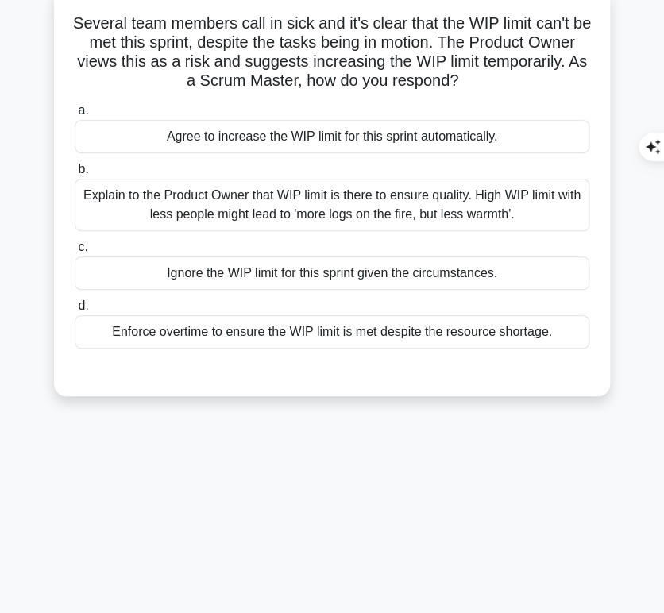
click at [565, 202] on div "Explain to the Product Owner that WIP limit is there to ensure quality. High WI…" at bounding box center [332, 205] width 514 height 52
click at [75, 175] on input "b. Explain to the Product Owner that WIP limit is there to ensure quality. High…" at bounding box center [75, 169] width 0 height 10
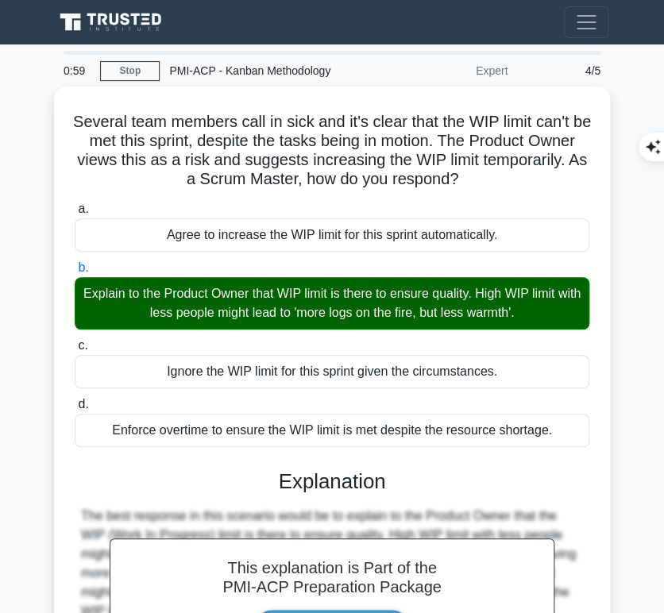
scroll to position [241, 0]
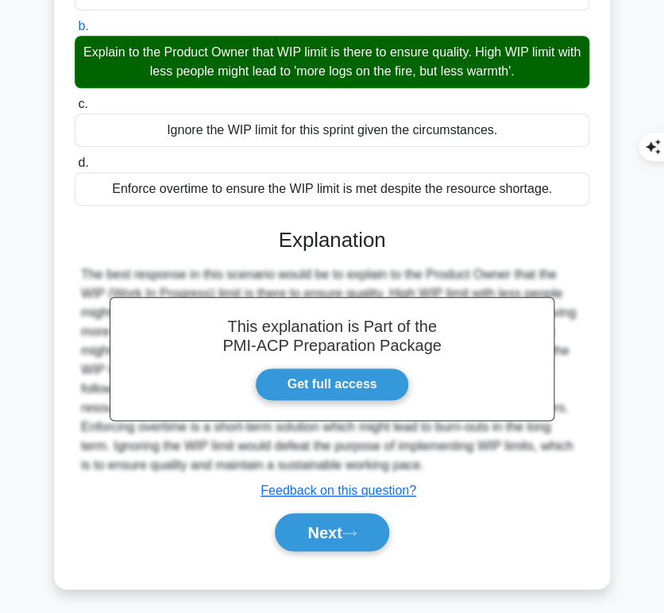
click at [281, 228] on h3 "Explanation" at bounding box center [331, 240] width 495 height 25
drag, startPoint x: 268, startPoint y: 227, endPoint x: 426, endPoint y: 455, distance: 276.8
click at [426, 455] on div "This explanation is Part of the PMI-ACP Preparation Package Get full access Exp…" at bounding box center [332, 383] width 514 height 349
copy div "Explanation The best response in this scenario would be to explain to the Produ…"
click at [307, 525] on button "Next" at bounding box center [332, 532] width 114 height 38
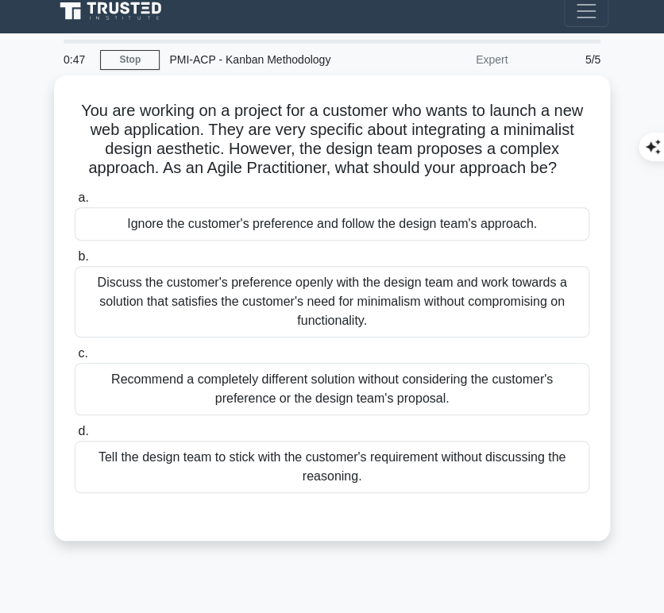
scroll to position [10, 0]
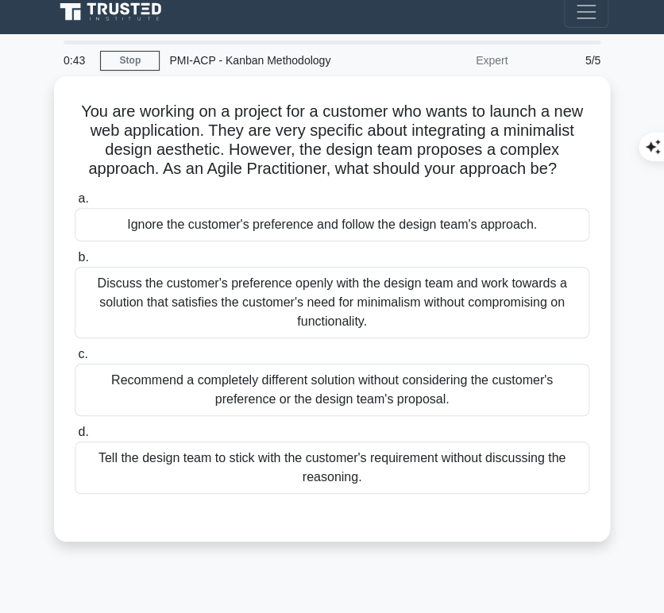
drag, startPoint x: 74, startPoint y: 103, endPoint x: 572, endPoint y: 164, distance: 502.2
click at [572, 164] on h5 "You are working on a project for a customer who wants to launch a new web appli…" at bounding box center [332, 141] width 518 height 78
copy h5 "You are working on a project for a customer who wants to launch a new web appli…"
click at [251, 138] on h5 "You are working on a project for a customer who wants to launch a new web appli…" at bounding box center [332, 141] width 518 height 78
click at [364, 272] on div "Discuss the customer's preference openly with the design team and work towards …" at bounding box center [332, 302] width 514 height 71
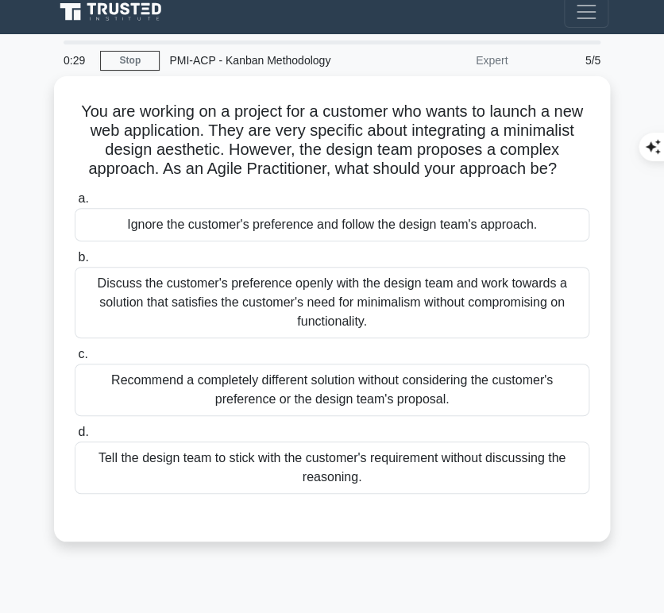
click at [75, 263] on input "b. Discuss the customer's preference openly with the design team and work towar…" at bounding box center [75, 257] width 0 height 10
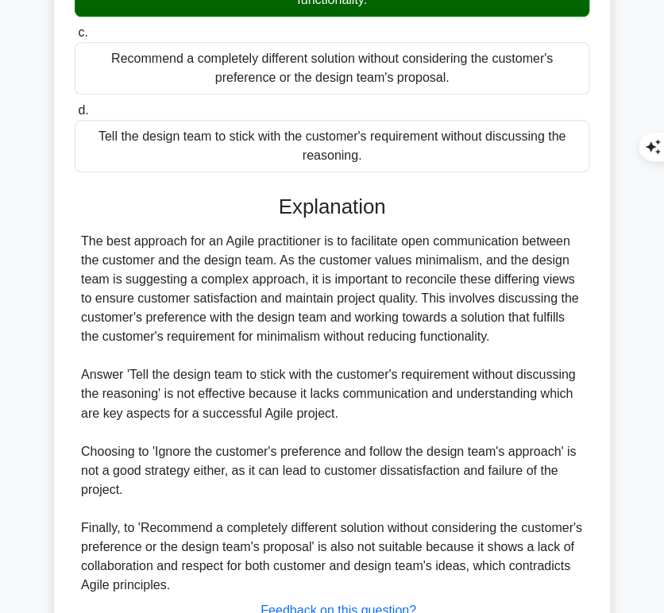
scroll to position [343, 0]
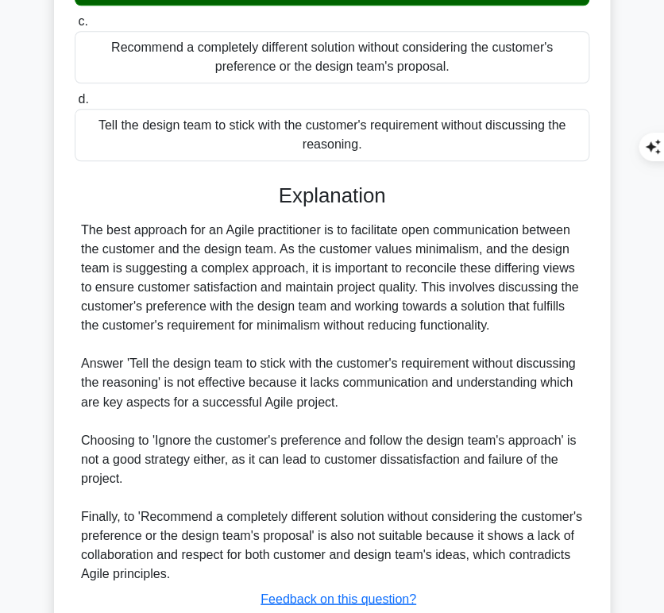
click at [257, 316] on div "The best approach for an Agile practitioner is to facilitate open communication…" at bounding box center [332, 402] width 502 height 362
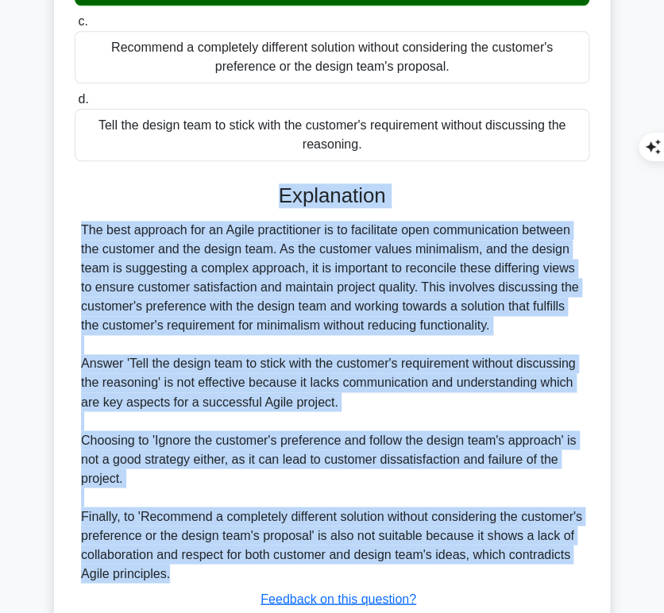
drag, startPoint x: 275, startPoint y: 188, endPoint x: 278, endPoint y: 568, distance: 379.5
click at [278, 568] on div "Explanation The best approach for an Agile practitioner is to facilitate open c…" at bounding box center [332, 424] width 514 height 482
copy div "Explanation The best approach for an Agile practitioner is to facilitate open c…"
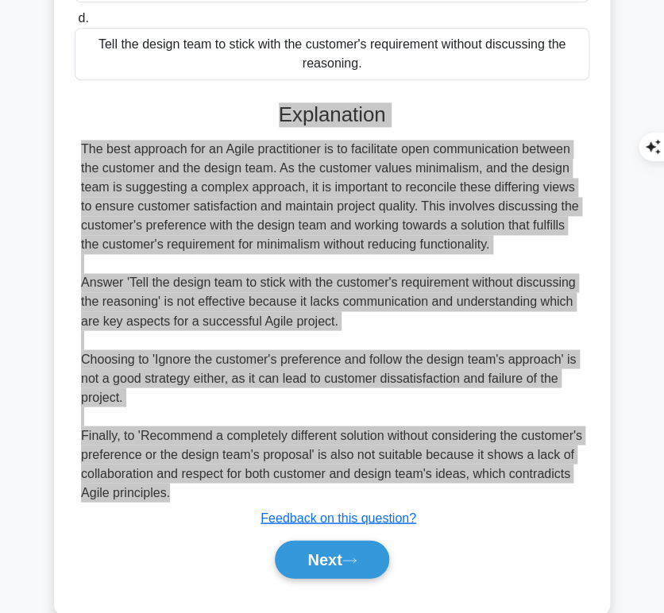
scroll to position [451, 0]
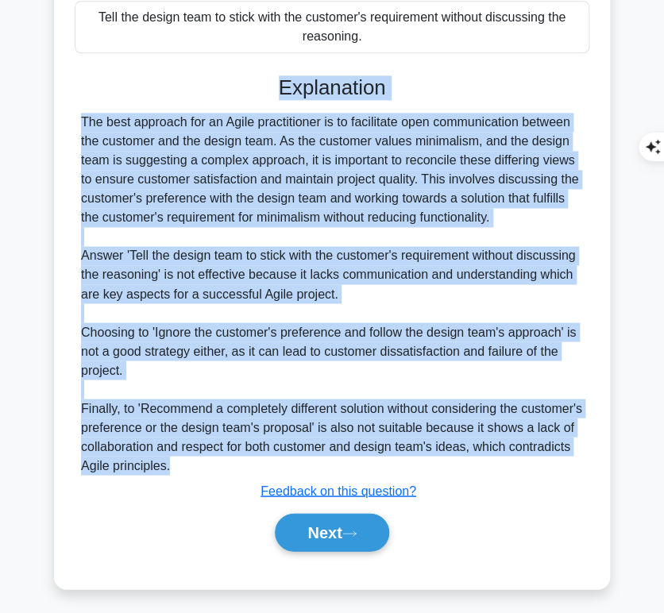
click at [338, 541] on button "Next" at bounding box center [332, 532] width 114 height 38
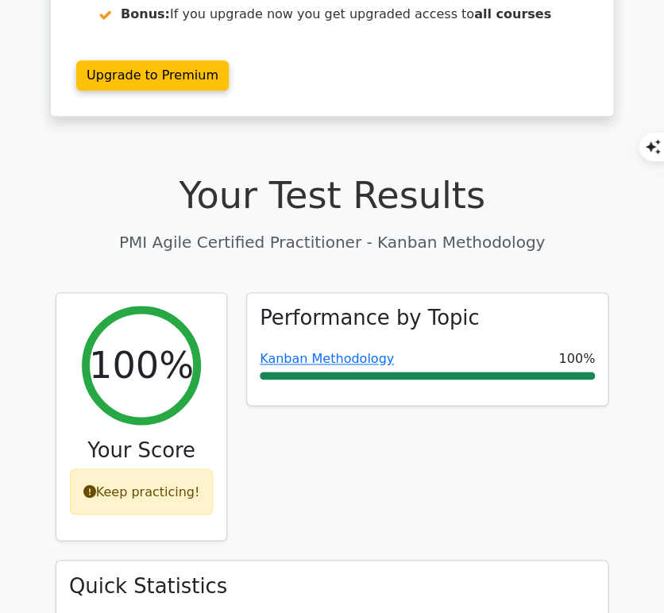
scroll to position [310, 0]
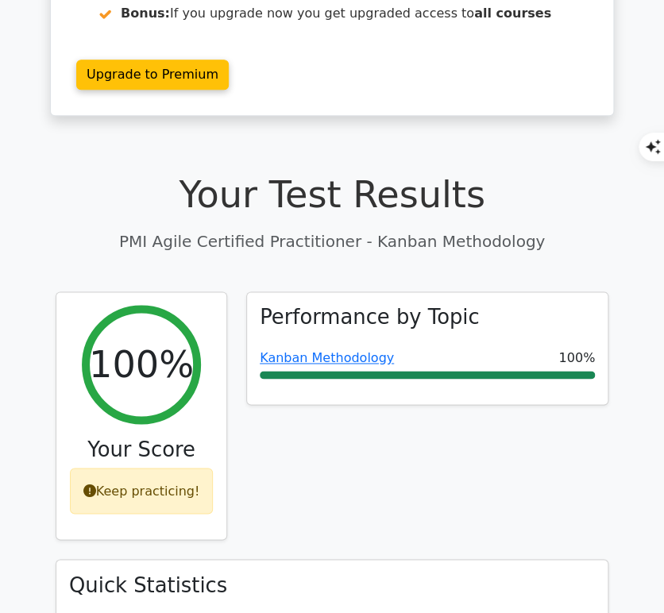
click at [350, 350] on link "Kanban Methodology" at bounding box center [327, 357] width 134 height 15
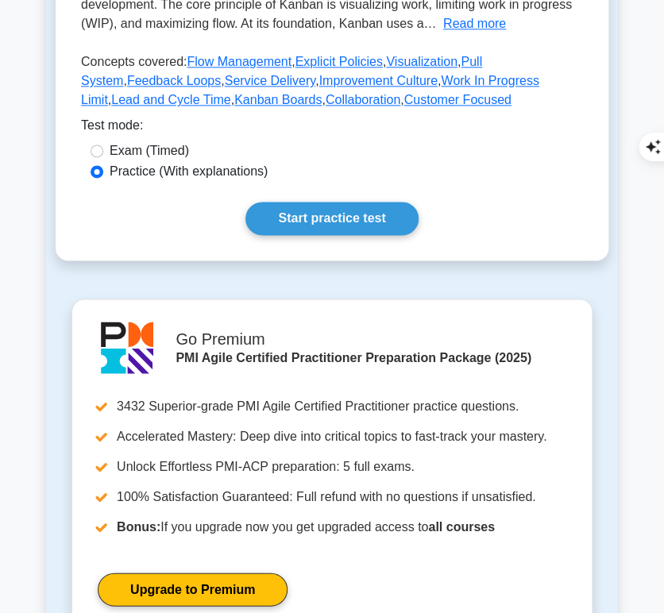
scroll to position [441, 0]
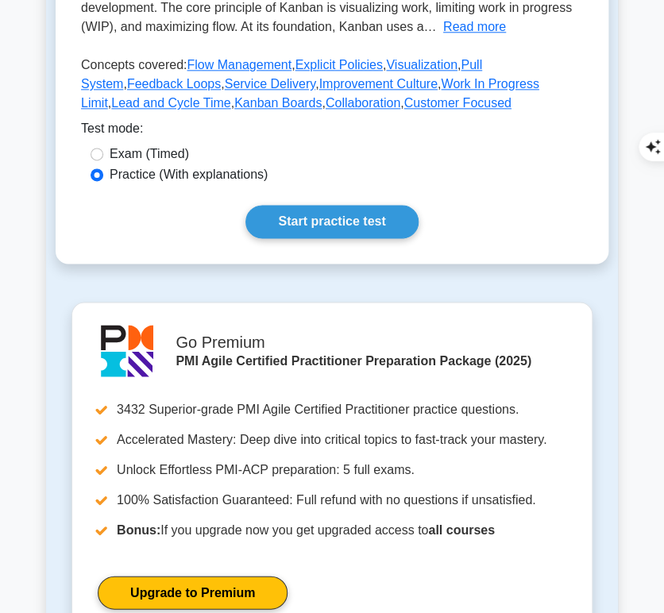
click at [337, 223] on link "Start practice test" at bounding box center [331, 221] width 172 height 33
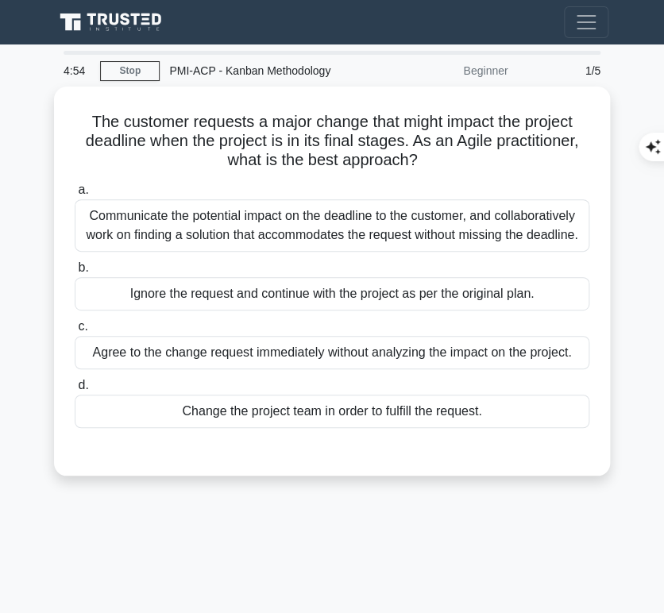
drag, startPoint x: 80, startPoint y: 122, endPoint x: 435, endPoint y: 156, distance: 356.4
click at [435, 156] on h5 "The customer requests a major change that might impact the project deadline whe…" at bounding box center [332, 141] width 518 height 59
click at [395, 232] on div "Communicate the potential impact on the deadline to the customer, and collabora…" at bounding box center [332, 225] width 514 height 52
click at [75, 195] on input "a. Communicate the potential impact on the deadline to the customer, and collab…" at bounding box center [75, 190] width 0 height 10
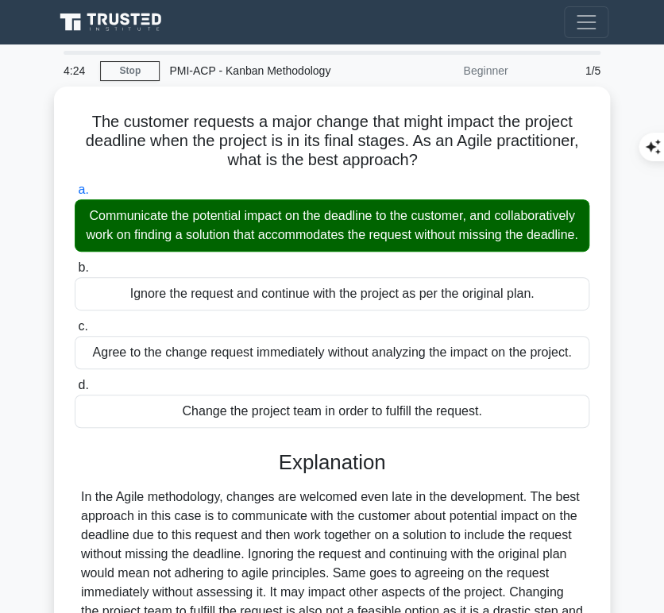
scroll to position [237, 0]
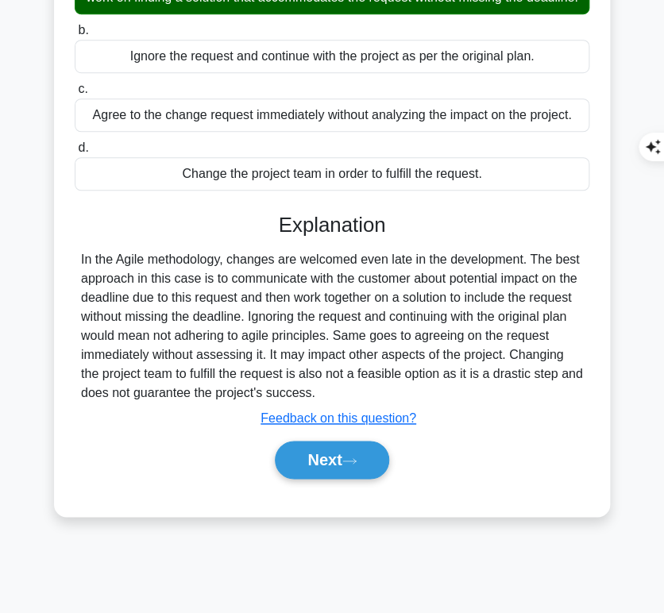
click at [265, 296] on div "In the Agile methodology, changes are welcomed even late in the development. Th…" at bounding box center [332, 326] width 502 height 152
drag, startPoint x: 306, startPoint y: 273, endPoint x: 375, endPoint y: 412, distance: 155.2
click at [375, 412] on div "Explanation In the Agile methodology, changes are welcomed even late in the dev…" at bounding box center [332, 349] width 514 height 272
copy div "Explanation In the Agile methodology, changes are welcomed even late in the dev…"
click at [298, 473] on button "Next" at bounding box center [332, 460] width 114 height 38
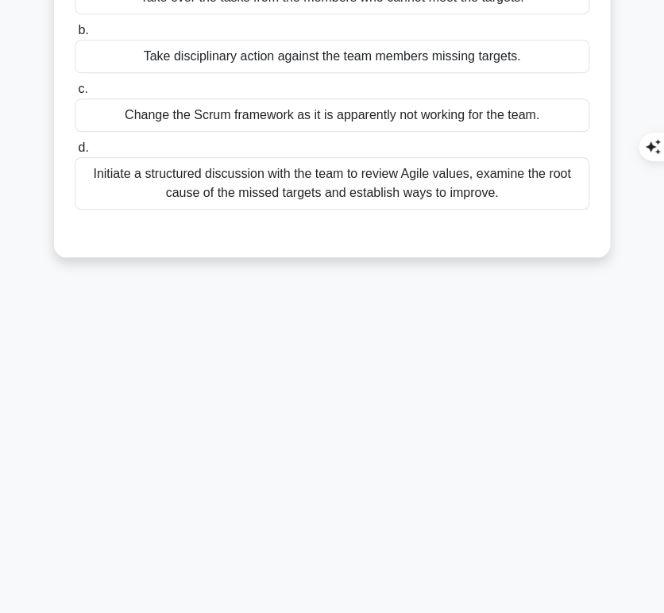
scroll to position [0, 0]
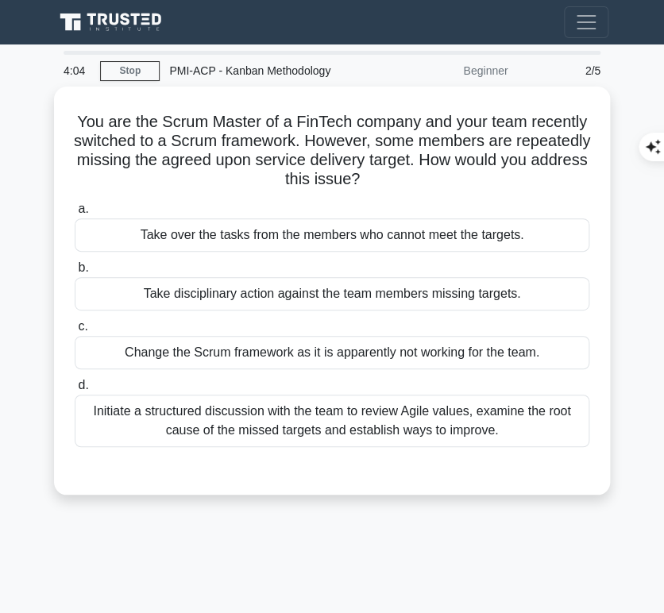
drag, startPoint x: 70, startPoint y: 109, endPoint x: 450, endPoint y: 170, distance: 385.2
click at [450, 170] on div "You are the Scrum Master of a FinTech company and your team recently switched t…" at bounding box center [331, 290] width 543 height 395
copy h5 "You are the Scrum Master of a FinTech company and your team recently switched t…"
click at [271, 430] on div "Initiate a structured discussion with the team to review Agile values, examine …" at bounding box center [332, 421] width 514 height 52
click at [75, 391] on input "d. Initiate a structured discussion with the team to review Agile values, exami…" at bounding box center [75, 385] width 0 height 10
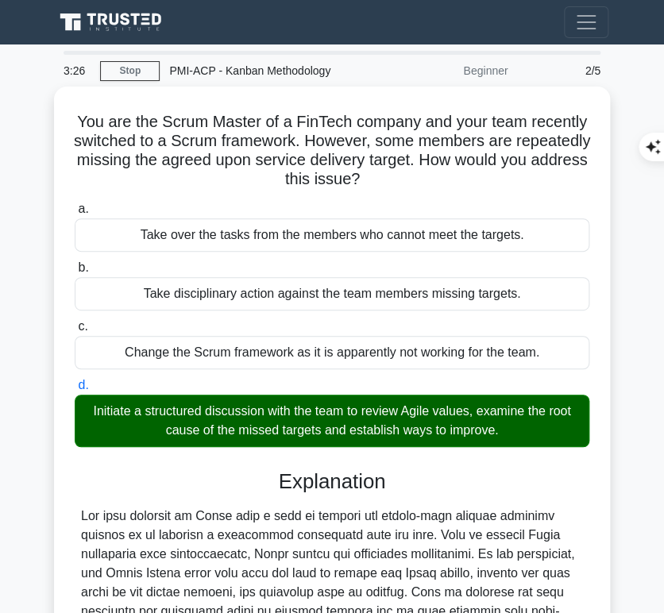
scroll to position [279, 0]
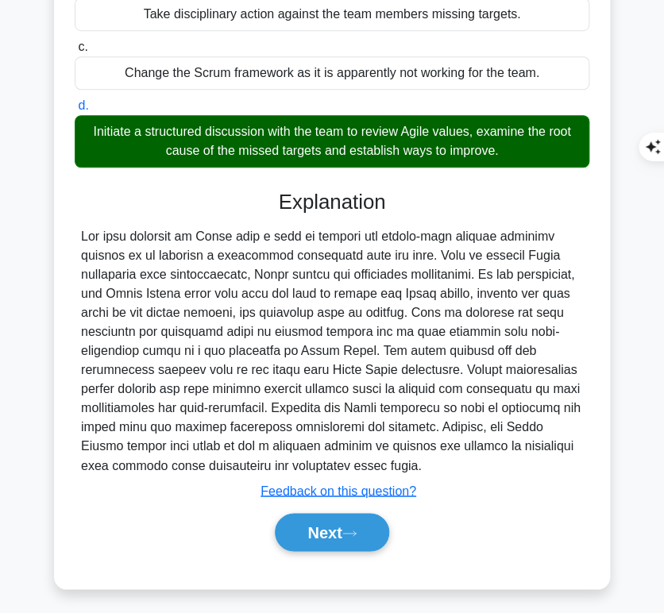
click at [279, 268] on div at bounding box center [332, 351] width 502 height 248
click at [292, 190] on h3 "Explanation" at bounding box center [331, 202] width 495 height 25
drag, startPoint x: 273, startPoint y: 195, endPoint x: 432, endPoint y: 459, distance: 307.7
click at [432, 459] on div "Explanation Submit feedback Feedback on this question? Next" at bounding box center [332, 374] width 514 height 368
copy div "Explanation The best approach in Scrum when a team is missing the agreed-upon s…"
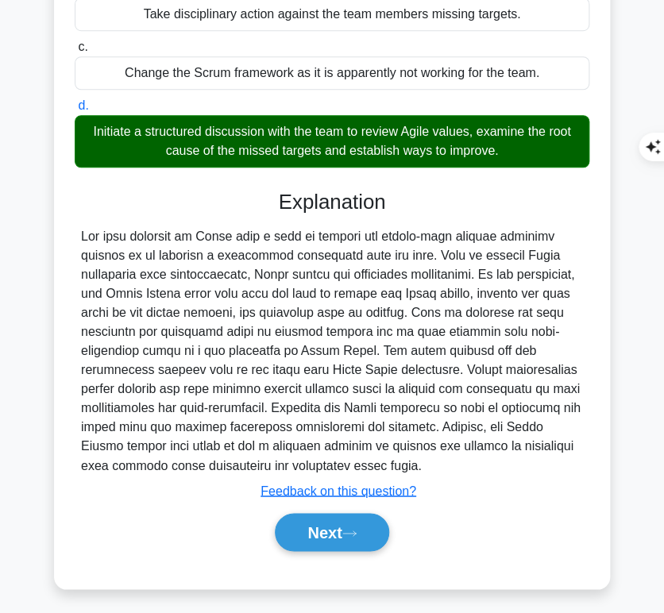
click at [316, 532] on button "Next" at bounding box center [332, 532] width 114 height 38
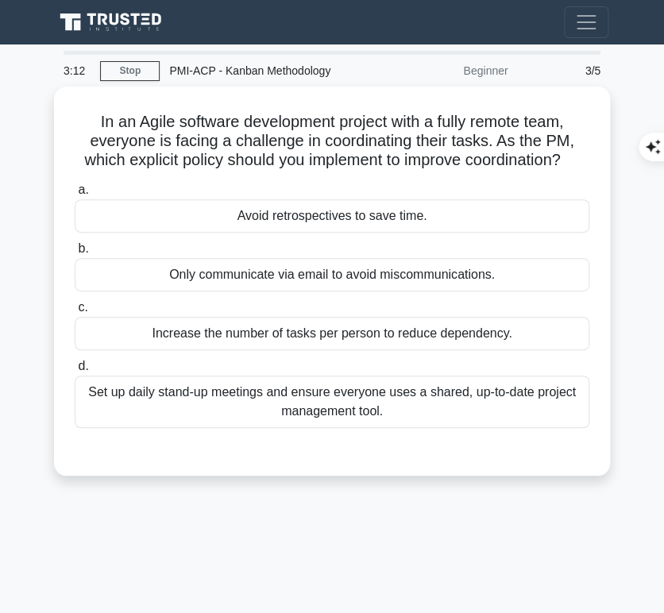
drag, startPoint x: 83, startPoint y: 114, endPoint x: 583, endPoint y: 167, distance: 502.1
click at [583, 167] on h5 "In an Agile software development project with a fully remote team, everyone is …" at bounding box center [332, 141] width 518 height 59
copy h5 "In an Agile software development project with a fully remote team, everyone is …"
click at [426, 426] on div "Set up daily stand-up meetings and ensure everyone uses a shared, up-to-date pr…" at bounding box center [332, 402] width 514 height 52
click at [75, 372] on input "d. Set up daily stand-up meetings and ensure everyone uses a shared, up-to-date…" at bounding box center [75, 366] width 0 height 10
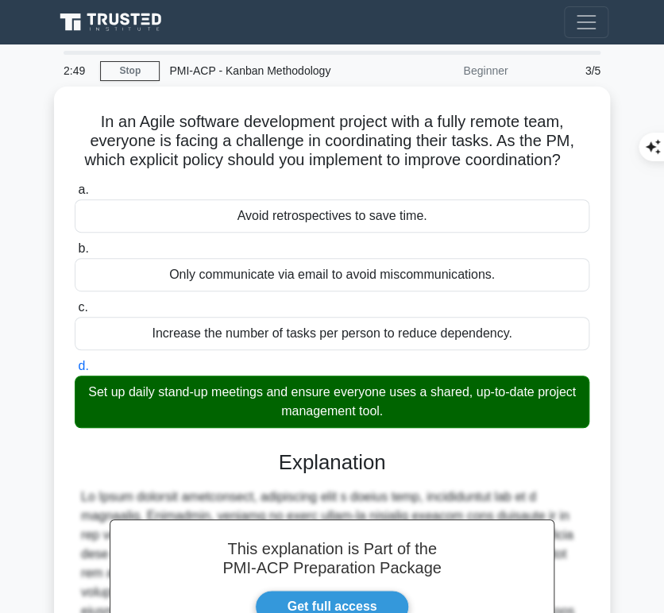
scroll to position [318, 0]
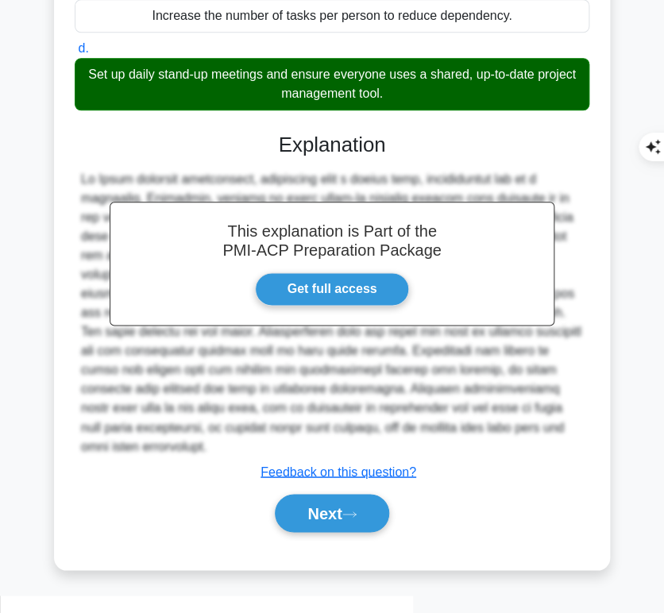
click at [265, 154] on h3 "Explanation" at bounding box center [331, 145] width 495 height 25
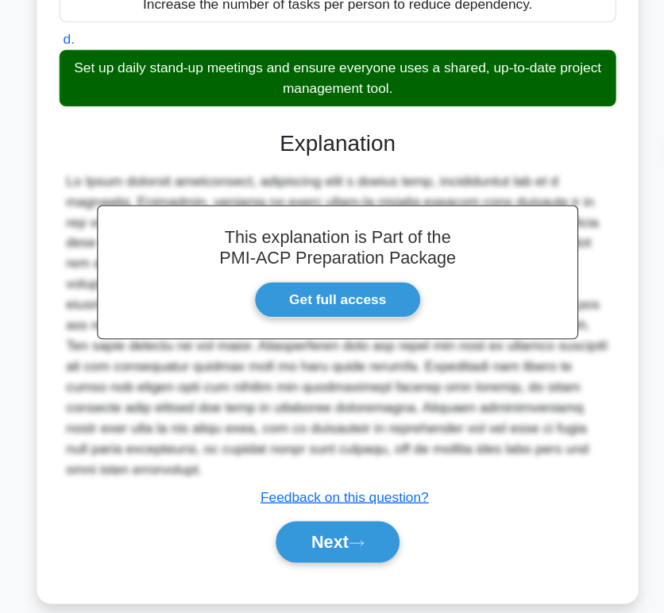
drag, startPoint x: 281, startPoint y: 160, endPoint x: 232, endPoint y: 459, distance: 302.5
click at [232, 459] on div "This explanation is Part of the PMI-ACP Preparation Package Get full access Exp…" at bounding box center [332, 326] width 514 height 425
copy div "Explanation In Agile software development, especially with a remote team, coord…"
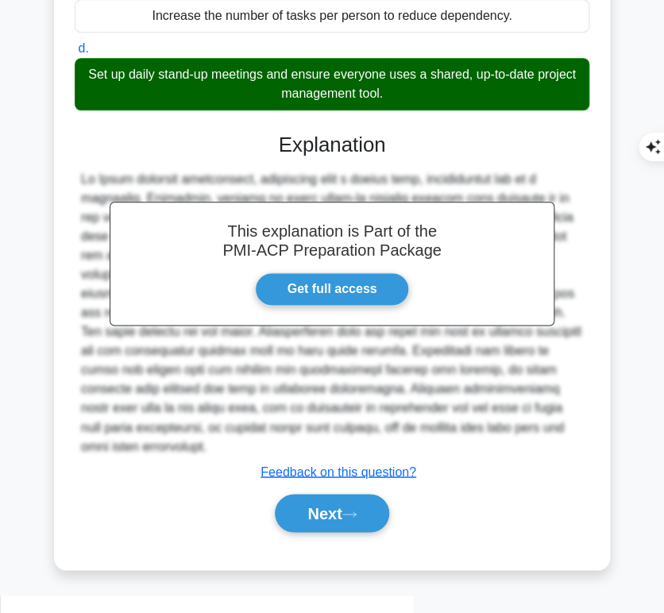
click at [333, 525] on button "Next" at bounding box center [332, 513] width 114 height 38
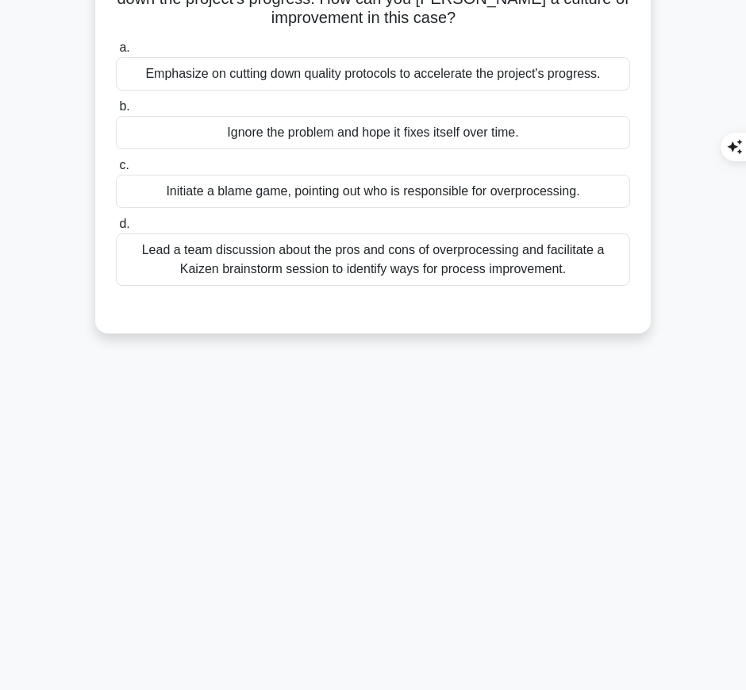
scroll to position [0, 0]
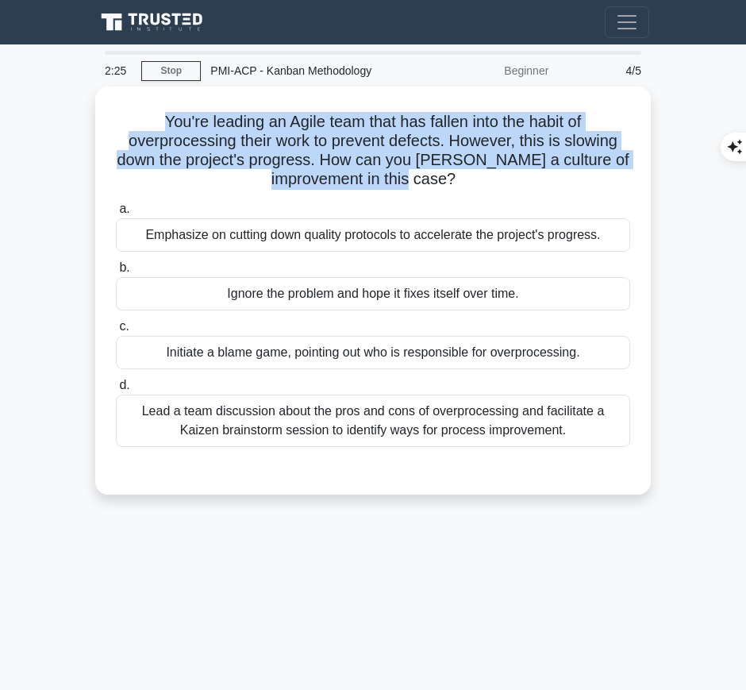
drag, startPoint x: 154, startPoint y: 112, endPoint x: 461, endPoint y: 173, distance: 313.3
click at [461, 173] on h5 "You're leading an Agile team that has fallen into the habit of overprocessing t…" at bounding box center [373, 151] width 518 height 78
copy h5 "You're leading an Agile team that has fallen into the habit of overprocessing t…"
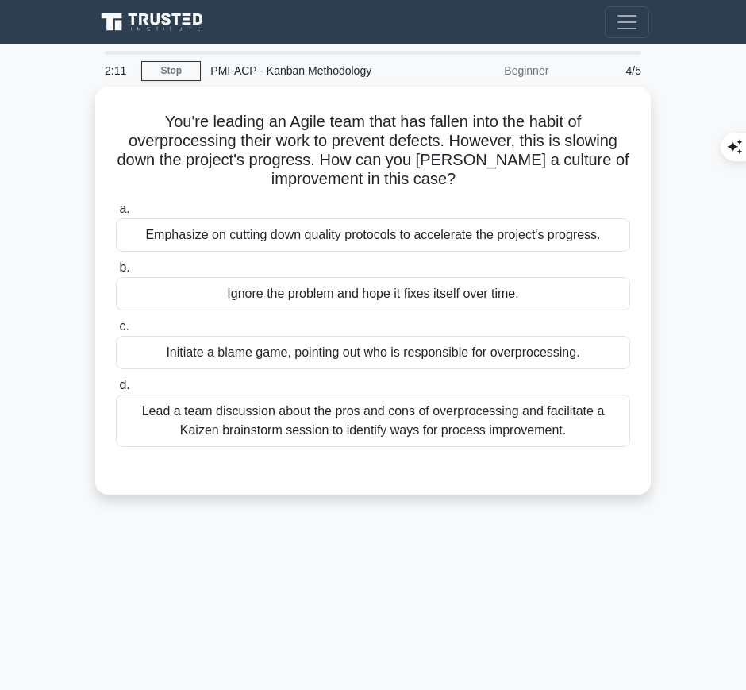
click at [569, 610] on div "2:11 Stop PMI-ACP - Kanban Methodology Beginner 4/5 You're leading an Agile tea…" at bounding box center [373, 448] width 572 height 794
click at [513, 425] on div "Lead a team discussion about the pros and cons of overprocessing and facilitate…" at bounding box center [373, 421] width 514 height 52
click at [116, 391] on input "d. Lead a team discussion about the pros and cons of overprocessing and facilit…" at bounding box center [116, 385] width 0 height 10
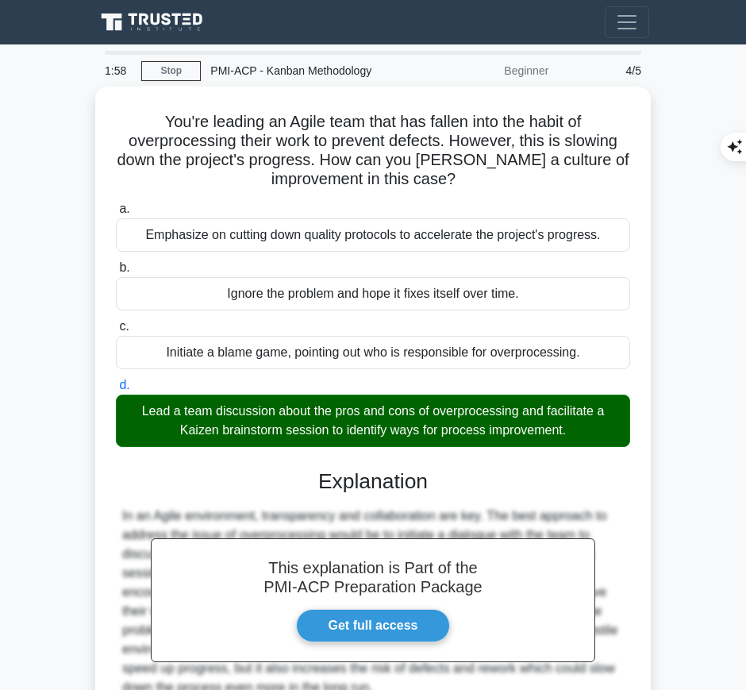
click at [24, 257] on main "1:58 Stop PMI-ACP - Kanban Methodology Beginner 4/5 You're leading an Agile tea…" at bounding box center [373, 447] width 746 height 807
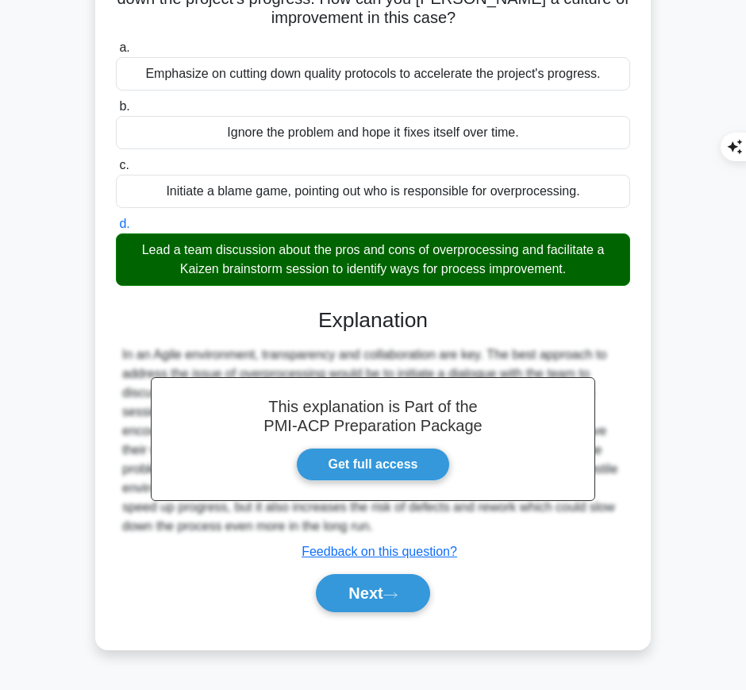
drag, startPoint x: 313, startPoint y: 306, endPoint x: 394, endPoint y: 523, distance: 231.4
click at [394, 523] on div "This explanation is Part of the PMI-ACP Preparation Package Get full access Exp…" at bounding box center [373, 454] width 514 height 330
copy div "Explanation In an Agile environment, transparency and collaboration are key. Th…"
click at [340, 597] on button "Next" at bounding box center [373, 593] width 114 height 38
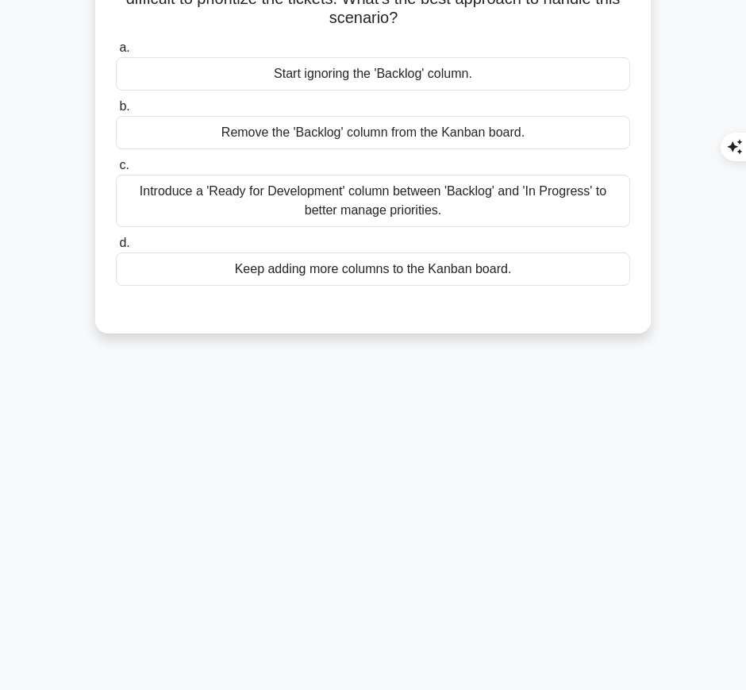
scroll to position [0, 0]
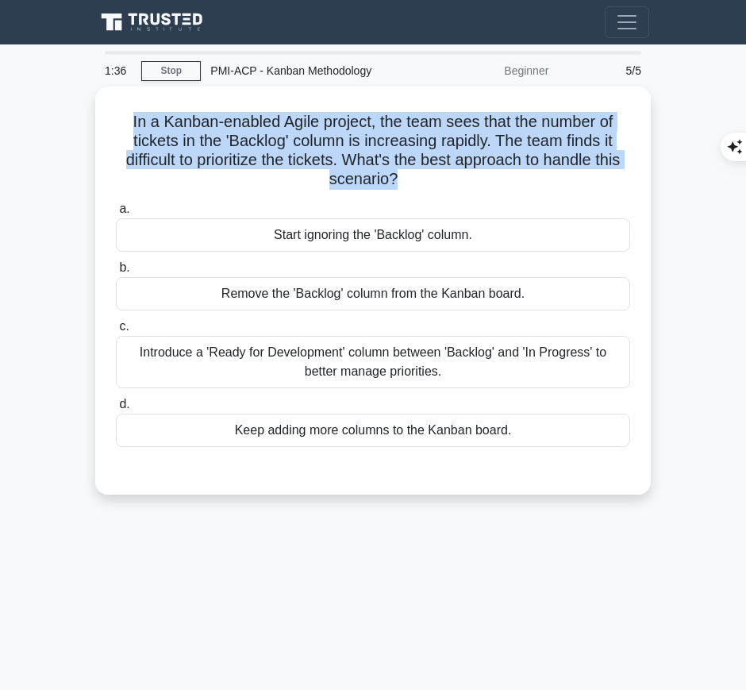
drag, startPoint x: 122, startPoint y: 112, endPoint x: 392, endPoint y: 176, distance: 277.5
click at [392, 176] on h5 "In a Kanban-enabled Agile project, the team sees that the number of tickets in …" at bounding box center [373, 151] width 518 height 78
copy h5 "In a Kanban-enabled Agile project, the team sees that the number of tickets in …"
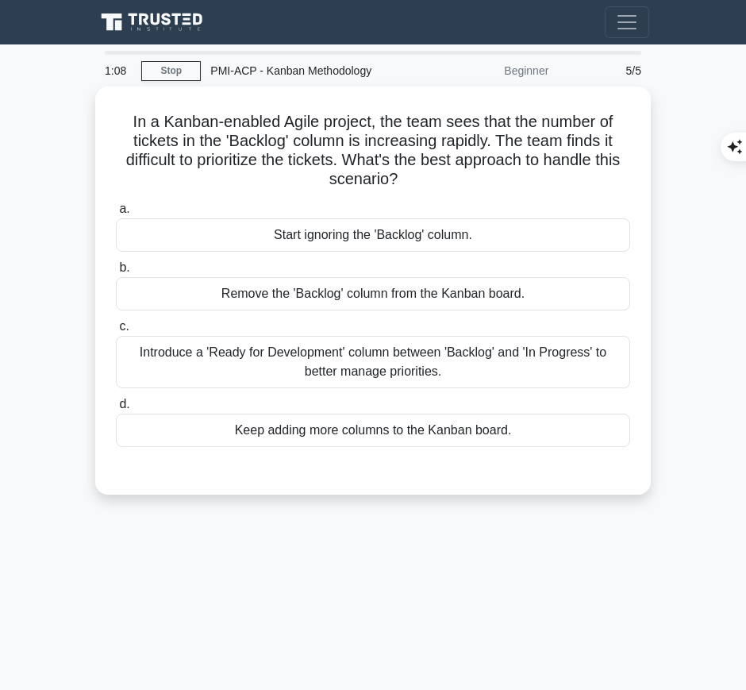
click at [480, 351] on div "Introduce a 'Ready for Development' column between 'Backlog' and 'In Progress' …" at bounding box center [373, 362] width 514 height 52
click at [116, 332] on input "c. Introduce a 'Ready for Development' column between 'Backlog' and 'In Progres…" at bounding box center [116, 327] width 0 height 10
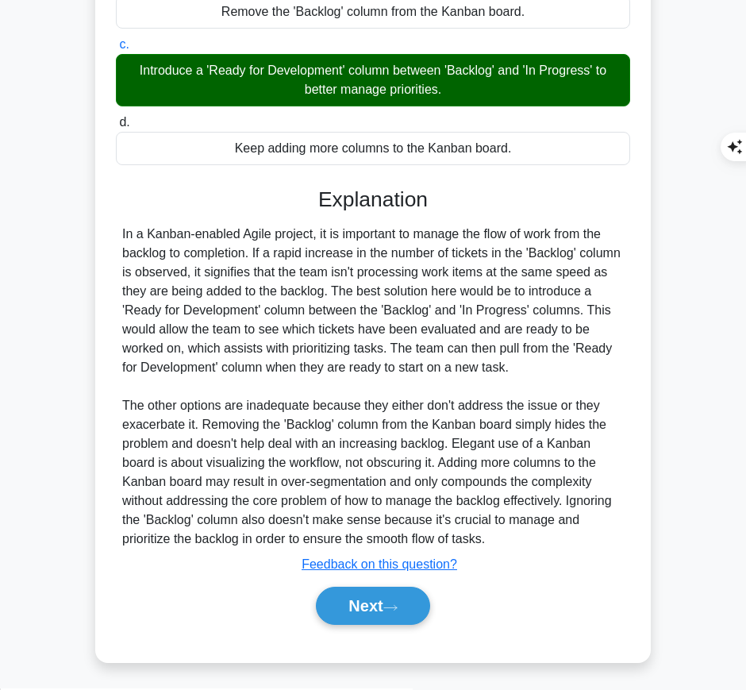
scroll to position [281, 0]
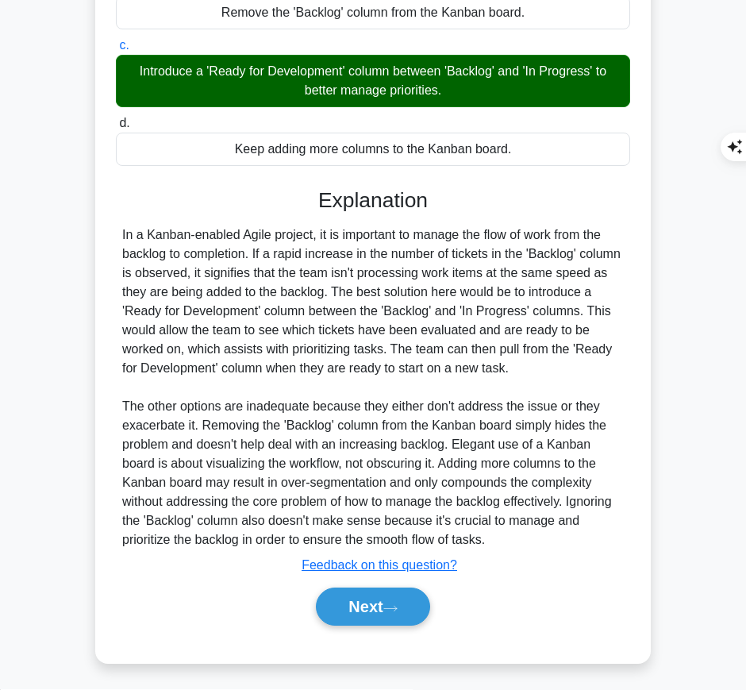
click at [308, 319] on div "In a Kanban-enabled Agile project, it is important to manage the flow of work f…" at bounding box center [373, 387] width 502 height 324
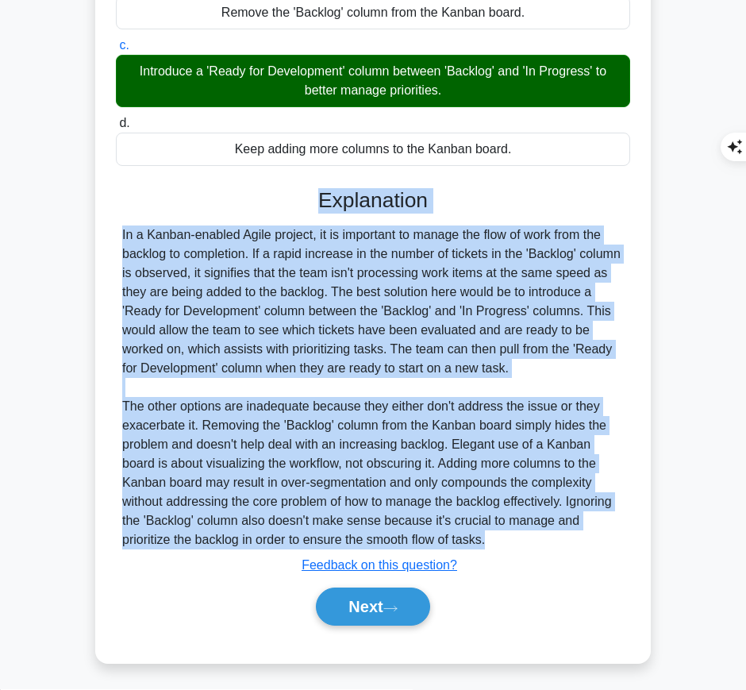
drag, startPoint x: 318, startPoint y: 194, endPoint x: 514, endPoint y: 537, distance: 396.2
click at [514, 537] on div "Explanation In a Kanban-enabled Agile project, it is important to manage the fl…" at bounding box center [373, 410] width 514 height 445
copy div "Explanation In a Kanban-enabled Agile project, it is important to manage the fl…"
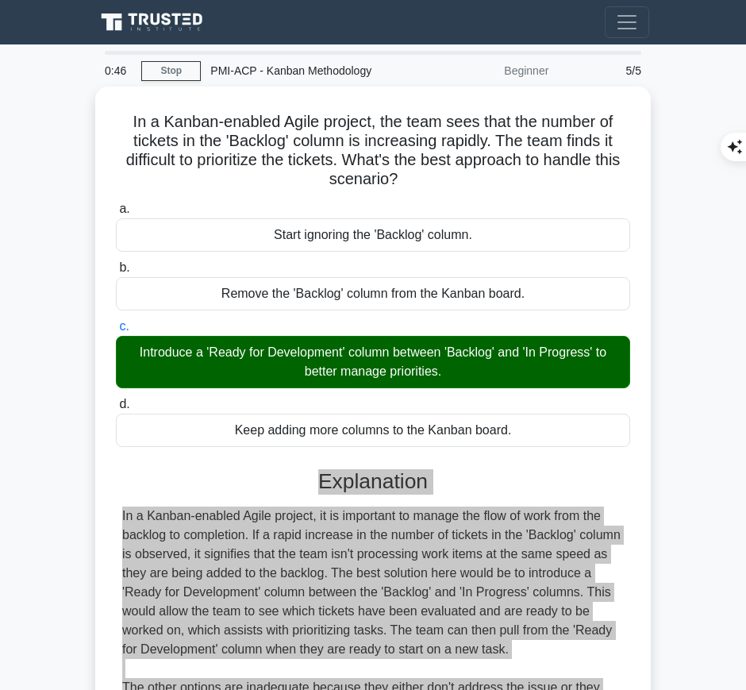
scroll to position [282, 0]
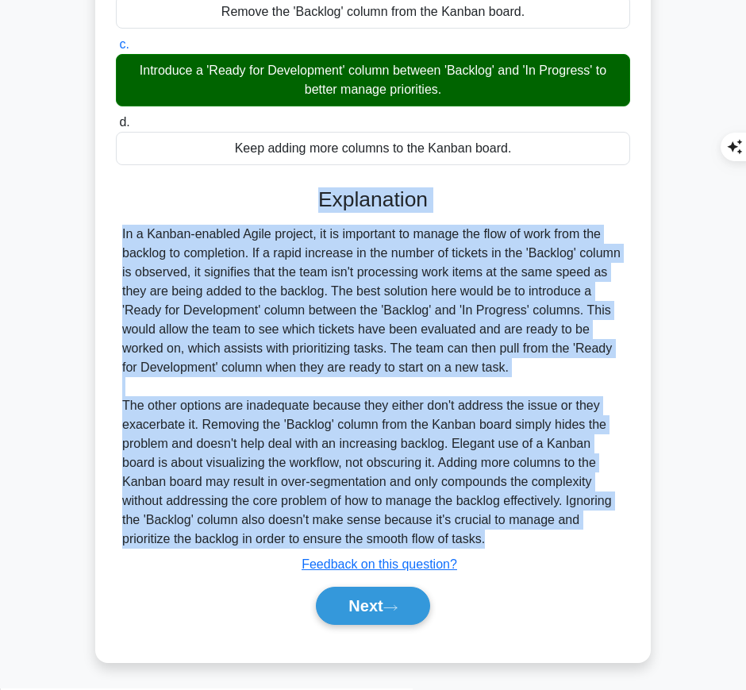
click at [379, 603] on button "Next" at bounding box center [373, 606] width 114 height 38
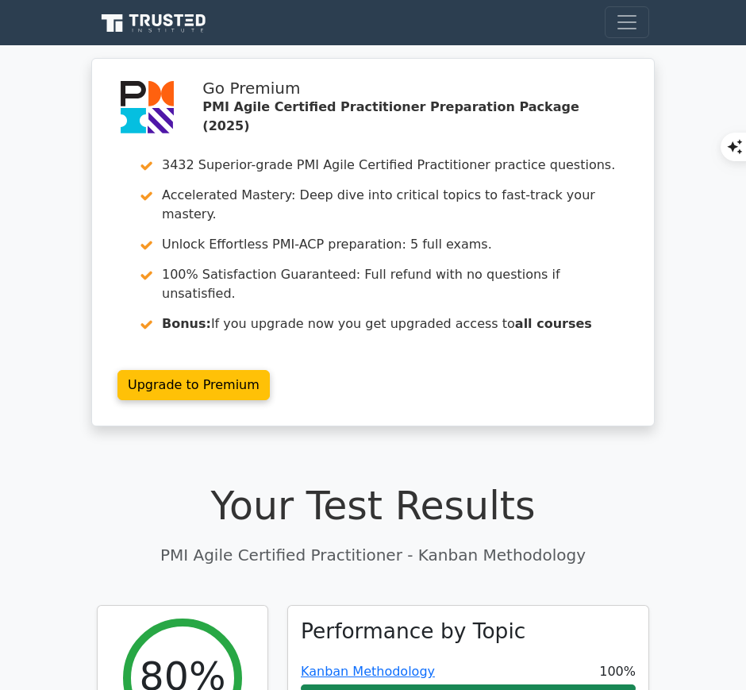
click at [414, 664] on link "Kanban Methodology" at bounding box center [368, 671] width 134 height 15
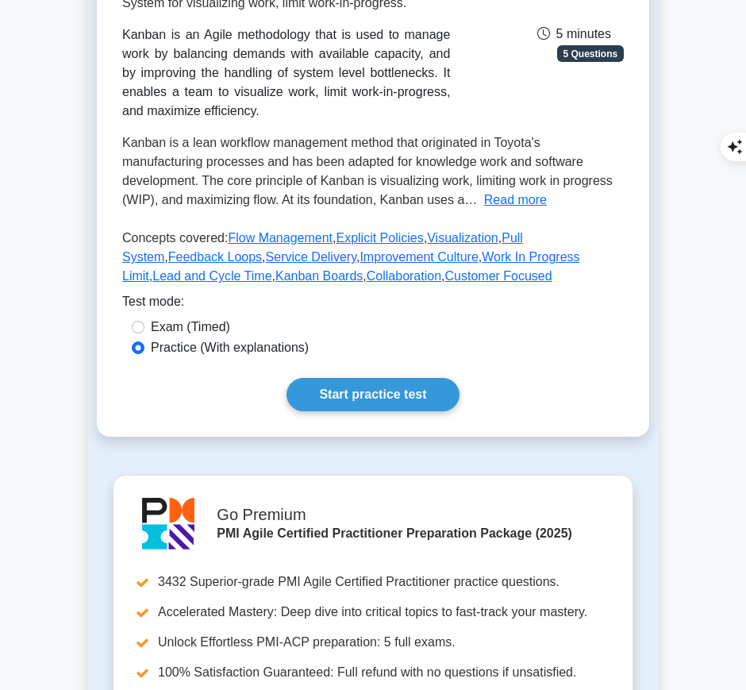
scroll to position [270, 0]
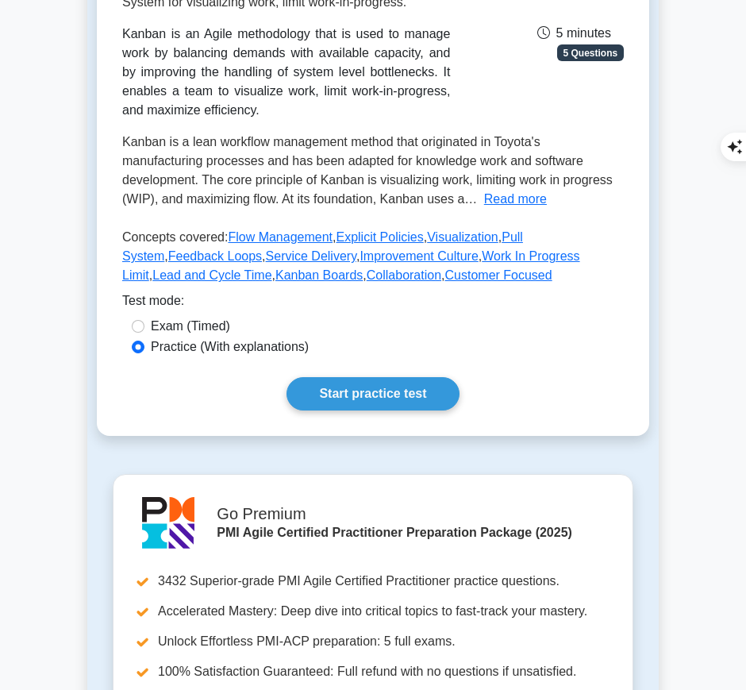
click at [356, 391] on link "Start practice test" at bounding box center [373, 393] width 172 height 33
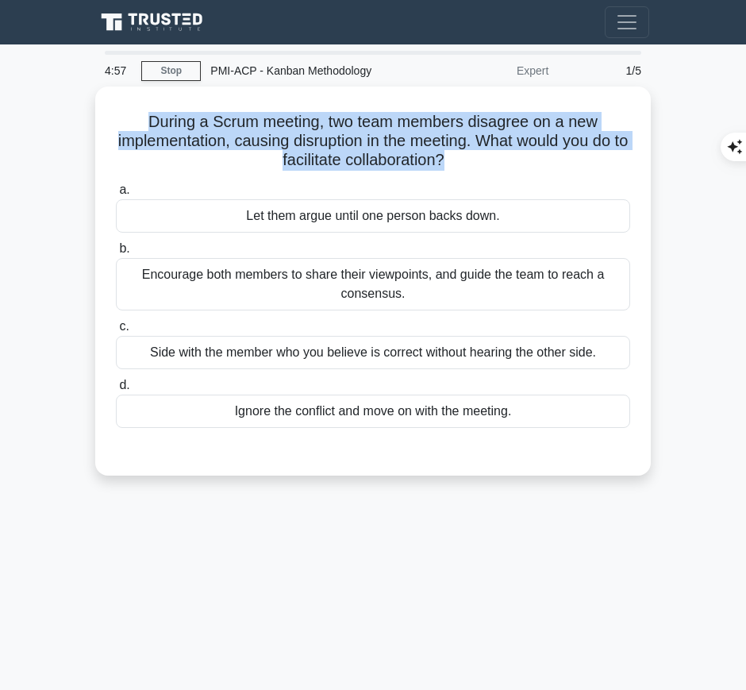
drag, startPoint x: 144, startPoint y: 116, endPoint x: 457, endPoint y: 154, distance: 315.9
click at [457, 154] on h5 "During a Scrum meeting, two team members disagree on a new implementation, caus…" at bounding box center [373, 141] width 518 height 59
copy h5 "During a Scrum meeting, two team members disagree on a new implementation, caus…"
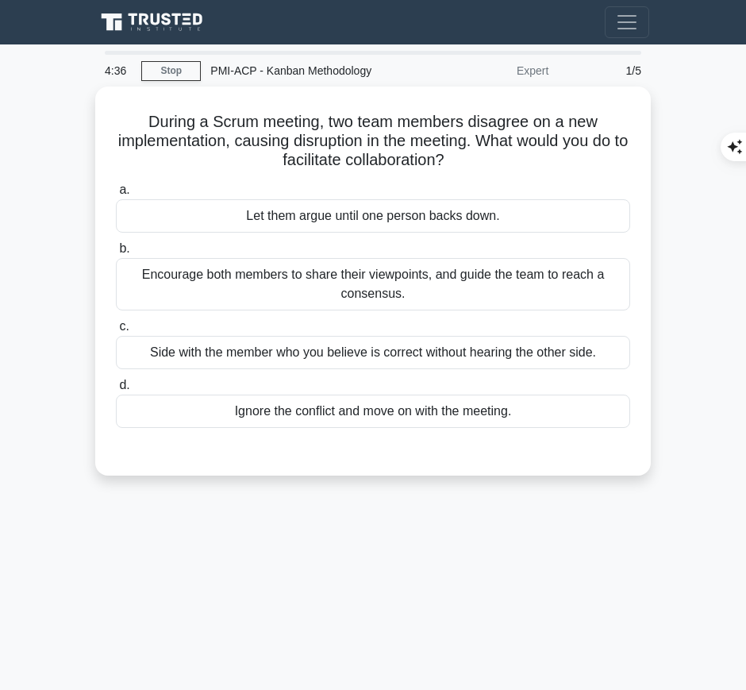
click at [364, 285] on div "Encourage both members to share their viewpoints, and guide the team to reach a…" at bounding box center [373, 284] width 514 height 52
click at [116, 254] on input "b. Encourage both members to share their viewpoints, and guide the team to reac…" at bounding box center [116, 249] width 0 height 10
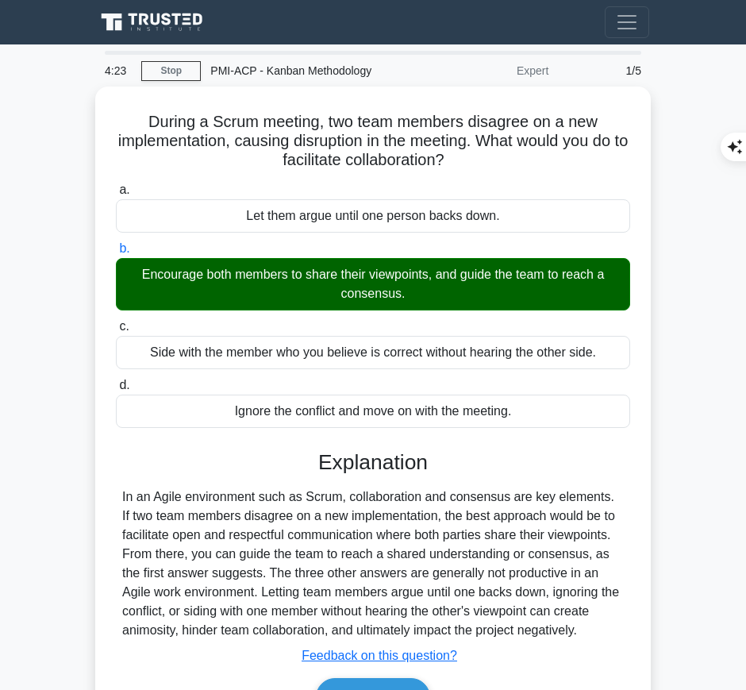
click at [303, 477] on div "Explanation In an Agile environment such as Scrum, collaboration and consensus …" at bounding box center [373, 586] width 514 height 273
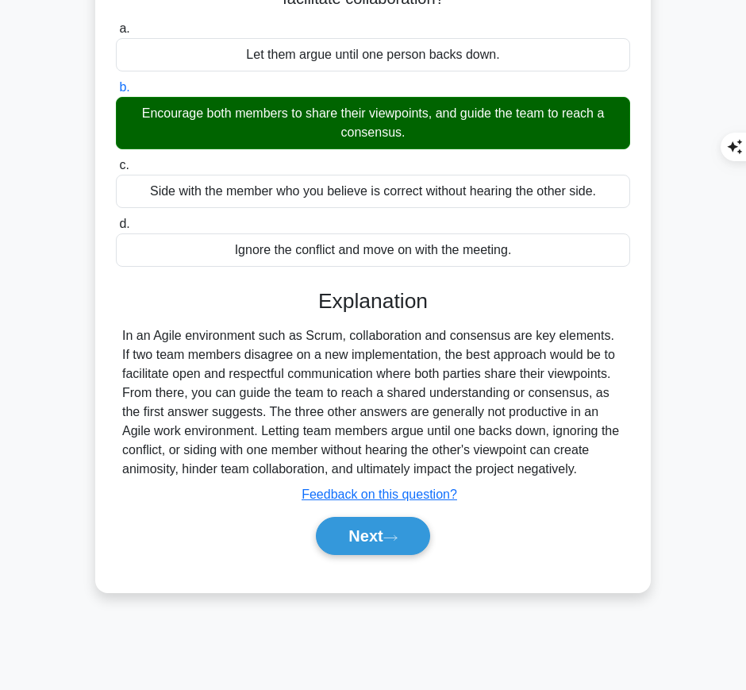
drag, startPoint x: 318, startPoint y: 298, endPoint x: 595, endPoint y: 468, distance: 325.4
click at [595, 468] on div "Explanation In an Agile environment such as Scrum, collaboration and consensus …" at bounding box center [373, 425] width 514 height 273
copy div "Explanation In an Agile environment such as Scrum, collaboration and consensus …"
click at [363, 534] on button "Next" at bounding box center [373, 536] width 114 height 38
click at [376, 535] on button "Next" at bounding box center [373, 536] width 114 height 38
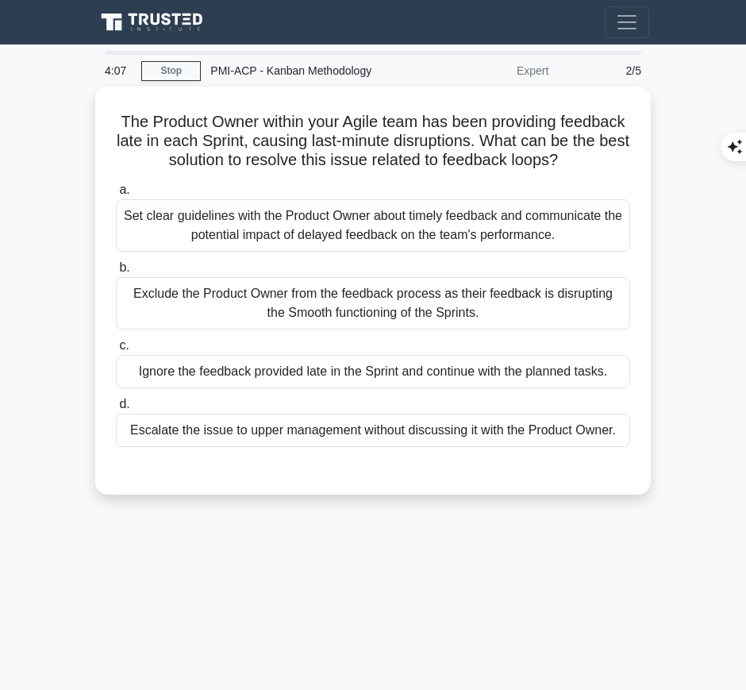
scroll to position [1, 0]
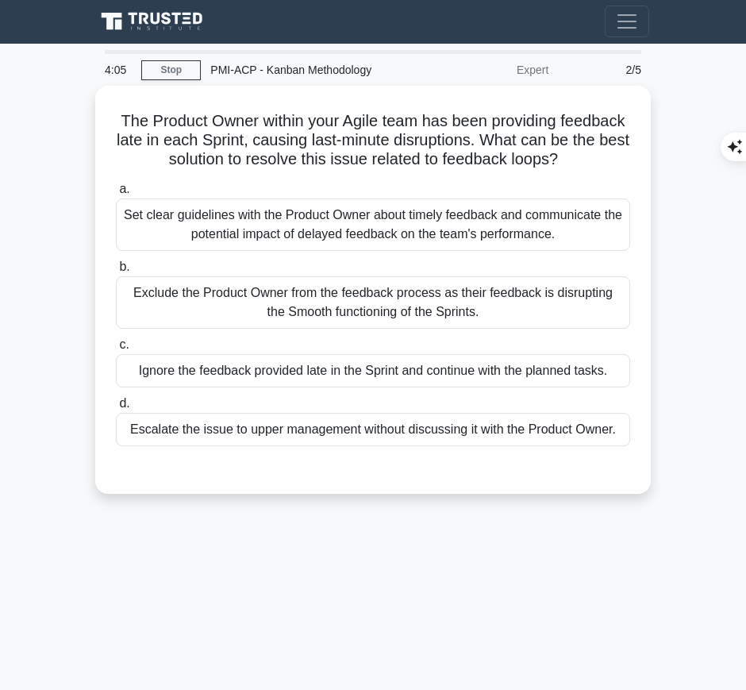
drag, startPoint x: 142, startPoint y: 114, endPoint x: 613, endPoint y: 157, distance: 472.7
click at [613, 157] on h5 "The Product Owner within your Agile team has been providing feedback late in ea…" at bounding box center [373, 140] width 518 height 59
copy h5 "The Product Owner within your Agile team has been providing feedback late in ea…"
click at [595, 203] on div "Set clear guidelines with the Product Owner about timely feedback and communica…" at bounding box center [373, 224] width 514 height 52
click at [116, 195] on input "a. Set clear guidelines with the Product Owner about timely feedback and commun…" at bounding box center [116, 189] width 0 height 10
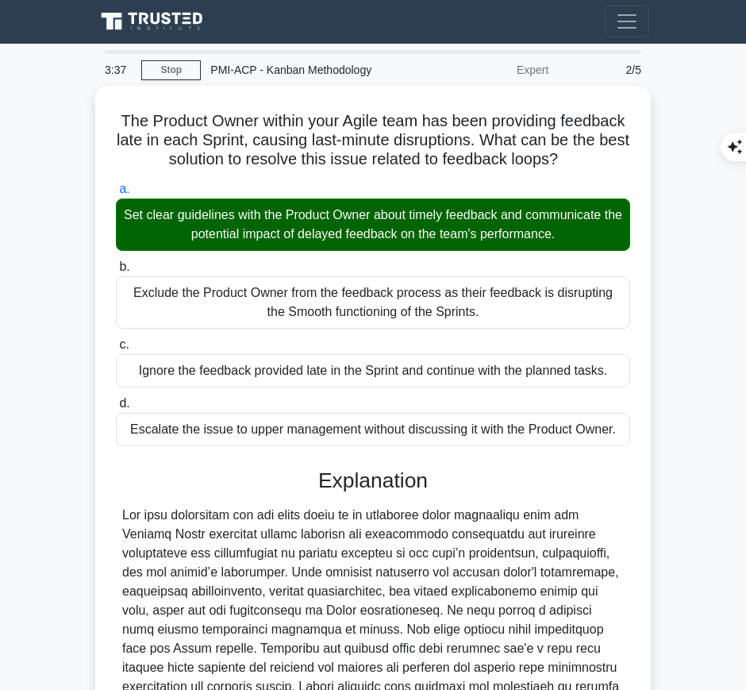
scroll to position [202, 0]
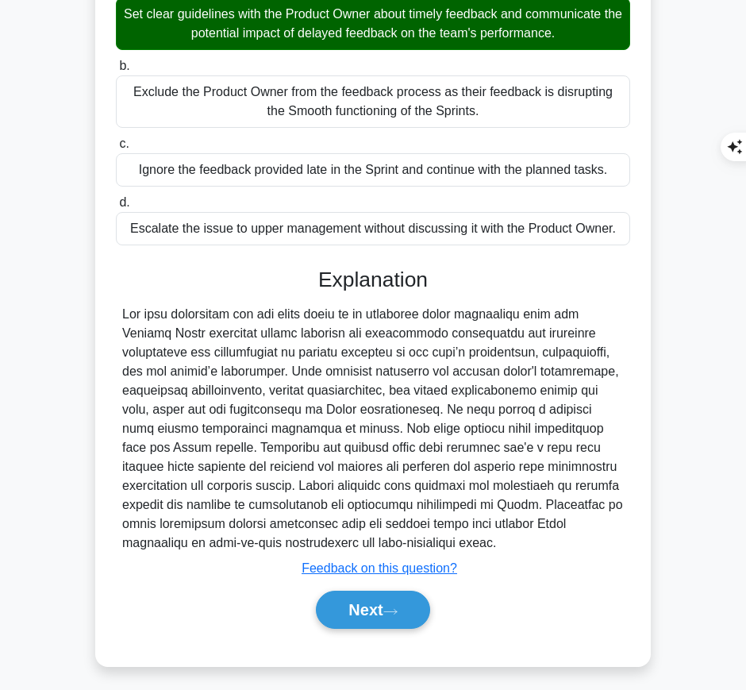
click at [382, 608] on button "Next" at bounding box center [373, 610] width 114 height 38
click at [363, 603] on button "Next" at bounding box center [373, 610] width 114 height 38
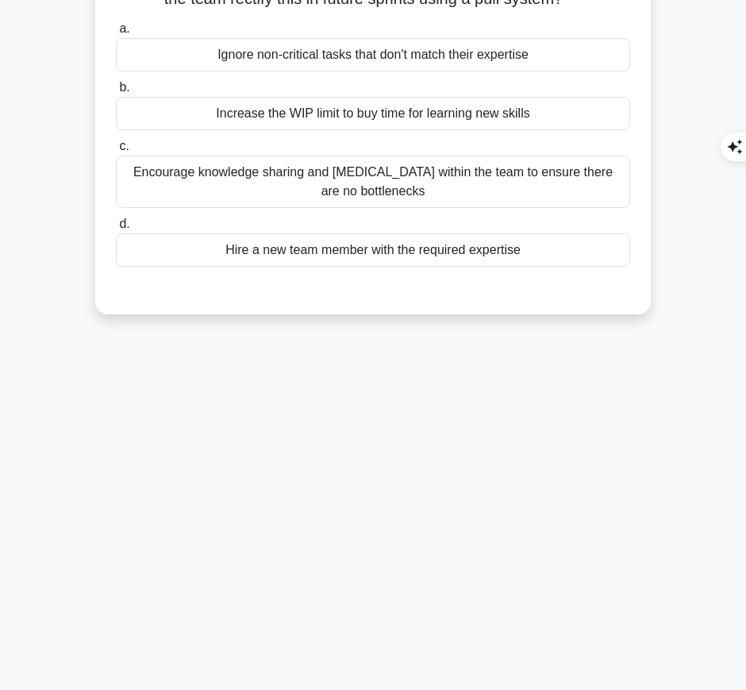
scroll to position [0, 0]
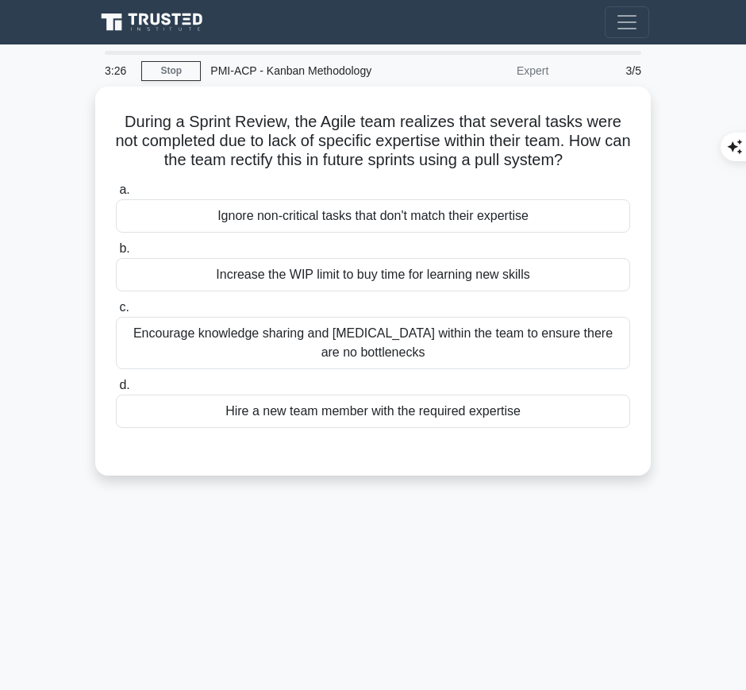
drag, startPoint x: 118, startPoint y: 121, endPoint x: 616, endPoint y: 163, distance: 499.6
click at [616, 163] on h5 "During a Sprint Review, the Agile team realizes that several tasks were not com…" at bounding box center [373, 141] width 518 height 59
copy h5 "During a Sprint Review, the Agile team realizes that several tasks were not com…"
click at [574, 341] on div "Encourage knowledge sharing and cross training within the team to ensure there …" at bounding box center [373, 343] width 514 height 52
click at [116, 313] on input "c. Encourage knowledge sharing and cross training within the team to ensure the…" at bounding box center [116, 307] width 0 height 10
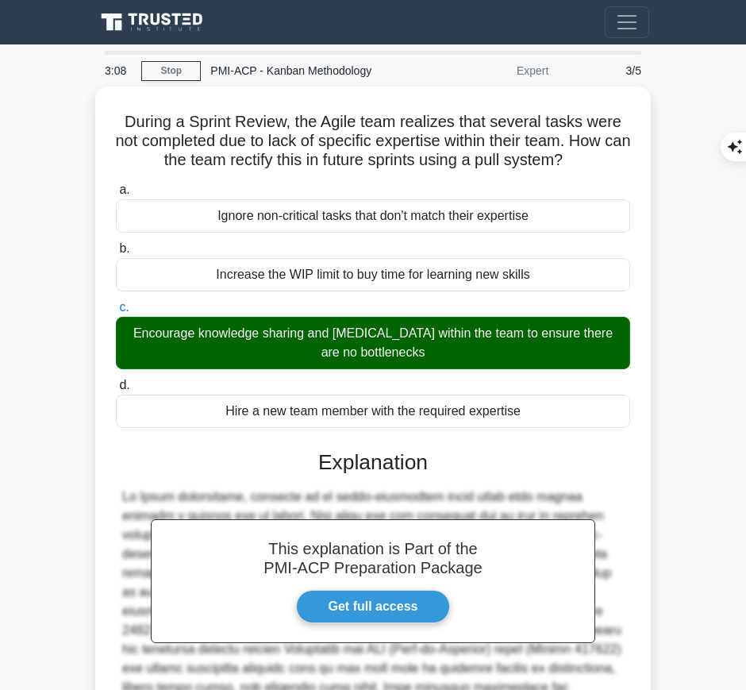
scroll to position [206, 0]
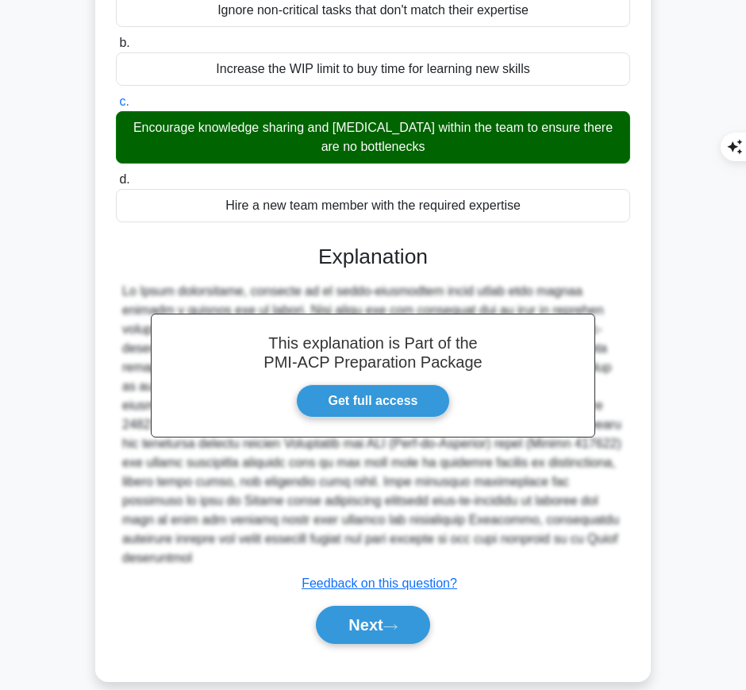
click at [324, 252] on h3 "Explanation" at bounding box center [372, 257] width 495 height 25
drag, startPoint x: 315, startPoint y: 248, endPoint x: 551, endPoint y: 531, distance: 368.1
click at [551, 531] on div "This explanation is Part of the PMI-ACP Preparation Package Get full access Exp…" at bounding box center [373, 438] width 514 height 426
copy div "Explanation In Agile methodology, emphasis is on cross-functional teams where e…"
click at [348, 606] on button "Next" at bounding box center [373, 625] width 114 height 38
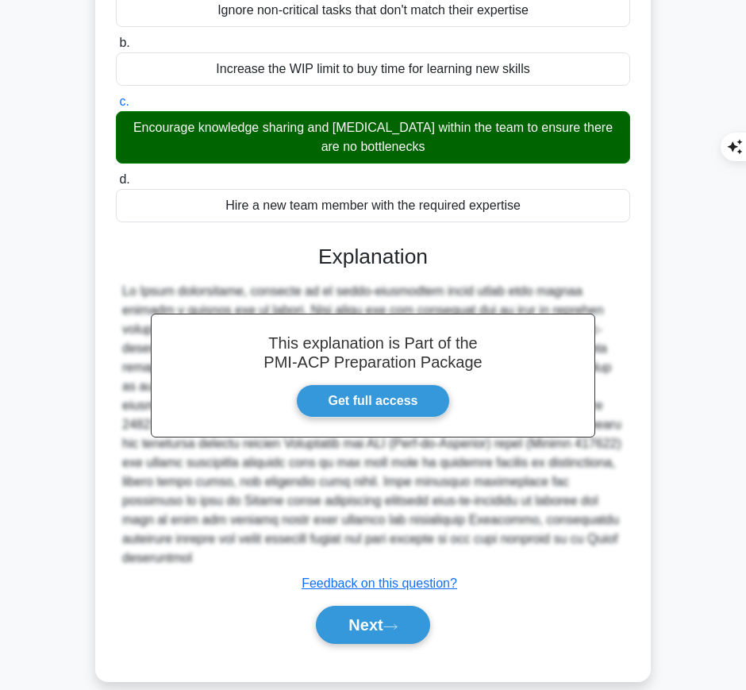
scroll to position [205, 0]
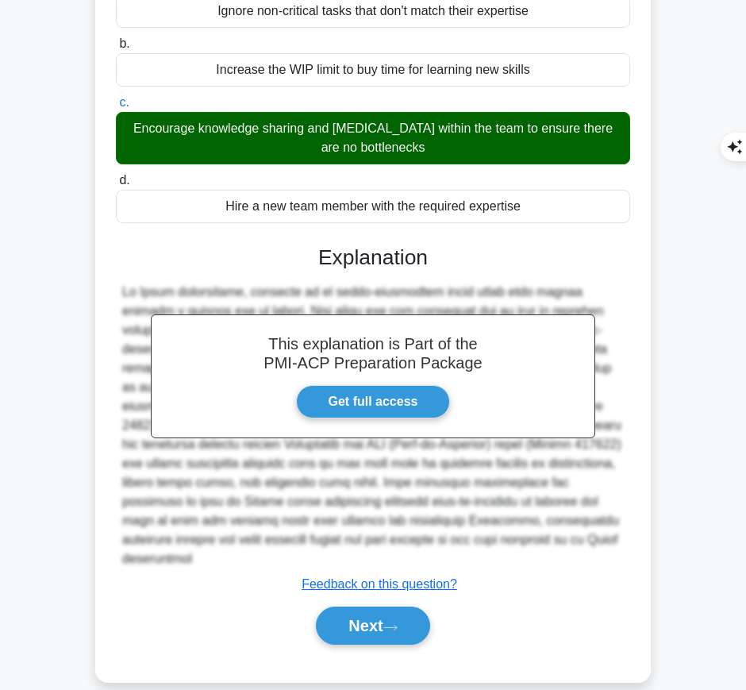
click at [363, 607] on button "Next" at bounding box center [373, 626] width 114 height 38
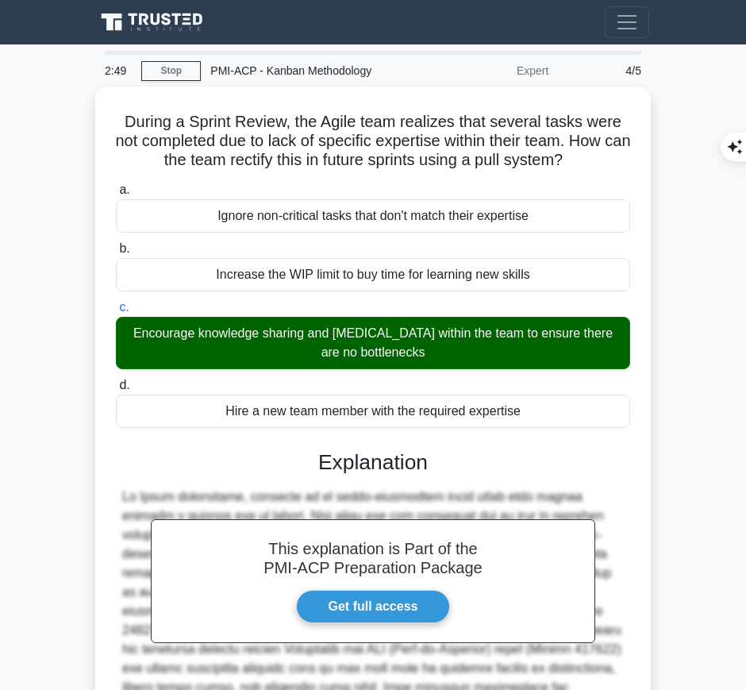
click at [125, 114] on h5 "During a Sprint Review, the Agile team realizes that several tasks were not com…" at bounding box center [373, 141] width 518 height 59
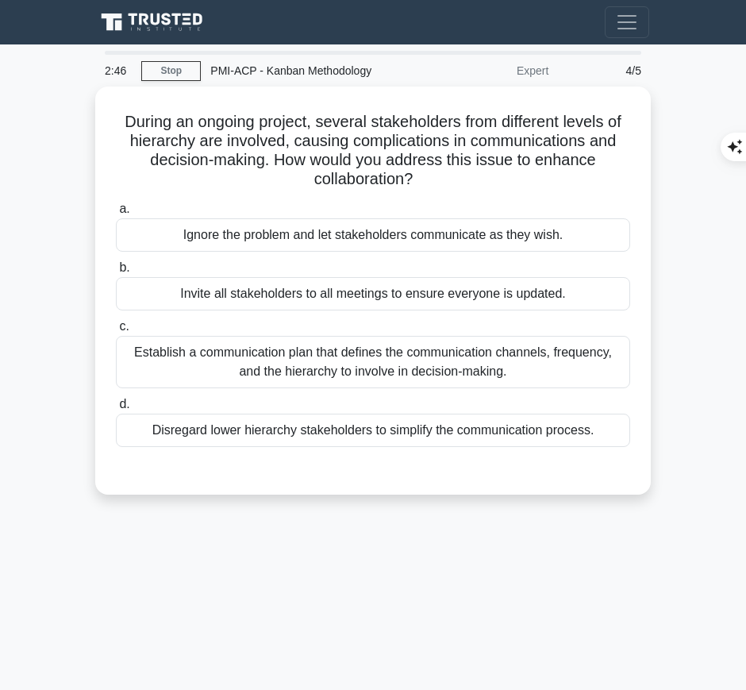
drag, startPoint x: 113, startPoint y: 112, endPoint x: 417, endPoint y: 171, distance: 309.8
click at [417, 171] on div "During an ongoing project, several stakeholders from different levels of hierar…" at bounding box center [373, 290] width 543 height 395
copy h5 "During an ongoing project, several stakeholders from different levels of hierar…"
click at [395, 364] on div "Establish a communication plan that defines the communication channels, frequen…" at bounding box center [373, 362] width 514 height 52
click at [116, 332] on input "c. Establish a communication plan that defines the communication channels, freq…" at bounding box center [116, 327] width 0 height 10
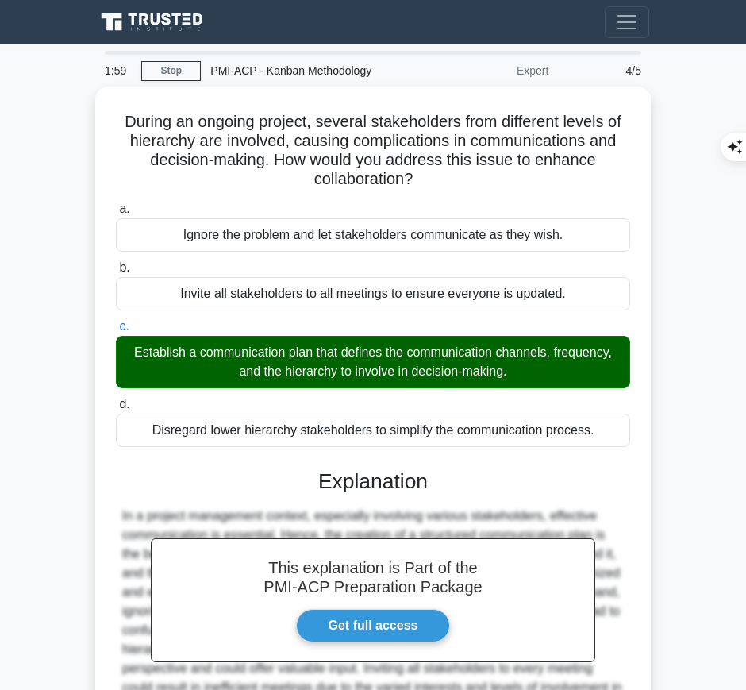
scroll to position [187, 0]
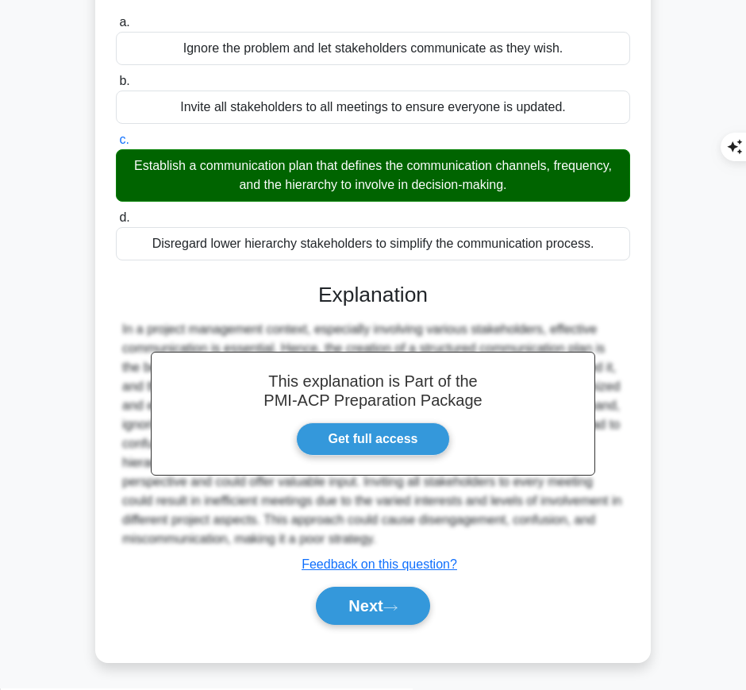
click at [326, 306] on div "This explanation is Part of the PMI-ACP Preparation Package Get full access Exp…" at bounding box center [373, 448] width 514 height 368
drag, startPoint x: 319, startPoint y: 295, endPoint x: 387, endPoint y: 541, distance: 254.4
click at [387, 541] on div "This explanation is Part of the PMI-ACP Preparation Package Get full access Exp…" at bounding box center [373, 448] width 514 height 368
copy div "Explanation In a project management context, especially involving various stake…"
click at [361, 606] on button "Next" at bounding box center [373, 606] width 114 height 38
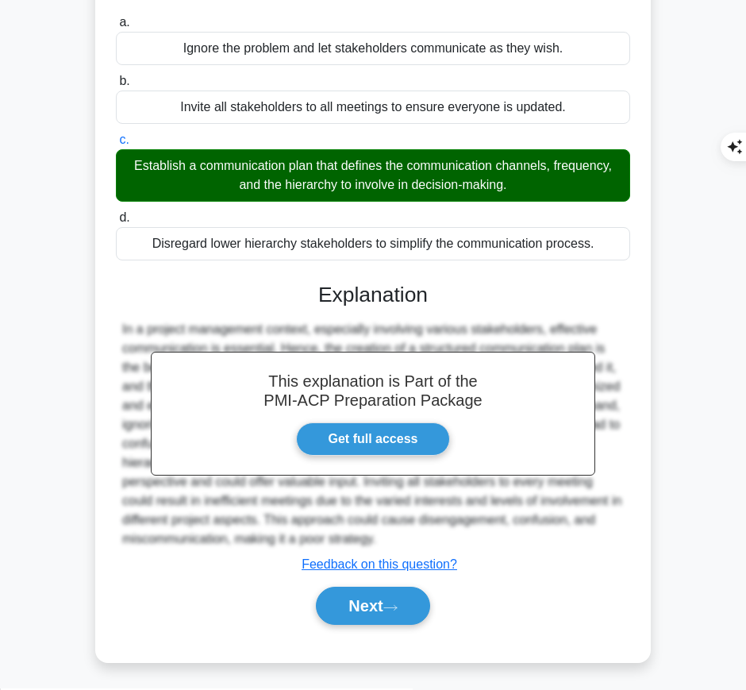
scroll to position [0, 0]
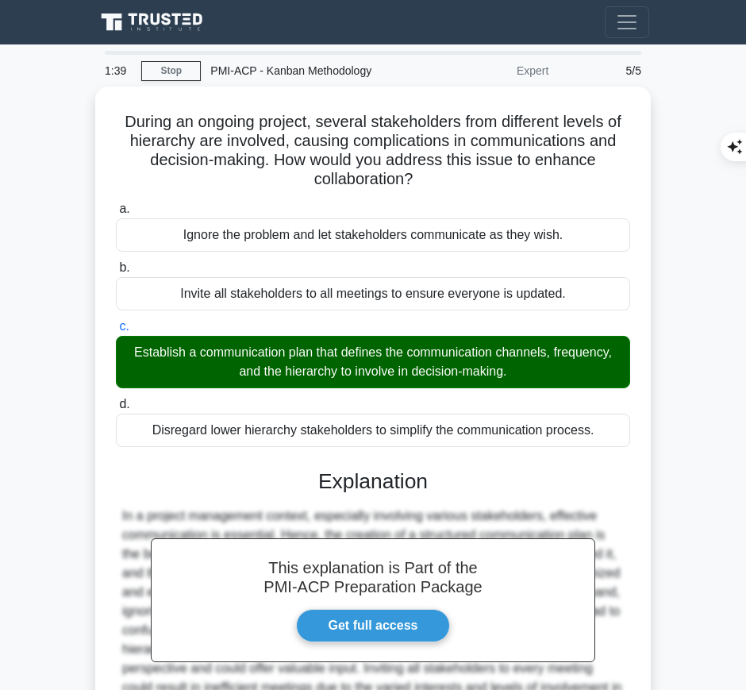
drag, startPoint x: 114, startPoint y: 114, endPoint x: 427, endPoint y: 171, distance: 318.8
click at [427, 171] on div "During an ongoing project, several stakeholders from different levels of hierar…" at bounding box center [373, 468] width 543 height 750
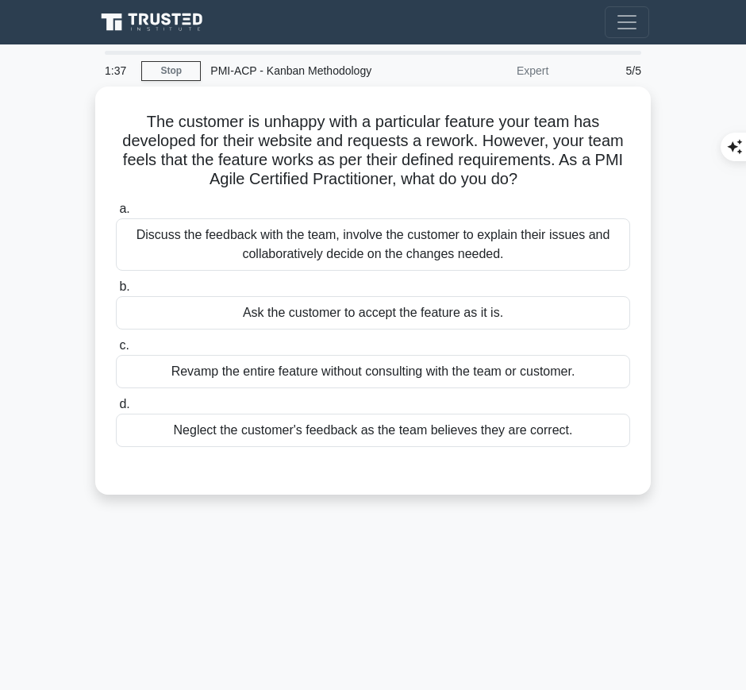
drag, startPoint x: 140, startPoint y: 116, endPoint x: 531, endPoint y: 179, distance: 396.4
click at [531, 179] on h5 "The customer is unhappy with a particular feature your team has developed for t…" at bounding box center [373, 151] width 518 height 78
copy h5 "The customer is unhappy with a particular feature your team has developed for t…"
click at [471, 221] on div "Discuss the feedback with the team, involve the customer to explain their issue…" at bounding box center [373, 244] width 514 height 52
click at [116, 214] on input "a. Discuss the feedback with the team, involve the customer to explain their is…" at bounding box center [116, 209] width 0 height 10
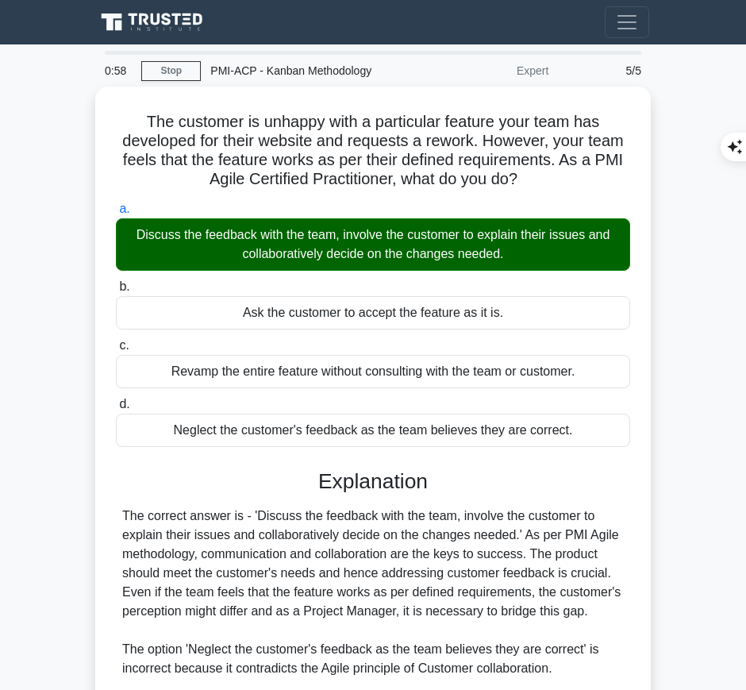
click at [408, 507] on div "The correct answer is - 'Discuss the feedback with the team, involve the custom…" at bounding box center [373, 659] width 502 height 305
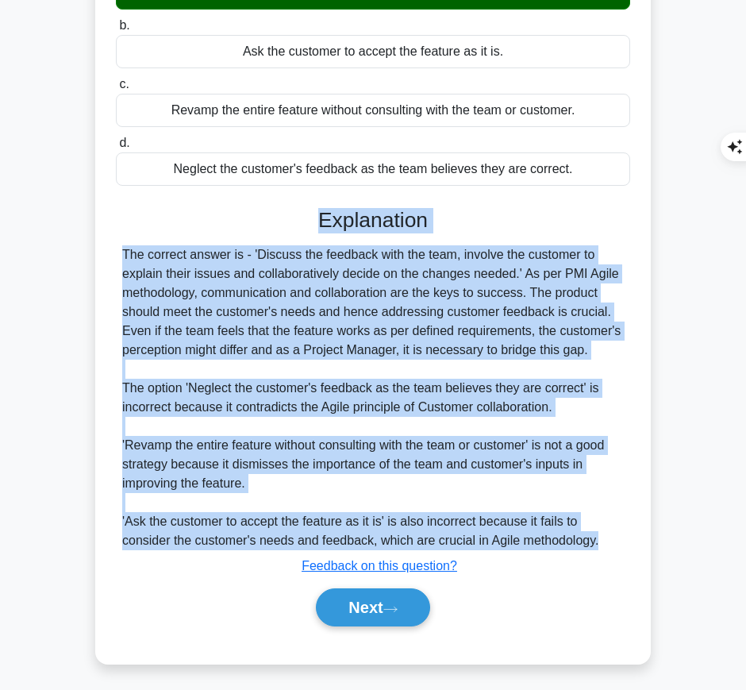
drag, startPoint x: 318, startPoint y: 216, endPoint x: 612, endPoint y: 537, distance: 435.5
click at [612, 537] on div "Explanation The correct answer is - 'Discuss the feedback with the team, involv…" at bounding box center [373, 421] width 514 height 426
copy div "Explanation The correct answer is - 'Discuss the feedback with the team, involv…"
click at [376, 597] on button "Next" at bounding box center [373, 607] width 114 height 38
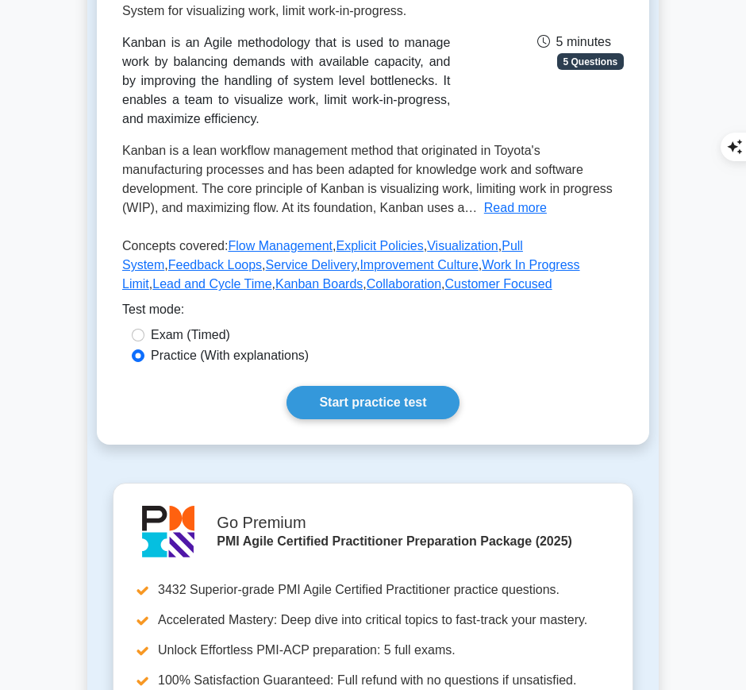
scroll to position [260, 0]
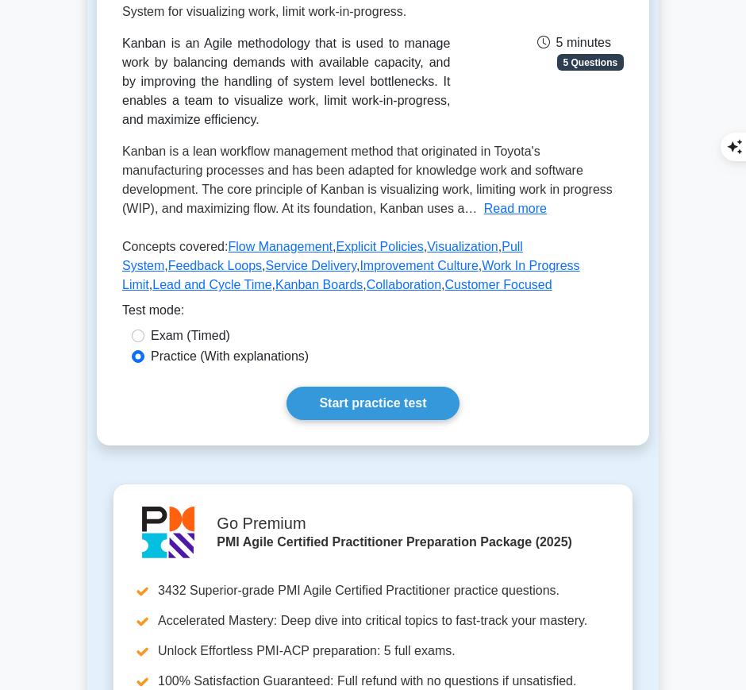
click at [421, 401] on link "Start practice test" at bounding box center [373, 403] width 172 height 33
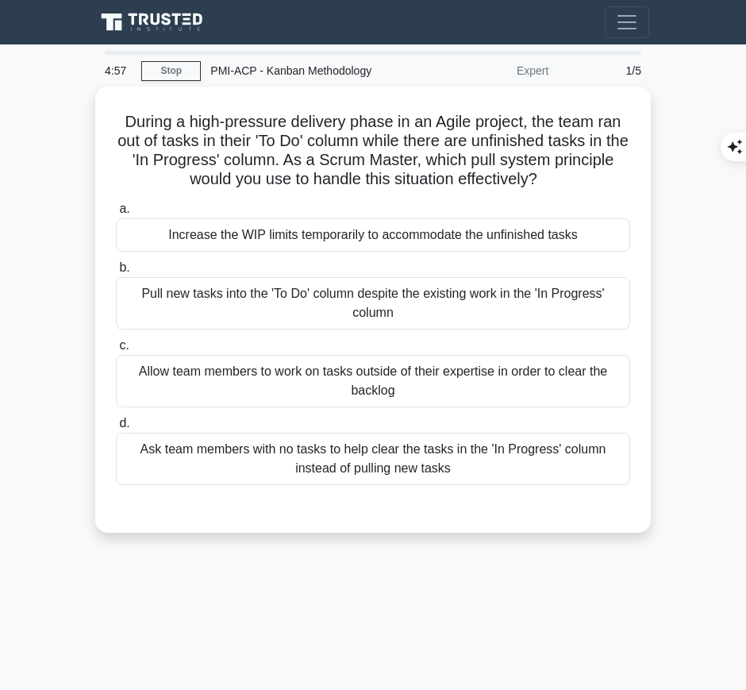
drag, startPoint x: 117, startPoint y: 112, endPoint x: 583, endPoint y: 177, distance: 470.6
click at [583, 177] on h5 "During a high-pressure delivery phase in an Agile project, the team ran out of …" at bounding box center [373, 151] width 518 height 78
copy h5 "During a high-pressure delivery phase in an Agile project, the team ran out of …"
click at [541, 445] on div "Ask team members with no tasks to help clear the tasks in the 'In Progress' col…" at bounding box center [373, 459] width 514 height 52
click at [116, 429] on input "d. Ask team members with no tasks to help clear the tasks in the 'In Progress' …" at bounding box center [116, 423] width 0 height 10
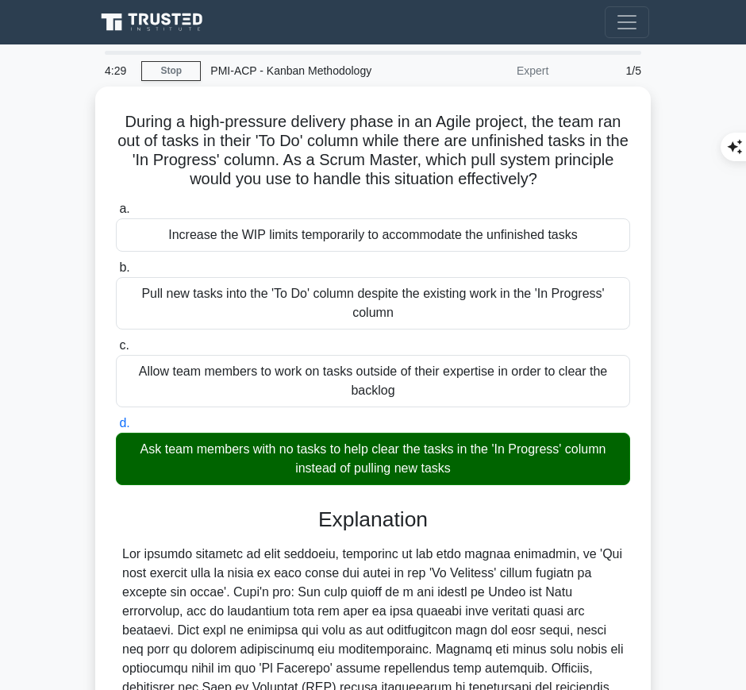
click at [380, 534] on div "Explanation Submit feedback Feedback on this question? Next" at bounding box center [373, 691] width 514 height 368
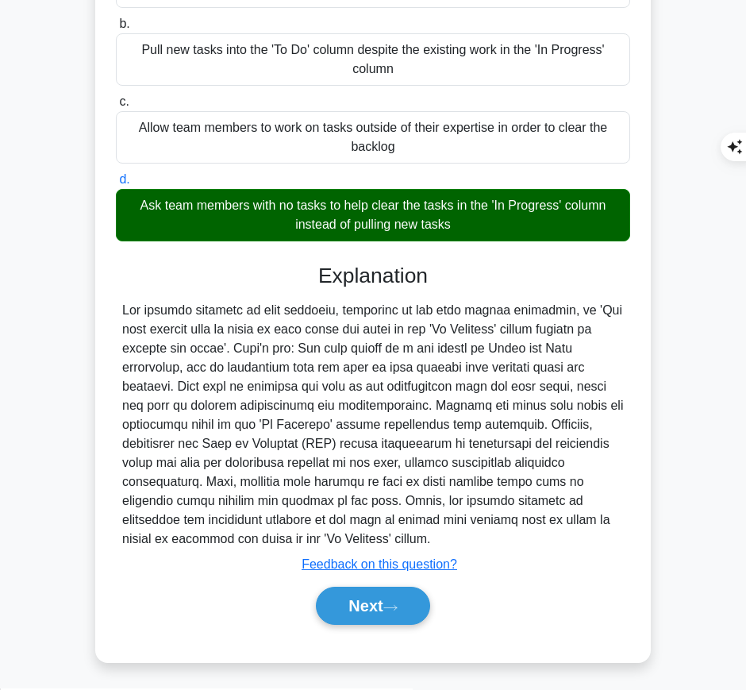
drag, startPoint x: 317, startPoint y: 270, endPoint x: 433, endPoint y: 534, distance: 289.0
click at [433, 534] on div "Explanation Submit feedback Feedback on this question? Next" at bounding box center [373, 448] width 514 height 368
copy div "Explanation The correct decision in this scenario, according to the pull system…"
click at [369, 600] on button "Next" at bounding box center [373, 606] width 114 height 38
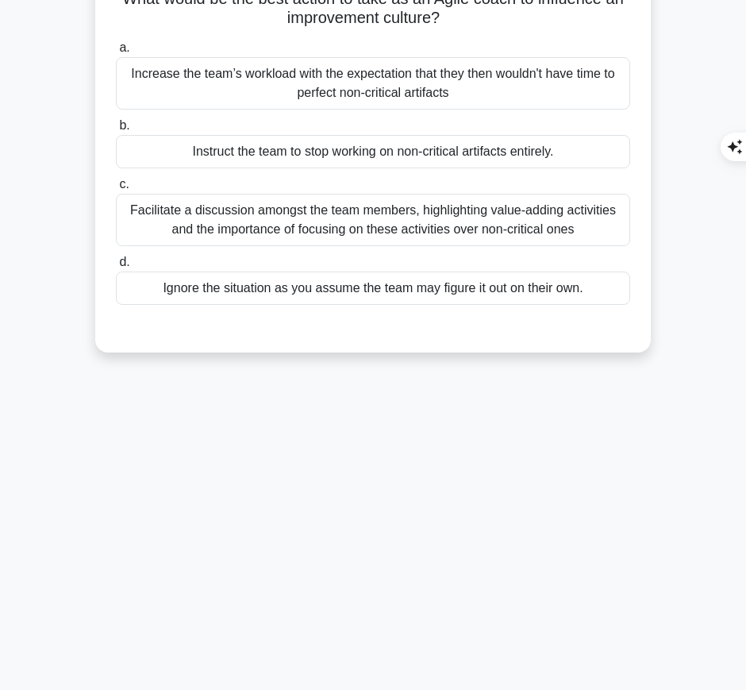
scroll to position [0, 0]
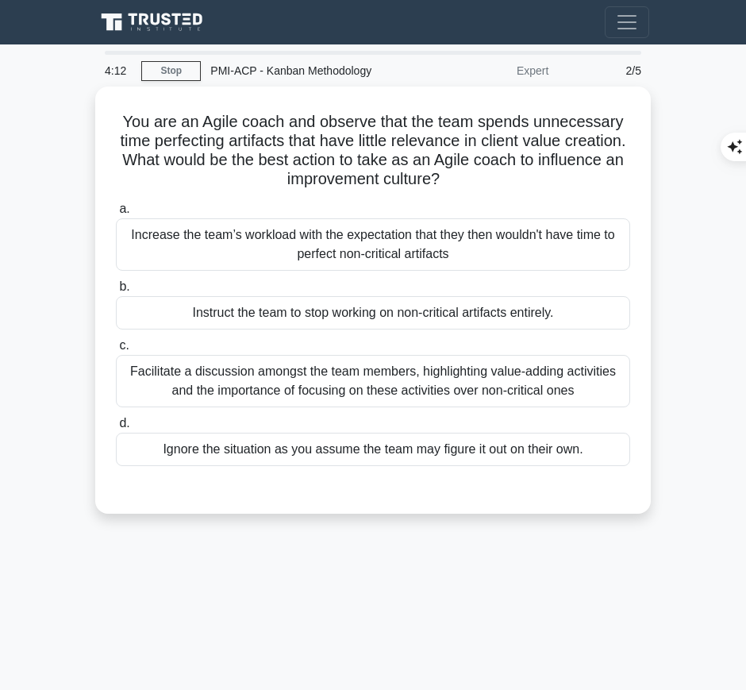
drag, startPoint x: 119, startPoint y: 116, endPoint x: 500, endPoint y: 175, distance: 385.7
click at [500, 175] on h5 "You are an Agile coach and observe that the team spends unnecessary time perfec…" at bounding box center [373, 151] width 518 height 78
copy h5 "You are an Agile coach and observe that the team spends unnecessary time perfec…"
click at [601, 368] on div "Facilitate a discussion amongst the team members, highlighting value-adding act…" at bounding box center [373, 381] width 514 height 52
click at [116, 351] on input "c. Facilitate a discussion amongst the team members, highlighting value-adding …" at bounding box center [116, 346] width 0 height 10
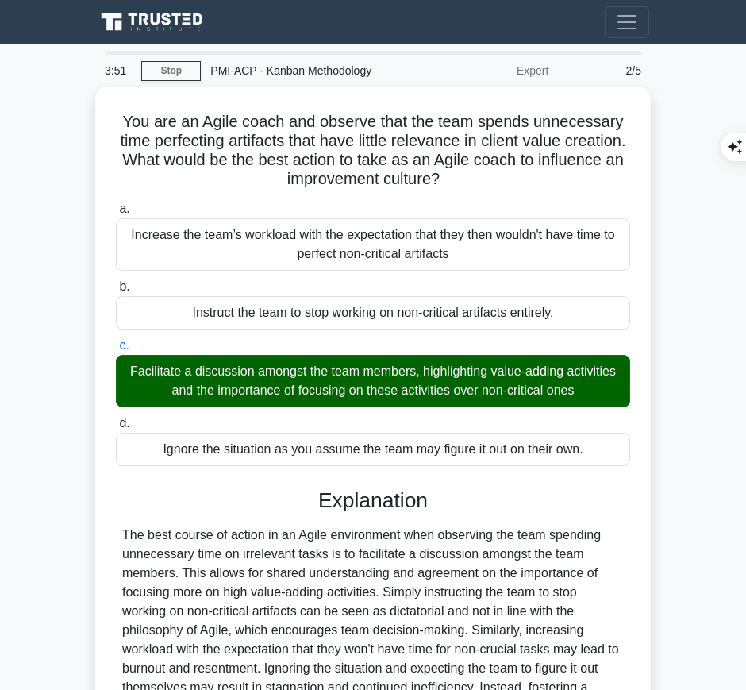
scroll to position [187, 0]
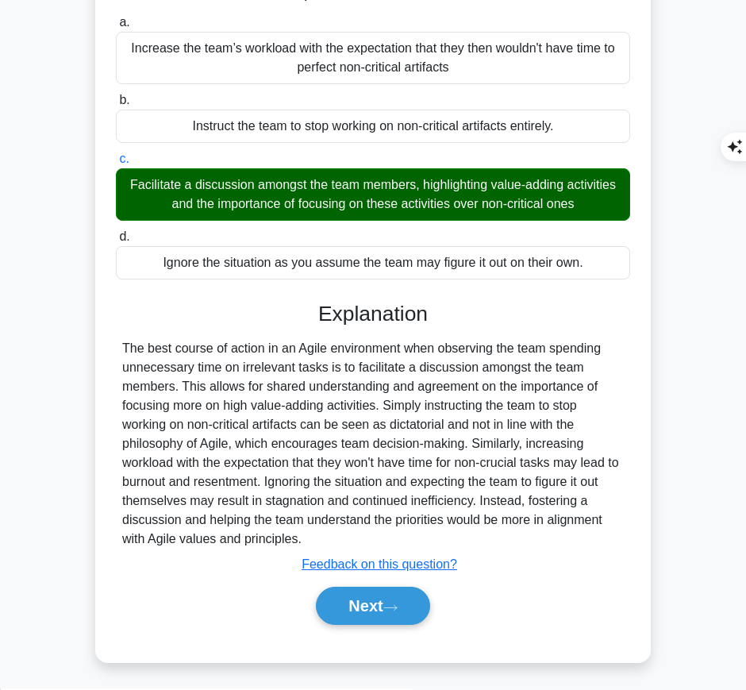
click at [309, 395] on div "The best course of action in an Agile environment when observing the team spend…" at bounding box center [373, 444] width 502 height 210
drag, startPoint x: 317, startPoint y: 309, endPoint x: 310, endPoint y: 537, distance: 228.7
click at [310, 537] on div "Explanation The best course of action in an Agile environment when observing th…" at bounding box center [373, 467] width 514 height 330
copy div "Explanation The best course of action in an Agile environment when observing th…"
click at [376, 600] on button "Next" at bounding box center [373, 606] width 114 height 38
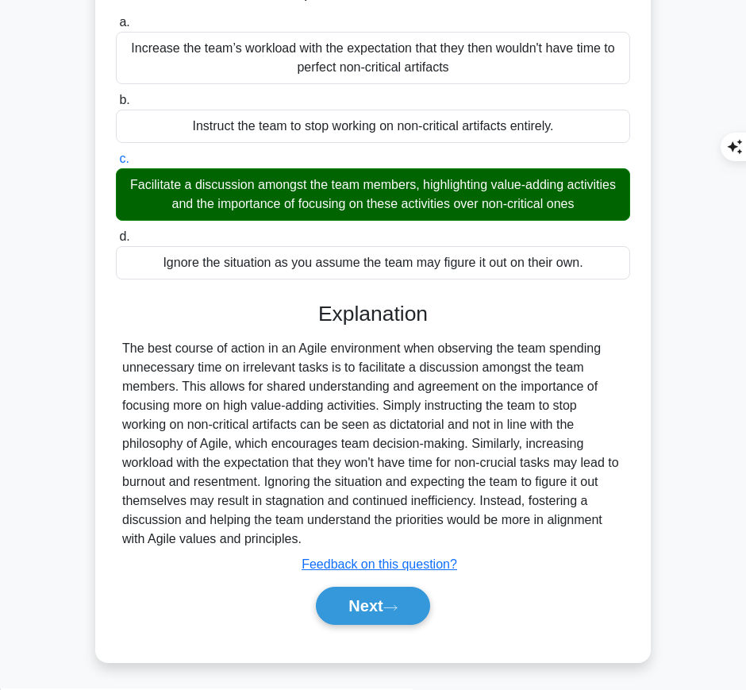
scroll to position [0, 0]
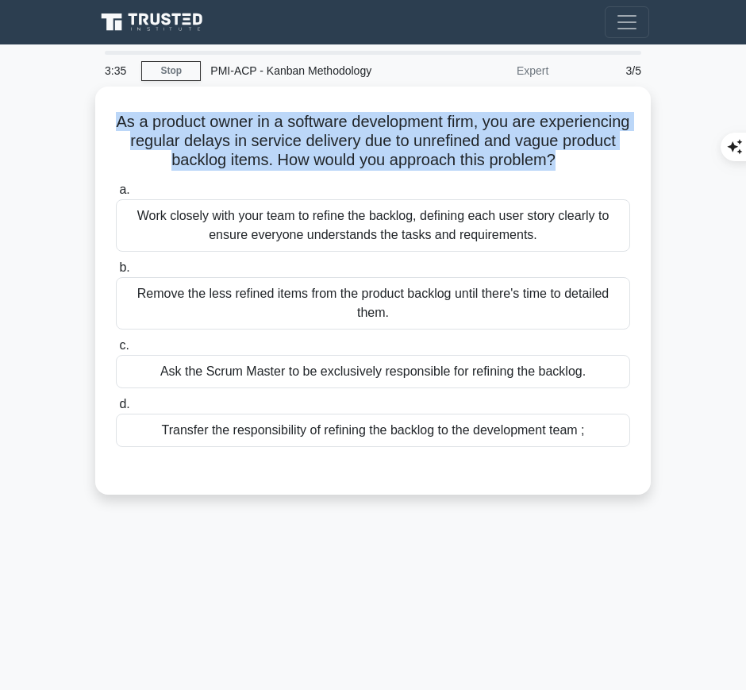
drag, startPoint x: 154, startPoint y: 113, endPoint x: 635, endPoint y: 161, distance: 483.5
click at [635, 161] on div "As a product owner in a software development firm, you are experiencing regular…" at bounding box center [373, 290] width 543 height 395
copy h5 "As a product owner in a software development firm, you are experiencing regular…"
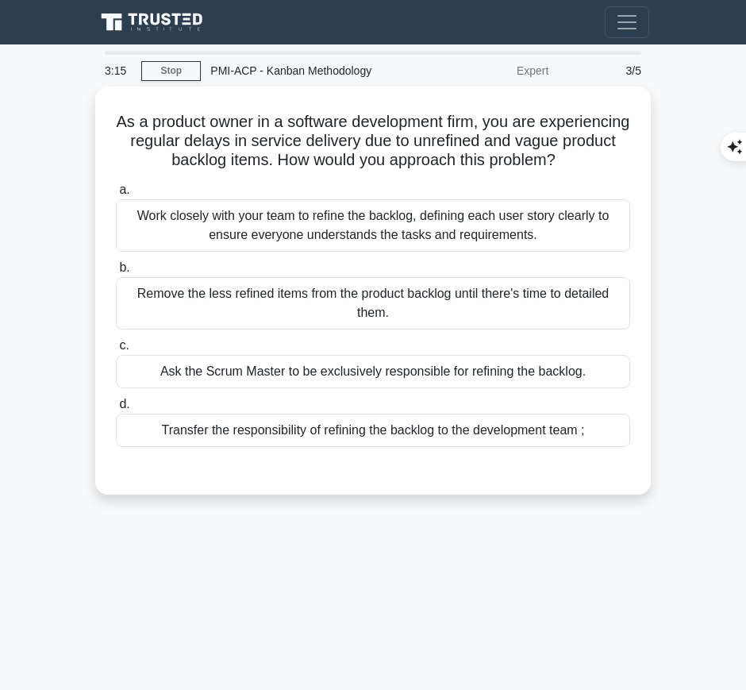
click at [572, 238] on div "Work closely with your team to refine the backlog, defining each user story cle…" at bounding box center [373, 225] width 514 height 52
click at [116, 195] on input "a. Work closely with your team to refine the backlog, defining each user story …" at bounding box center [116, 190] width 0 height 10
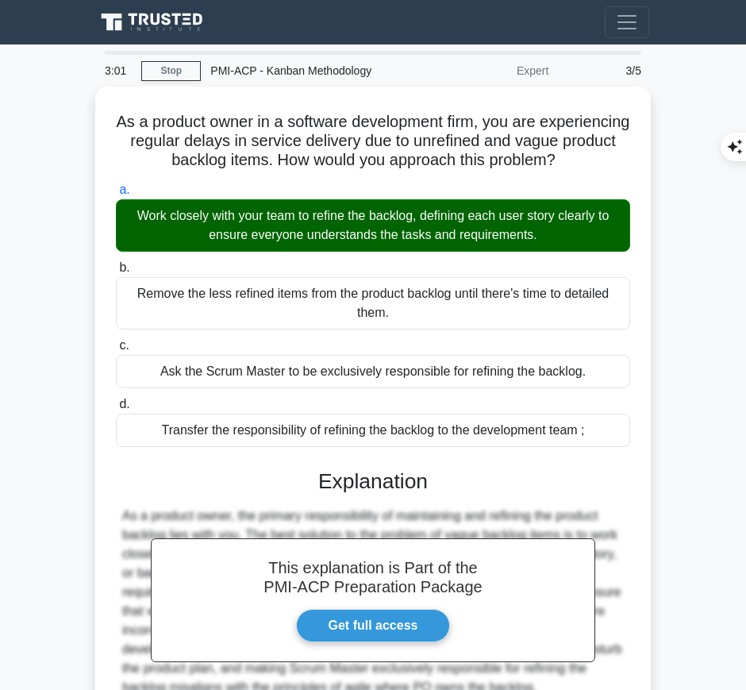
click at [364, 495] on h3 "Explanation" at bounding box center [372, 481] width 495 height 25
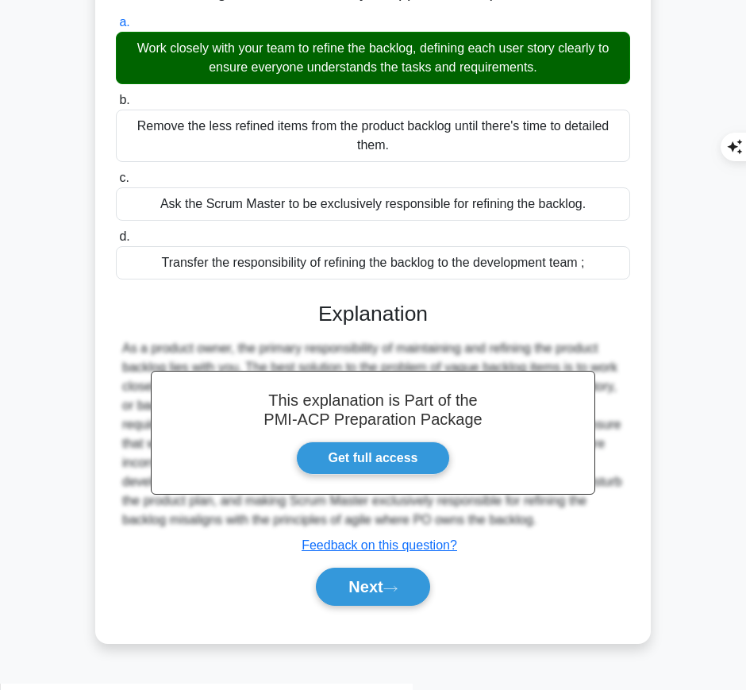
drag, startPoint x: 315, startPoint y: 327, endPoint x: 555, endPoint y: 543, distance: 322.7
click at [555, 543] on div "This explanation is Part of the PMI-ACP Preparation Package Get full access Exp…" at bounding box center [373, 448] width 514 height 330
copy div "Explanation As a product owner, the primary responsibility of maintaining and r…"
click at [368, 606] on button "Next" at bounding box center [373, 587] width 114 height 38
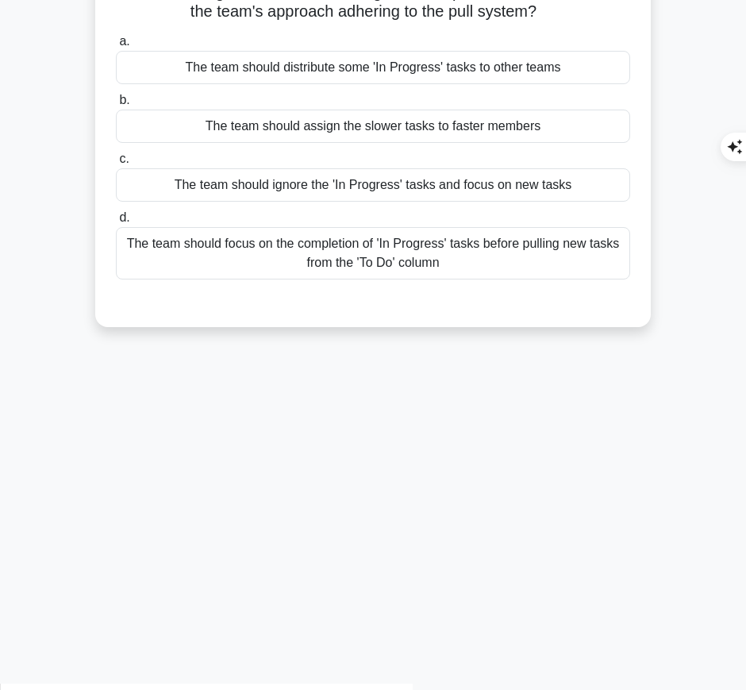
scroll to position [0, 0]
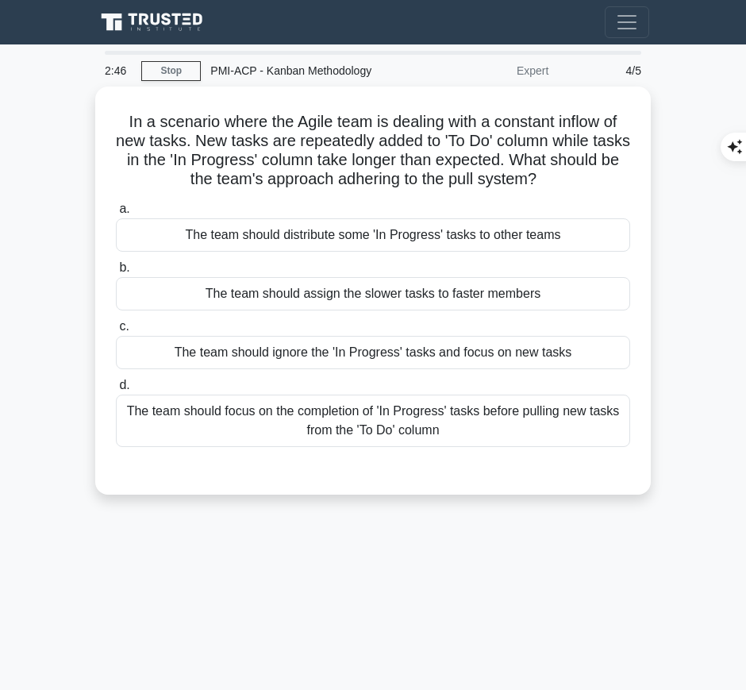
drag, startPoint x: 116, startPoint y: 114, endPoint x: 589, endPoint y: 183, distance: 478.3
click at [589, 183] on h5 "In a scenario where the Agile team is dealing with a constant inflow of new tas…" at bounding box center [373, 151] width 518 height 78
copy h5 "In a scenario where the Agile team is dealing with a constant inflow of new tas…"
click at [615, 428] on div "The team should focus on the completion of 'In Progress' tasks before pulling n…" at bounding box center [373, 421] width 514 height 52
click at [116, 391] on input "d. The team should focus on the completion of 'In Progress' tasks before pullin…" at bounding box center [116, 385] width 0 height 10
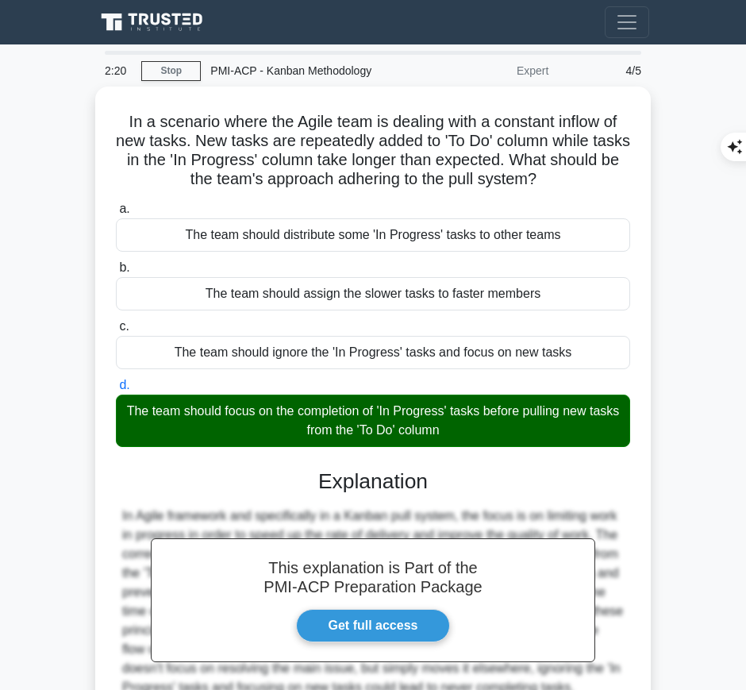
click at [330, 479] on h3 "Explanation" at bounding box center [372, 481] width 495 height 25
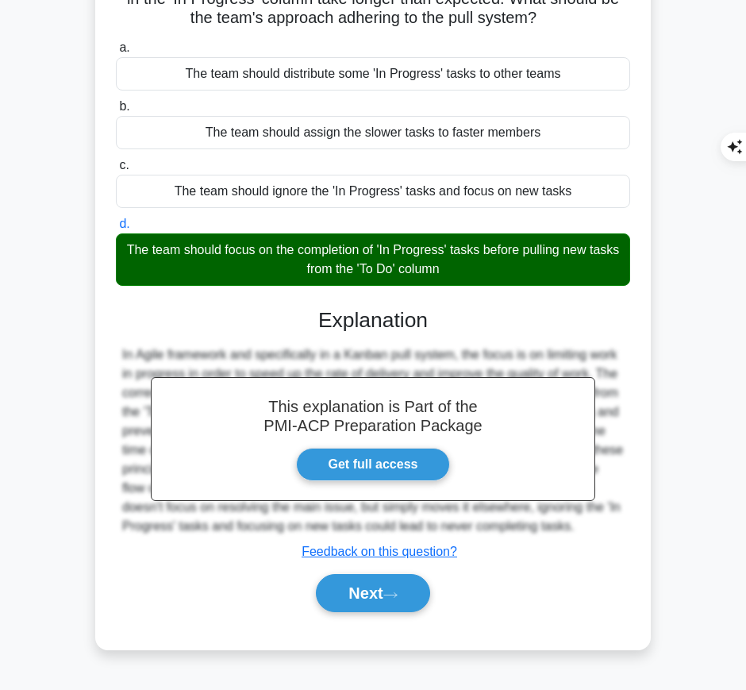
drag, startPoint x: 317, startPoint y: 313, endPoint x: 592, endPoint y: 534, distance: 353.0
click at [592, 534] on div "This explanation is Part of the PMI-ACP Preparation Package Get full access Exp…" at bounding box center [373, 454] width 514 height 330
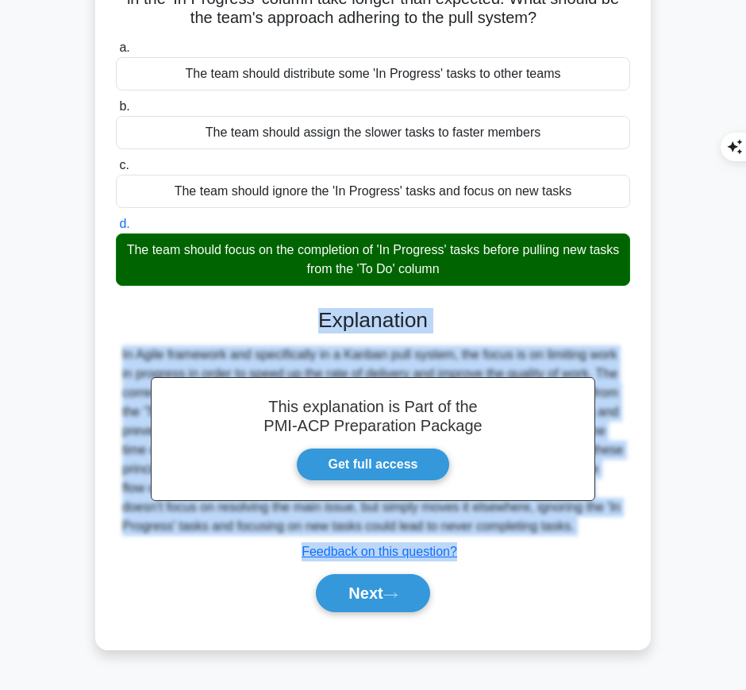
copy div "Explanation In Agile framework and specifically in a Kanban pull system, the fo…"
click at [352, 596] on button "Next" at bounding box center [373, 593] width 114 height 38
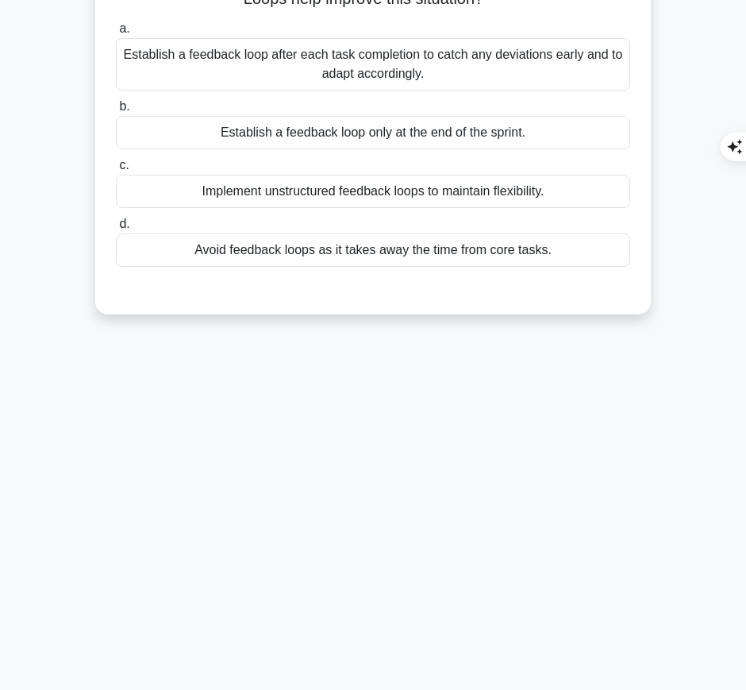
scroll to position [0, 0]
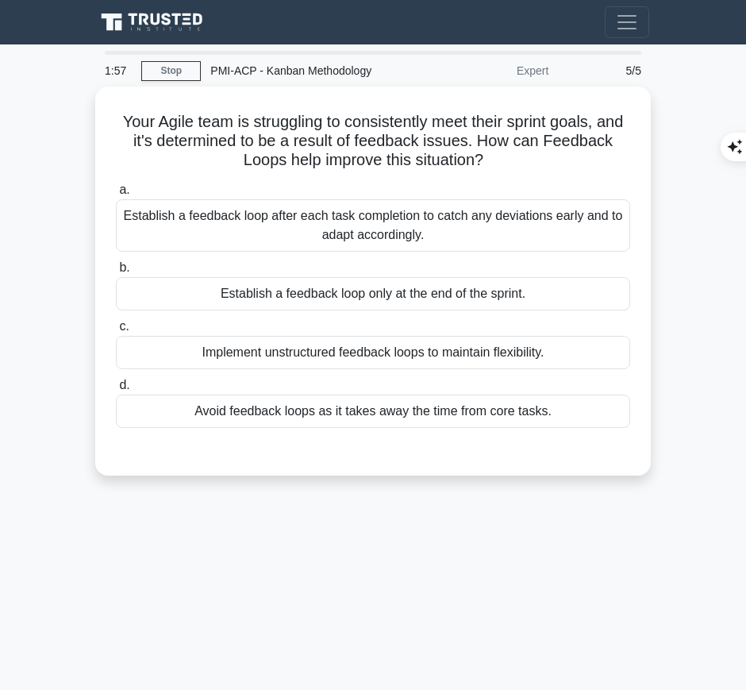
drag, startPoint x: 126, startPoint y: 114, endPoint x: 518, endPoint y: 160, distance: 394.9
click at [518, 160] on h5 "Your Agile team is struggling to consistently meet their sprint goals, and it's…" at bounding box center [373, 141] width 518 height 59
copy h5 "Your Agile team is struggling to consistently meet their sprint goals, and it's…"
click at [599, 218] on div "Establish a feedback loop after each task completion to catch any deviations ea…" at bounding box center [373, 225] width 514 height 52
click at [116, 195] on input "a. Establish a feedback loop after each task completion to catch any deviations…" at bounding box center [116, 190] width 0 height 10
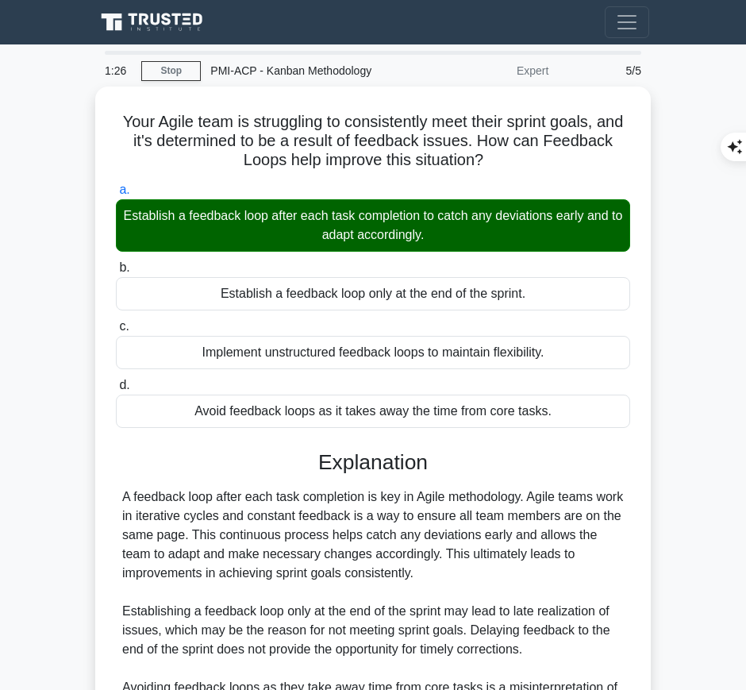
click at [536, 513] on div "A feedback loop after each task completion is key in Agile methodology. Agile t…" at bounding box center [373, 649] width 502 height 324
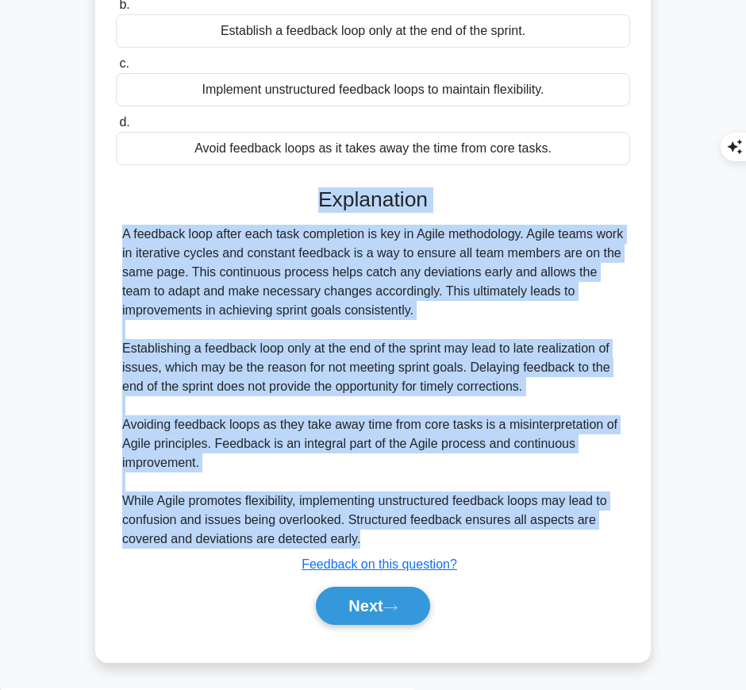
drag, startPoint x: 315, startPoint y: 192, endPoint x: 393, endPoint y: 534, distance: 350.1
click at [393, 534] on div "Explanation A feedback loop after each task completion is key in Agile methodol…" at bounding box center [373, 409] width 514 height 445
copy div "Explanation A feedback loop after each task completion is key in Agile methodol…"
click at [351, 608] on button "Next" at bounding box center [373, 606] width 114 height 38
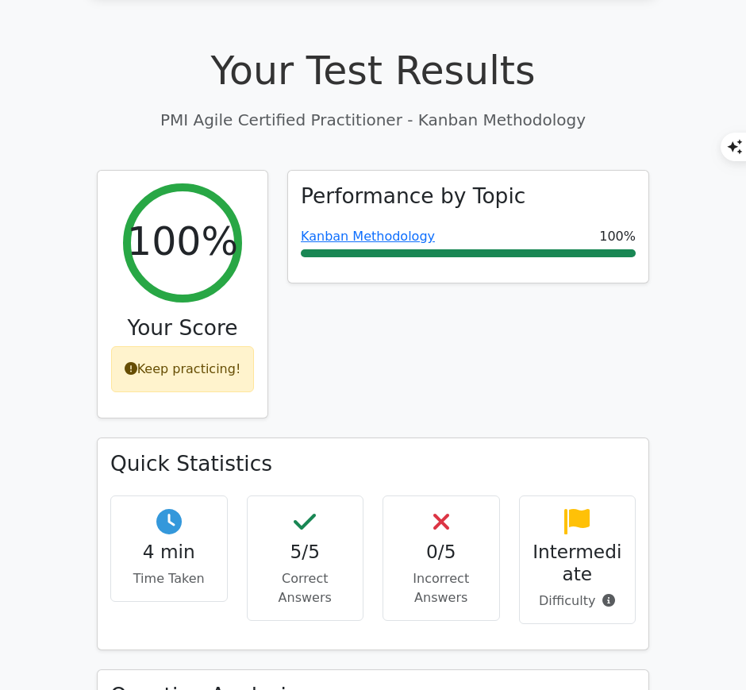
scroll to position [445, 0]
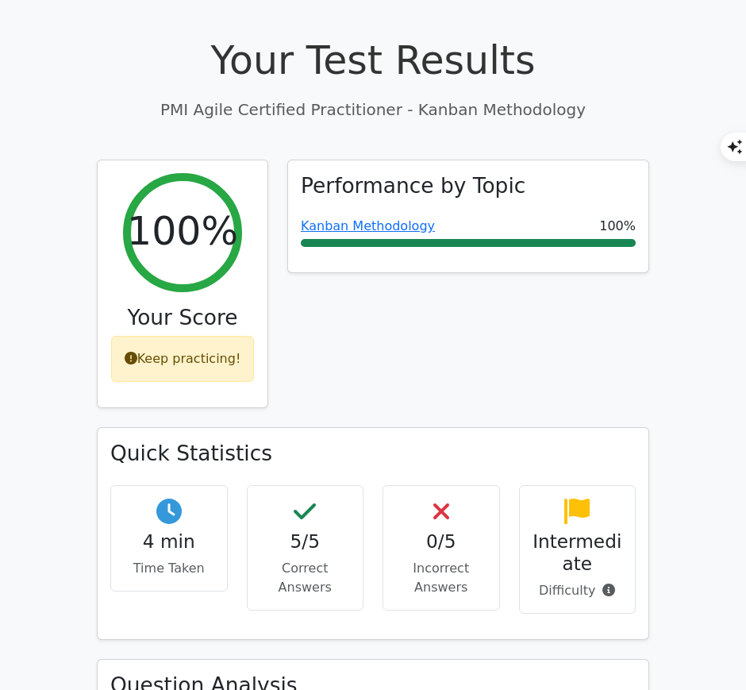
click at [396, 218] on link "Kanban Methodology" at bounding box center [368, 225] width 134 height 15
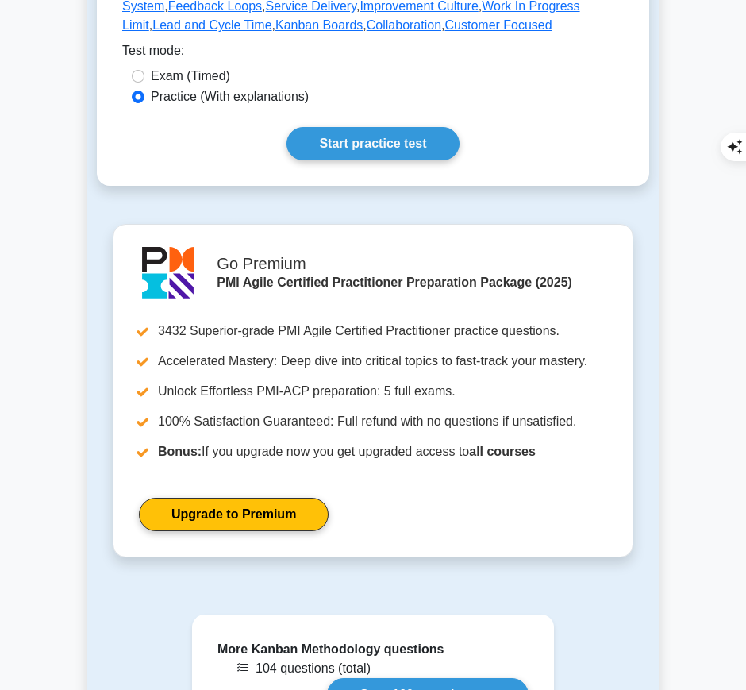
scroll to position [491, 0]
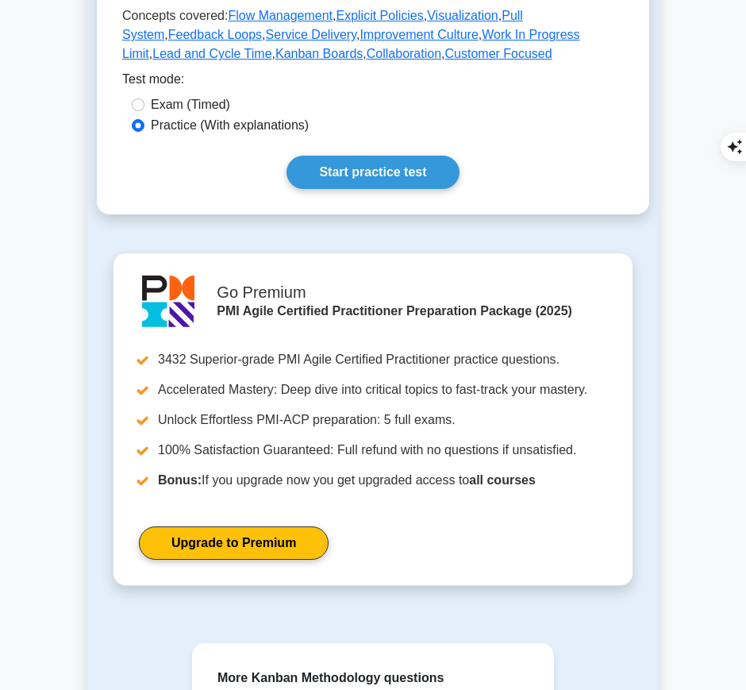
click at [387, 162] on link "Start practice test" at bounding box center [373, 172] width 172 height 33
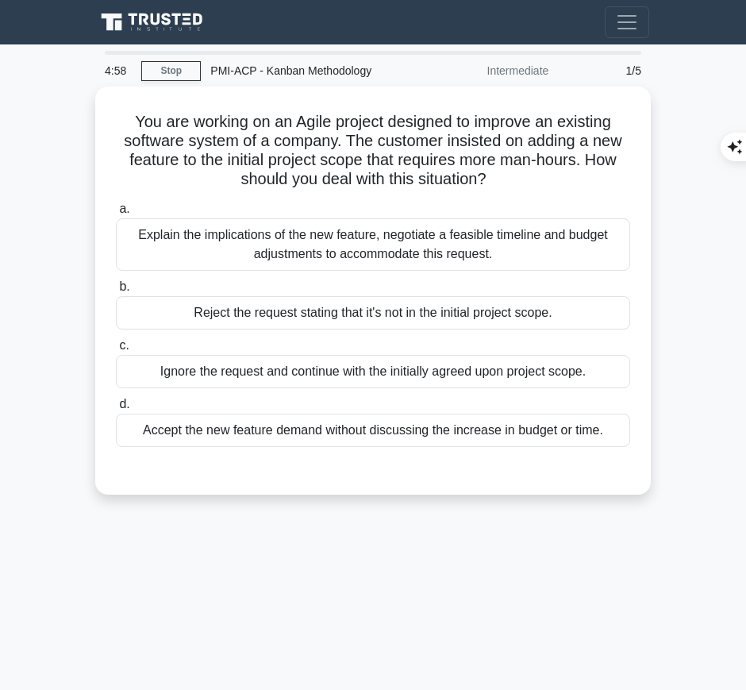
drag, startPoint x: 122, startPoint y: 114, endPoint x: 491, endPoint y: 168, distance: 373.0
click at [491, 168] on h5 "You are working on an Agile project designed to improve an existing software sy…" at bounding box center [373, 151] width 518 height 78
copy h5 "You are working on an Agile project designed to improve an existing software sy…"
click at [631, 229] on div "a. Explain the implications of the new feature, negotiate a feasible timeline a…" at bounding box center [373, 234] width 534 height 71
click at [517, 225] on div "Explain the implications of the new feature, negotiate a feasible timeline and …" at bounding box center [373, 244] width 514 height 52
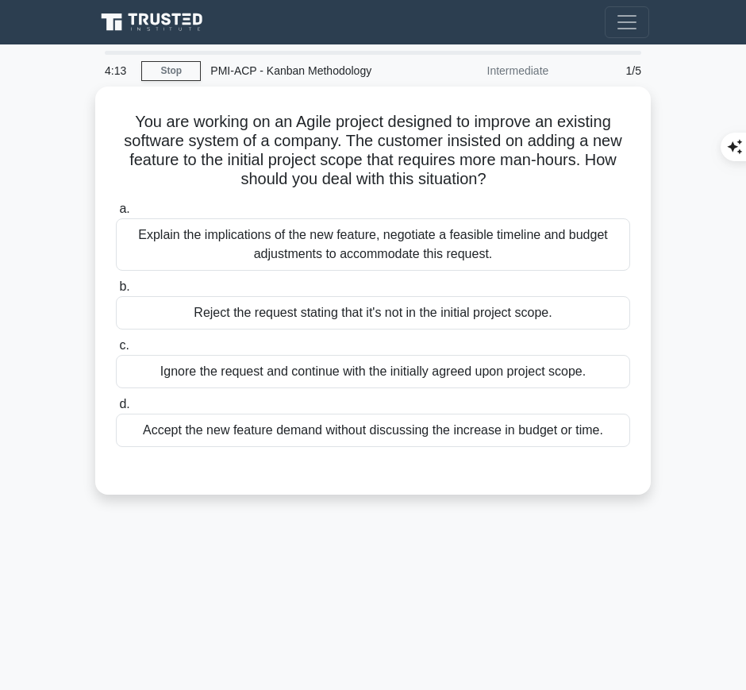
click at [116, 214] on input "a. Explain the implications of the new feature, negotiate a feasible timeline a…" at bounding box center [116, 209] width 0 height 10
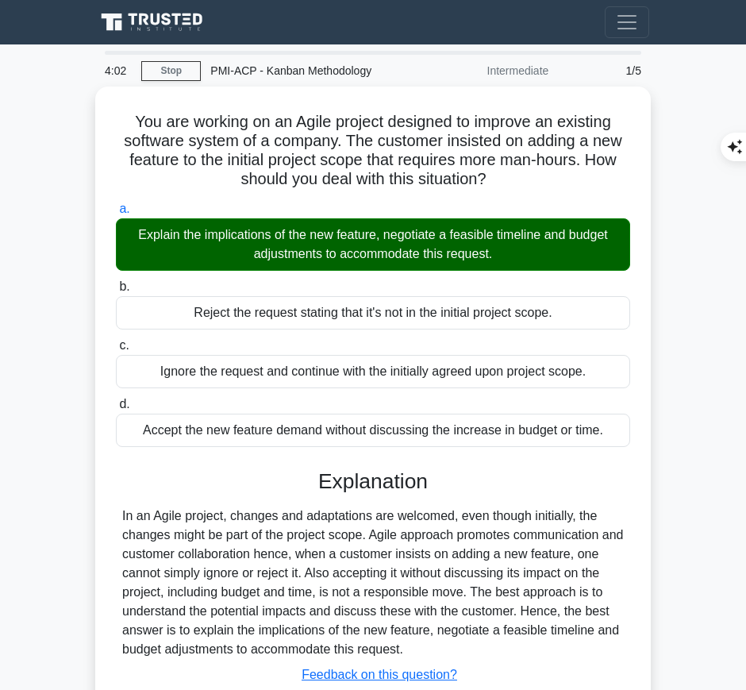
scroll to position [161, 0]
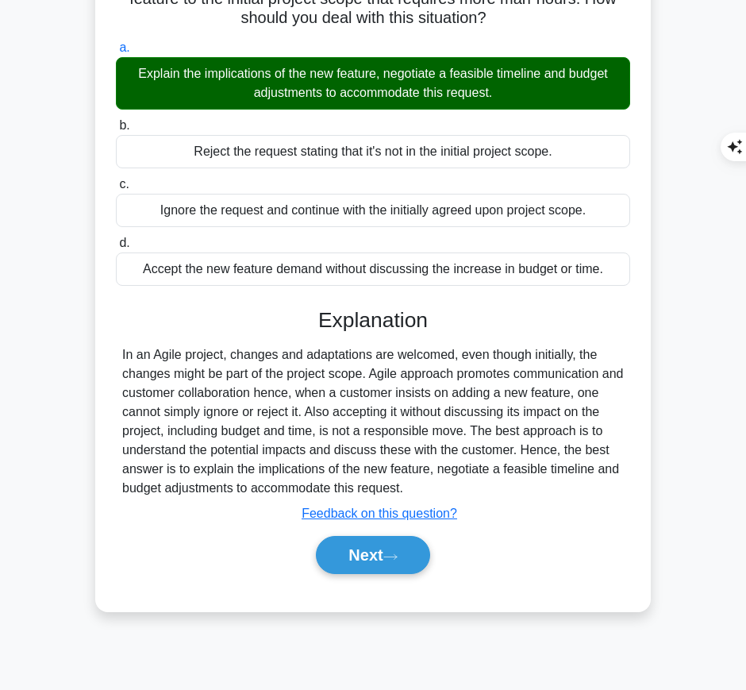
click at [350, 379] on div "In an Agile project, changes and adaptations are welcomed, even though initiall…" at bounding box center [373, 421] width 502 height 152
drag, startPoint x: 310, startPoint y: 316, endPoint x: 424, endPoint y: 487, distance: 205.7
click at [424, 487] on div "Explanation In an Agile project, changes and adaptations are welcomed, even tho…" at bounding box center [373, 444] width 514 height 273
copy div "Explanation In an Agile project, changes and adaptations are welcomed, even tho…"
click at [370, 556] on button "Next" at bounding box center [373, 555] width 114 height 38
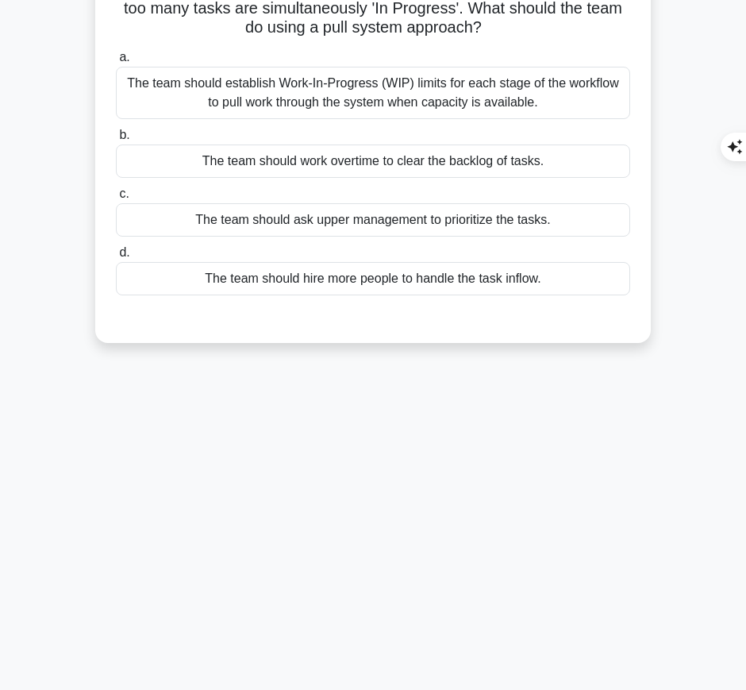
scroll to position [0, 0]
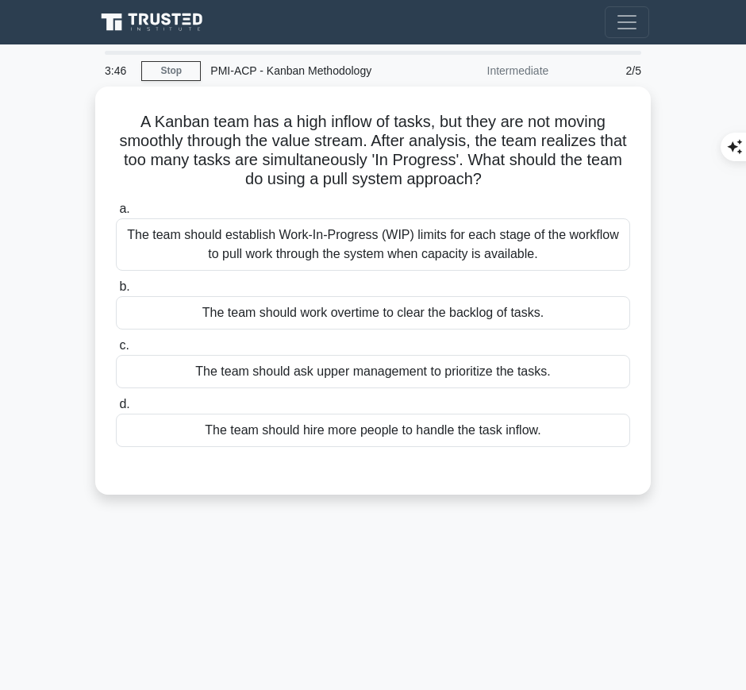
drag, startPoint x: 129, startPoint y: 113, endPoint x: 515, endPoint y: 172, distance: 391.2
click at [515, 172] on h5 "A Kanban team has a high inflow of tasks, but they are not moving smoothly thro…" at bounding box center [373, 151] width 518 height 78
copy h5 "A Kanban team has a high inflow of tasks, but they are not moving smoothly thro…"
click at [601, 252] on div "The team should establish Work-In-Progress (WIP) limits for each stage of the w…" at bounding box center [373, 244] width 514 height 52
click at [116, 214] on input "a. The team should establish Work-In-Progress (WIP) limits for each stage of th…" at bounding box center [116, 209] width 0 height 10
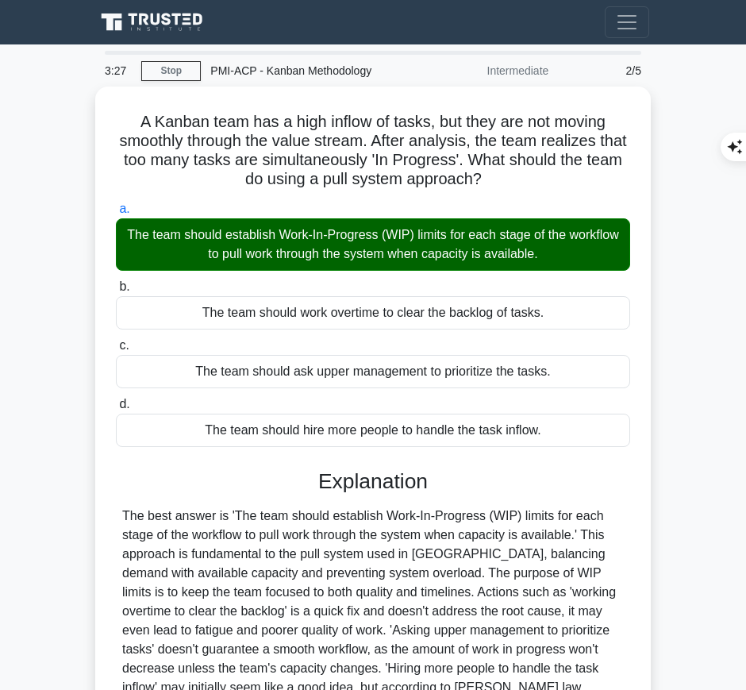
click at [329, 534] on div at bounding box center [373, 621] width 502 height 229
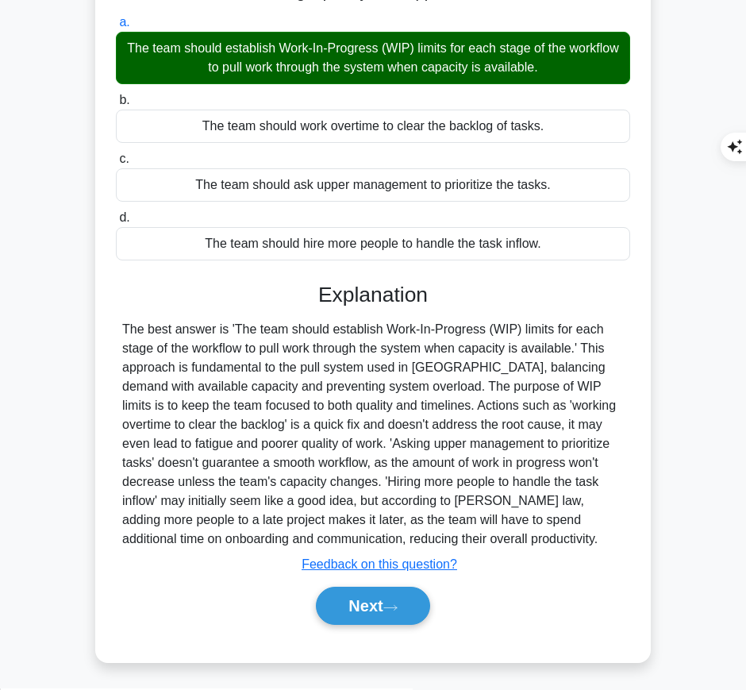
drag, startPoint x: 312, startPoint y: 287, endPoint x: 449, endPoint y: 539, distance: 287.4
click at [449, 539] on div "Explanation Submit feedback Feedback on this question? Next" at bounding box center [373, 457] width 514 height 349
copy div "Explanation The best answer is 'The team should establish Work-In-Progress (WIP…"
click at [370, 616] on button "Next" at bounding box center [373, 606] width 114 height 38
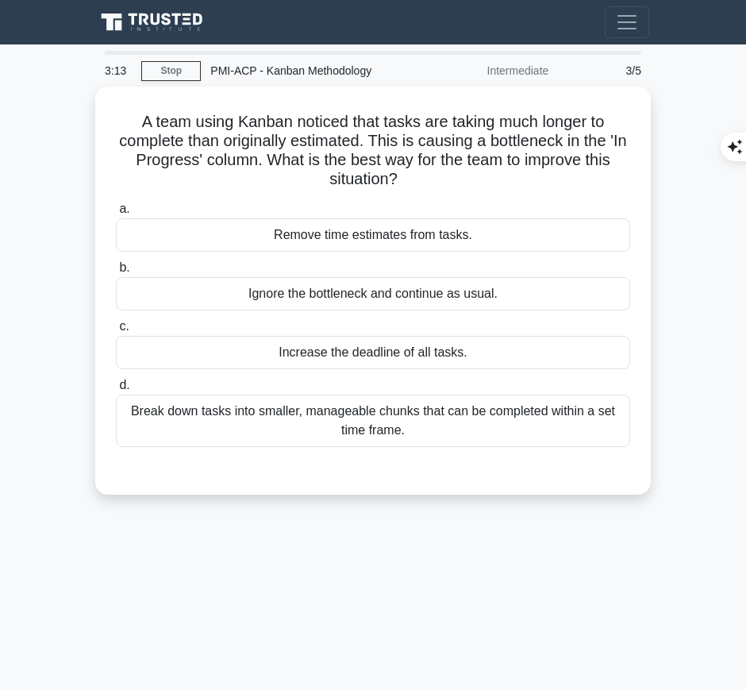
drag, startPoint x: 127, startPoint y: 110, endPoint x: 410, endPoint y: 171, distance: 289.3
click at [410, 171] on h5 "A team using Kanban noticed that tasks are taking much longer to complete than …" at bounding box center [373, 151] width 518 height 78
copy h5 "A team using Kanban noticed that tasks are taking much longer to complete than …"
click at [530, 421] on div "Break down tasks into smaller, manageable chunks that can be completed within a…" at bounding box center [373, 421] width 514 height 52
click at [116, 391] on input "d. Break down tasks into smaller, manageable chunks that can be completed withi…" at bounding box center [116, 385] width 0 height 10
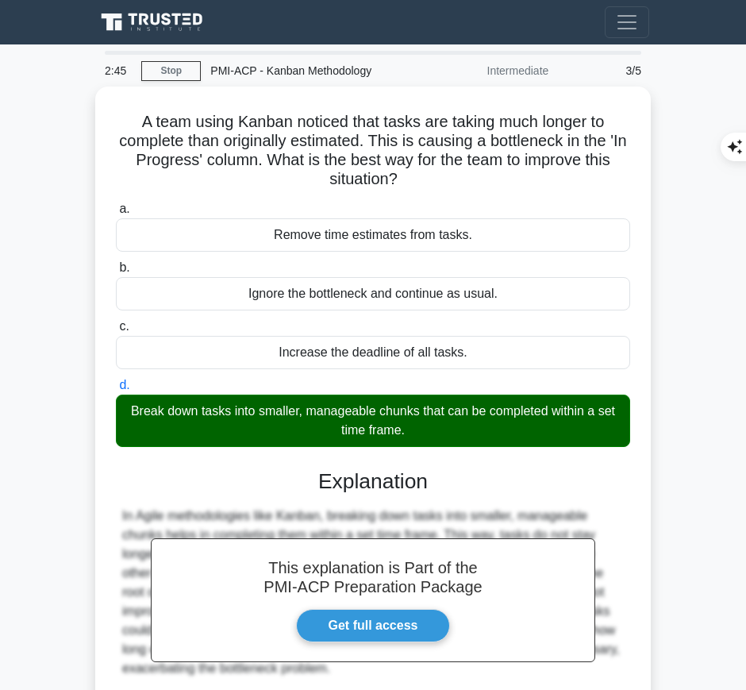
click at [364, 508] on div "In Agile methodologies like Kanban, breaking down tasks into smaller, manageabl…" at bounding box center [373, 592] width 502 height 171
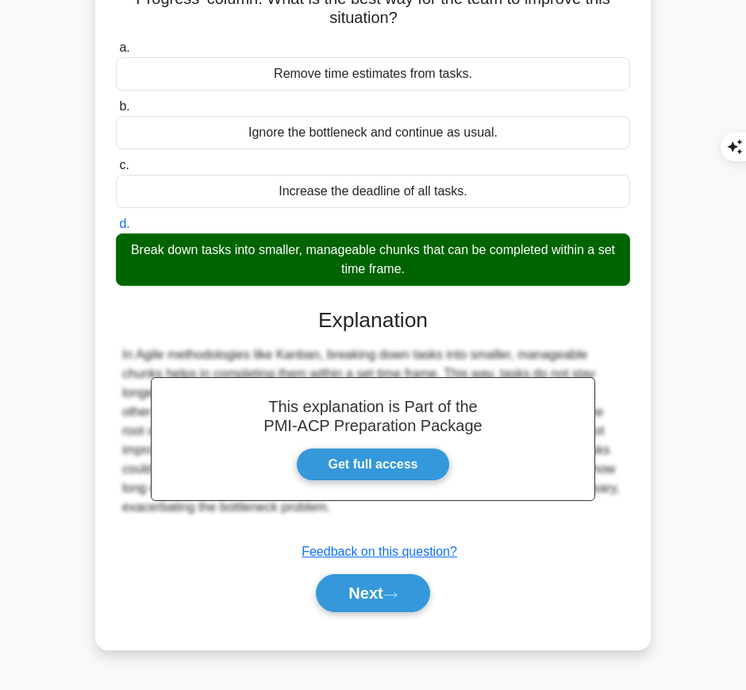
drag, startPoint x: 312, startPoint y: 306, endPoint x: 355, endPoint y: 503, distance: 201.5
click at [355, 503] on div "This explanation is Part of the PMI-ACP Preparation Package Get full access Exp…" at bounding box center [373, 454] width 514 height 330
copy div "Explanation In Agile methodologies like Kanban, breaking down tasks into smalle…"
click at [357, 602] on button "Next" at bounding box center [373, 593] width 114 height 38
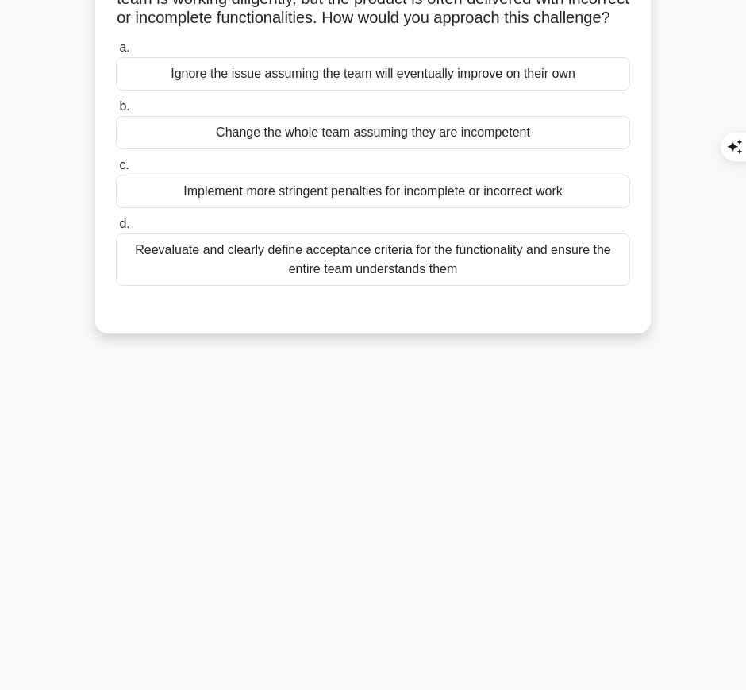
scroll to position [0, 0]
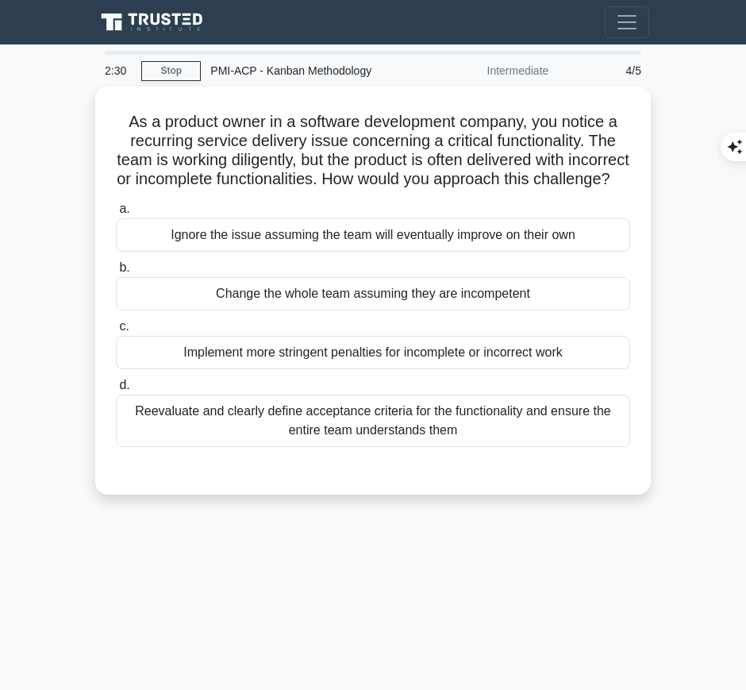
drag, startPoint x: 118, startPoint y: 114, endPoint x: 453, endPoint y: 202, distance: 347.2
click at [453, 190] on h5 "As a product owner in a software development company, you notice a recurring se…" at bounding box center [373, 151] width 518 height 78
copy h5 "As a product owner in a software development company, you notice a recurring se…"
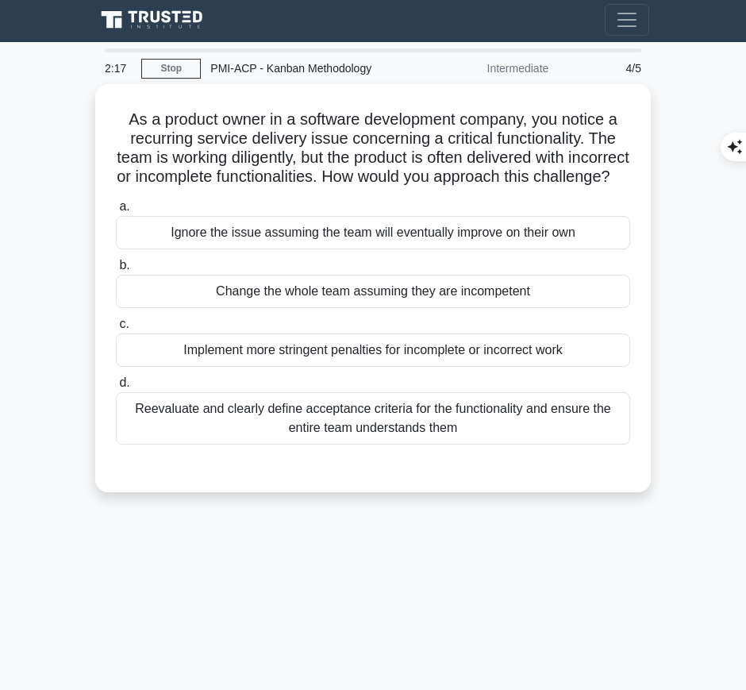
click at [528, 426] on div "Reevaluate and clearly define acceptance criteria for the functionality and ens…" at bounding box center [373, 418] width 514 height 52
click at [116, 388] on input "d. Reevaluate and clearly define acceptance criteria for the functionality and …" at bounding box center [116, 383] width 0 height 10
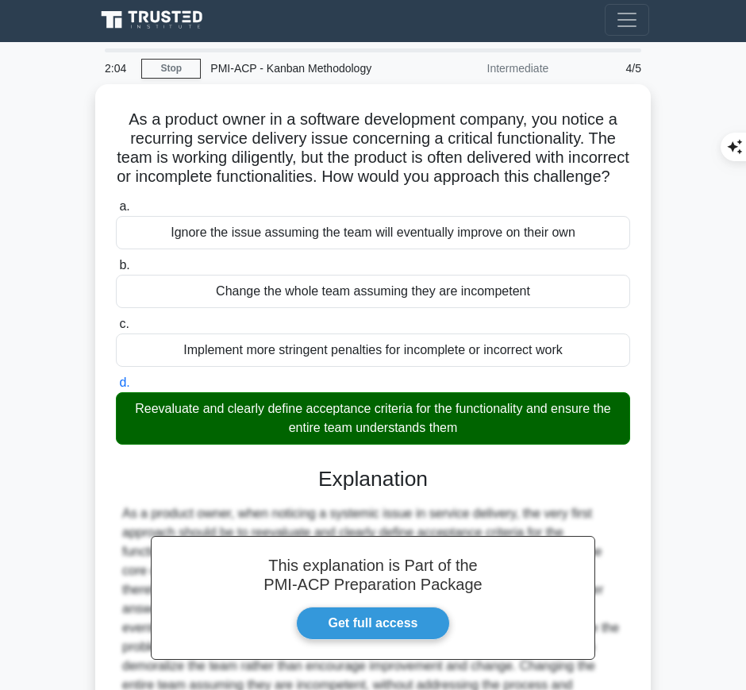
click at [383, 490] on h3 "Explanation" at bounding box center [372, 479] width 495 height 25
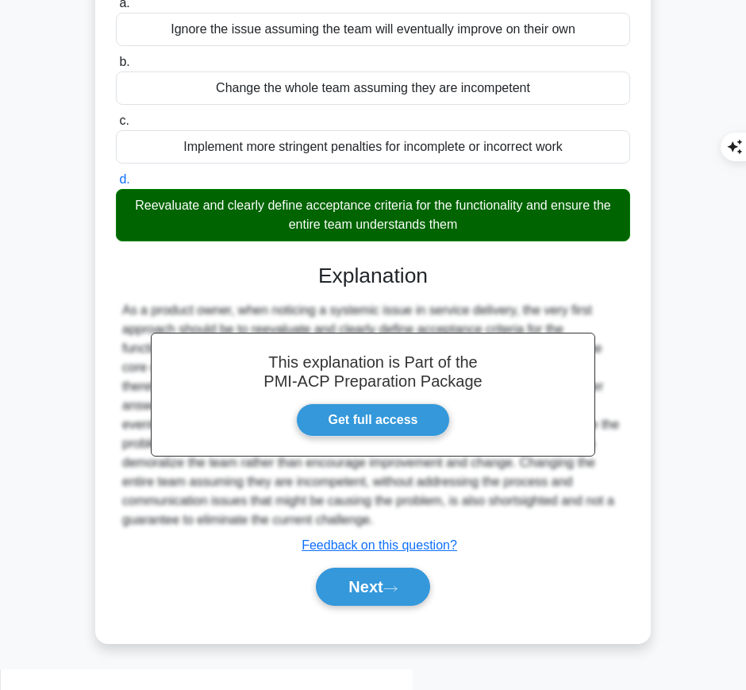
drag, startPoint x: 311, startPoint y: 283, endPoint x: 393, endPoint y: 542, distance: 271.4
click at [393, 542] on div "This explanation is Part of the PMI-ACP Preparation Package Get full access Exp…" at bounding box center [373, 429] width 514 height 368
copy div "Explanation As a product owner, when noticing a systemic issue in service deliv…"
click at [364, 587] on button "Next" at bounding box center [373, 587] width 114 height 38
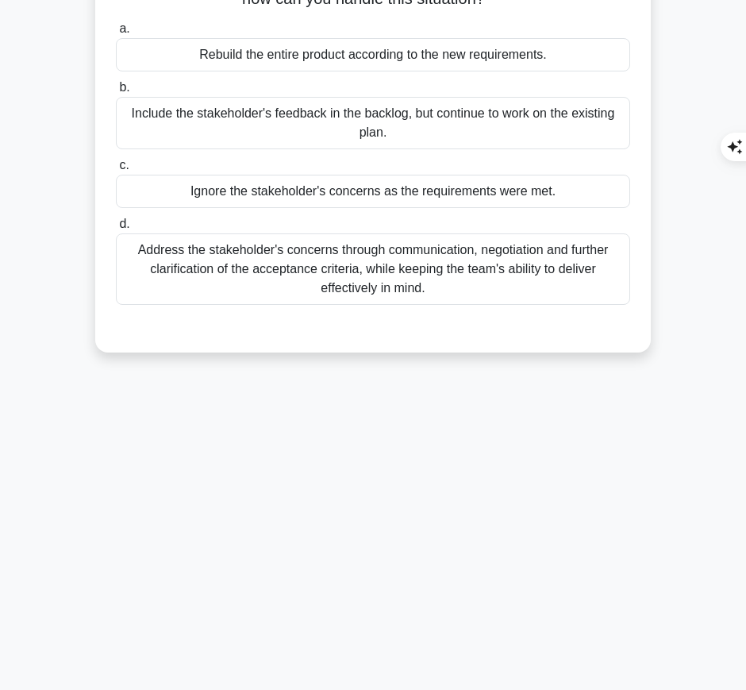
scroll to position [0, 0]
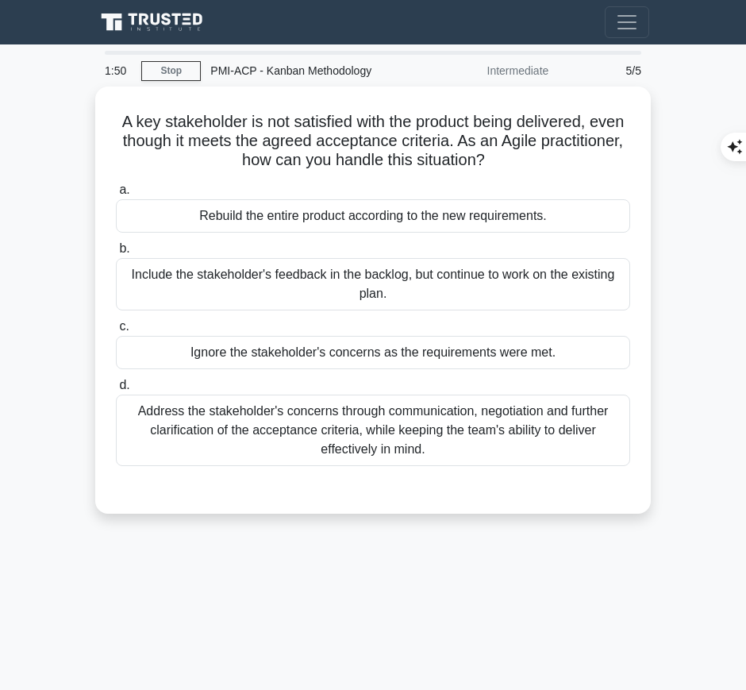
drag, startPoint x: 129, startPoint y: 108, endPoint x: 549, endPoint y: 156, distance: 422.7
click at [549, 156] on h5 "A key stakeholder is not satisfied with the product being delivered, even thoug…" at bounding box center [373, 141] width 518 height 59
copy h5 "A key stakeholder is not satisfied with the product being delivered, even thoug…"
click at [370, 435] on div "Address the stakeholder's concerns through communication, negotiation and furth…" at bounding box center [373, 430] width 514 height 71
click at [116, 391] on input "d. Address the stakeholder's concerns through communication, negotiation and fu…" at bounding box center [116, 385] width 0 height 10
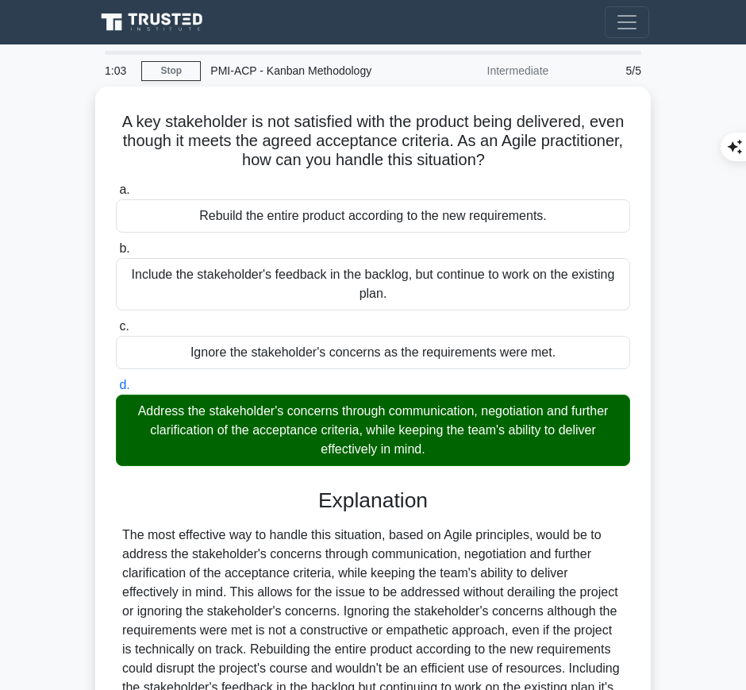
click at [374, 533] on div "The most effective way to handle this situation, based on Agile principles, wou…" at bounding box center [373, 631] width 502 height 210
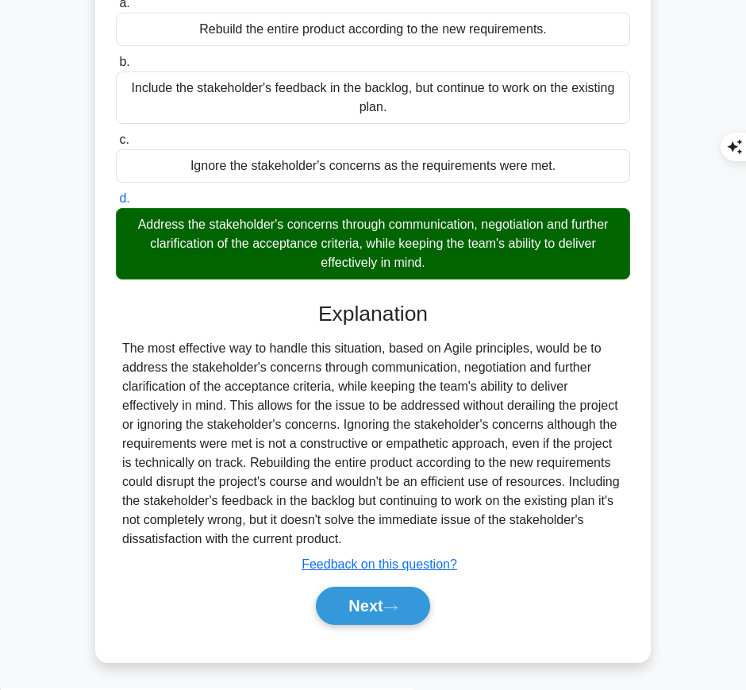
drag, startPoint x: 314, startPoint y: 306, endPoint x: 360, endPoint y: 537, distance: 234.6
click at [360, 537] on div "Explanation Submit feedback Feedback on this question? Next" at bounding box center [373, 467] width 514 height 330
copy div "Explanation The most effective way to handle this situation, based on Agile pri…"
click at [366, 607] on button "Next" at bounding box center [373, 606] width 114 height 38
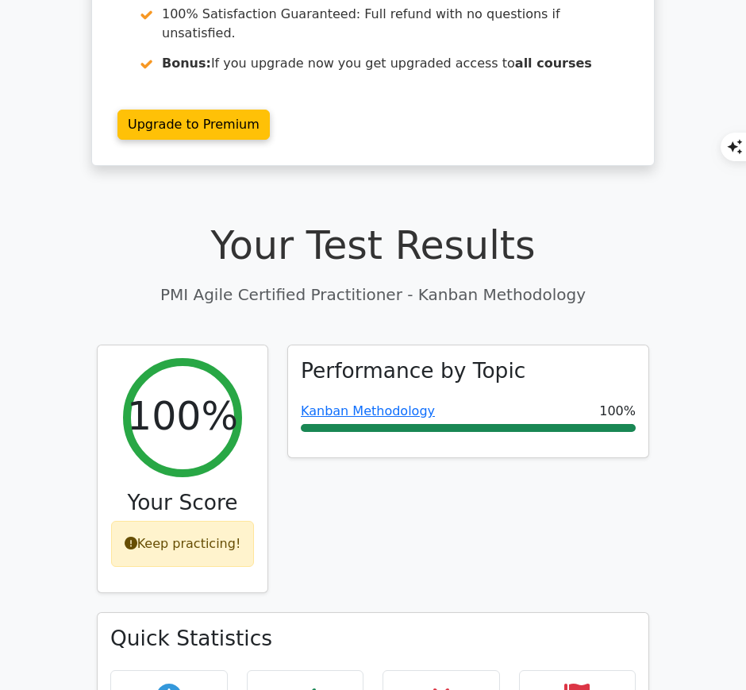
scroll to position [259, 0]
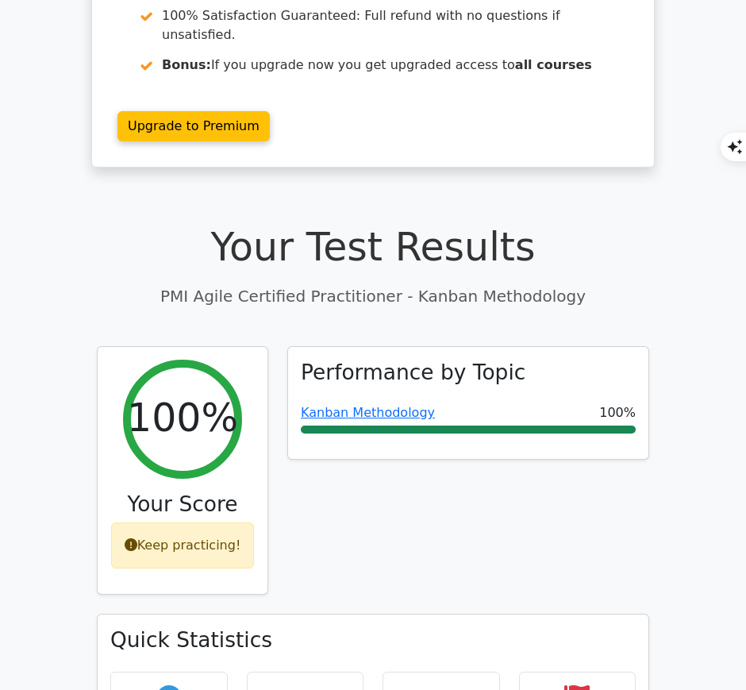
click at [400, 405] on link "Kanban Methodology" at bounding box center [368, 412] width 134 height 15
